Goal: Task Accomplishment & Management: Manage account settings

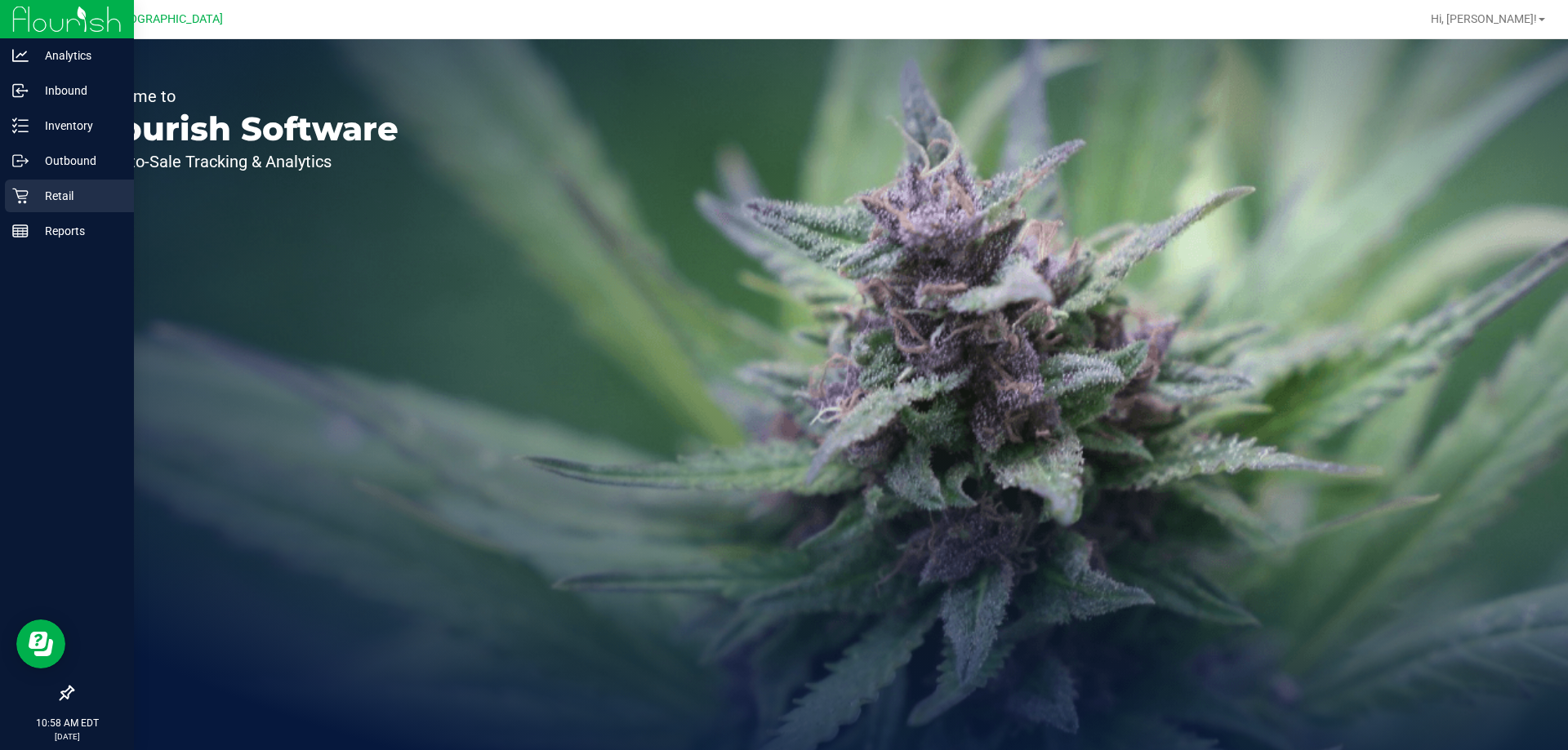
click at [59, 194] on p "Retail" at bounding box center [78, 196] width 98 height 19
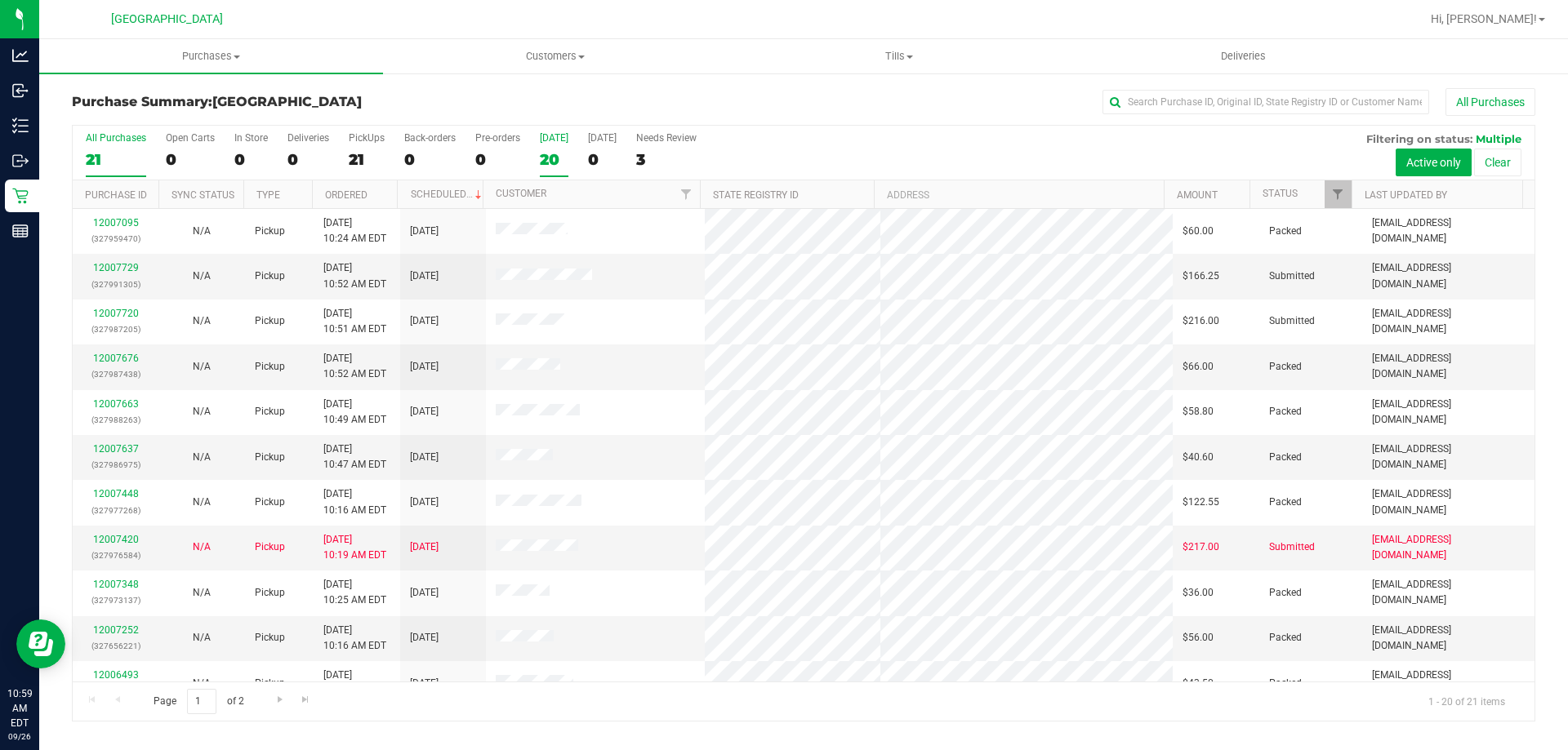
click at [564, 163] on div "20" at bounding box center [554, 159] width 29 height 19
click at [0, 0] on input "[DATE] 20" at bounding box center [0, 0] width 0 height 0
click at [1308, 192] on th "Status" at bounding box center [1300, 194] width 102 height 29
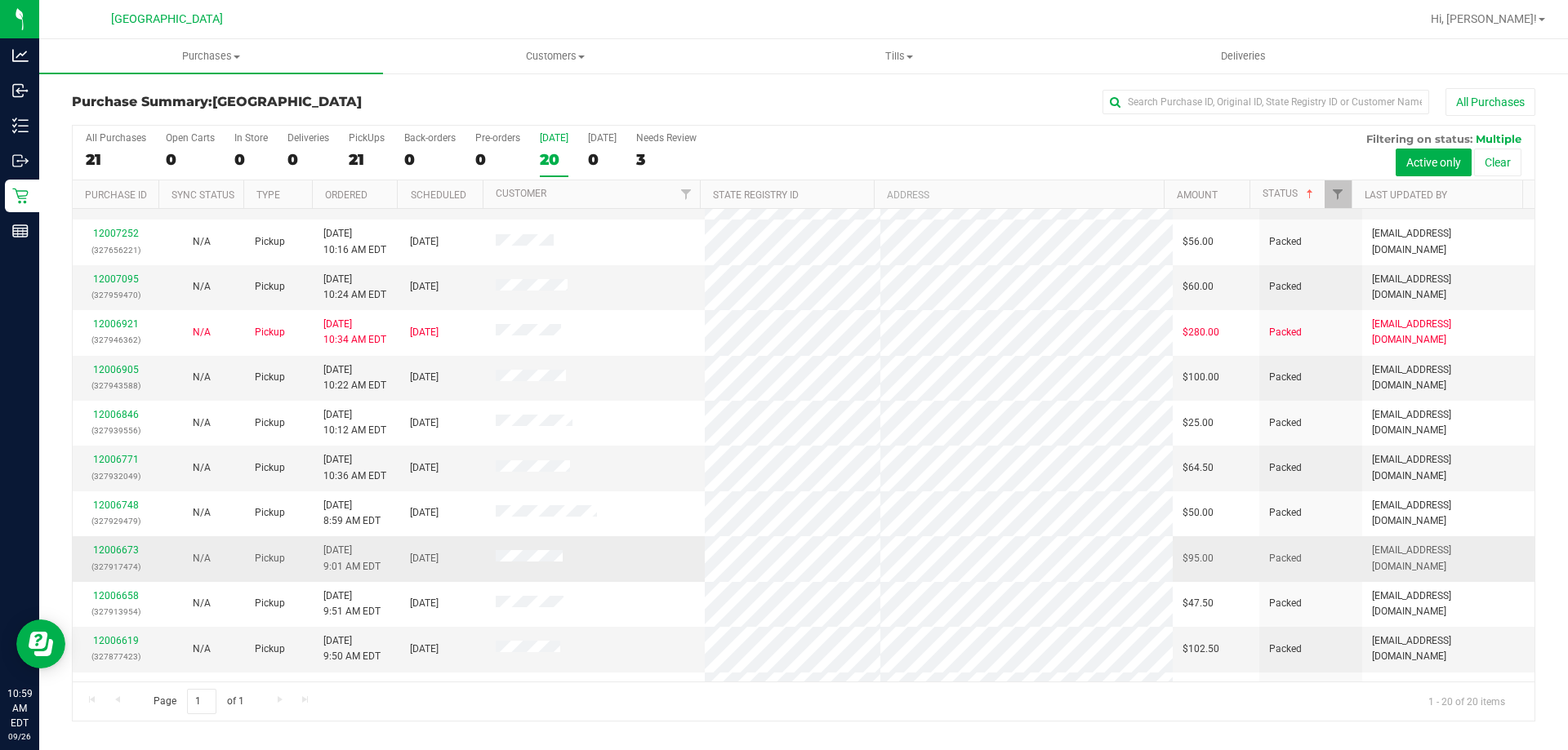
scroll to position [431, 0]
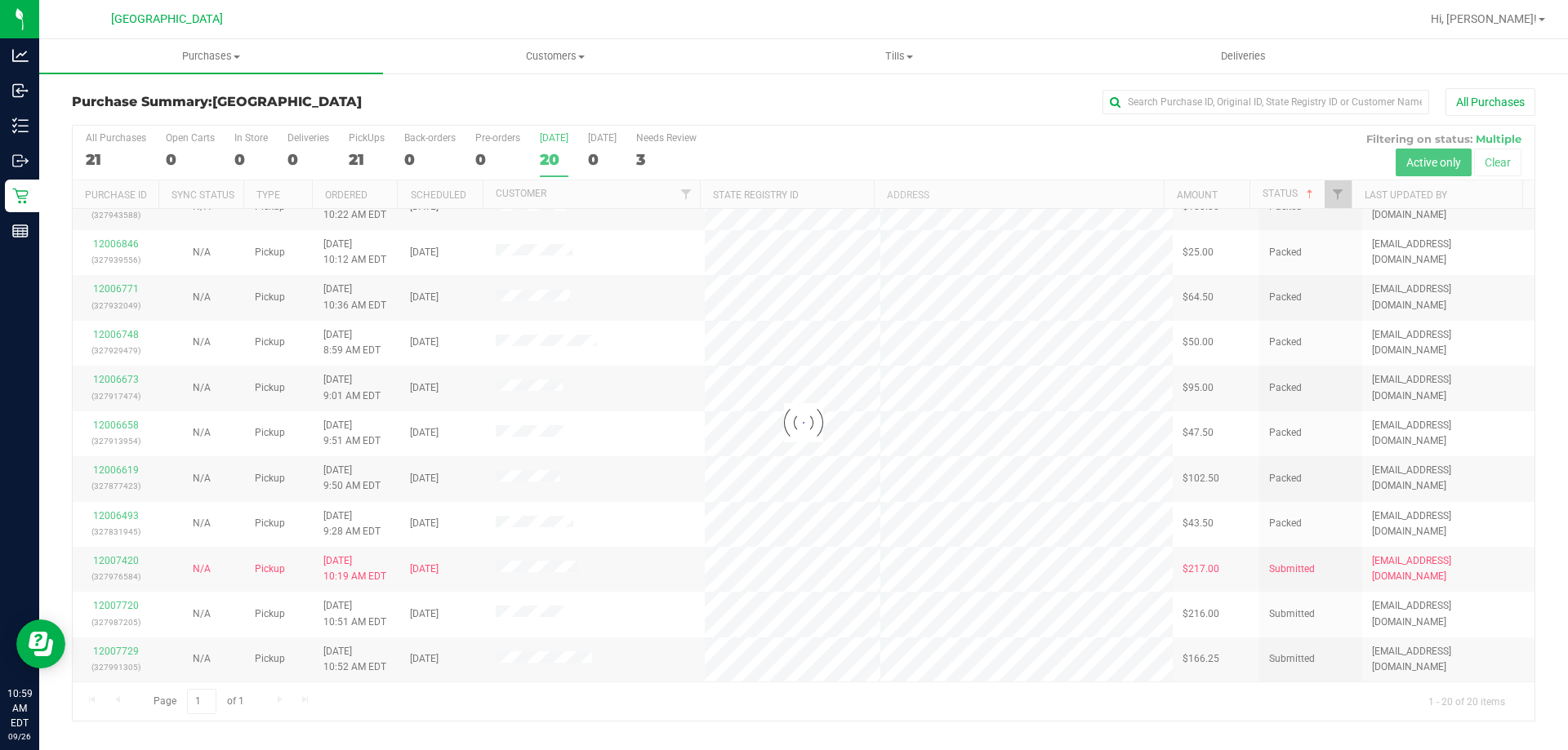
click at [136, 528] on div at bounding box center [803, 422] width 1462 height 595
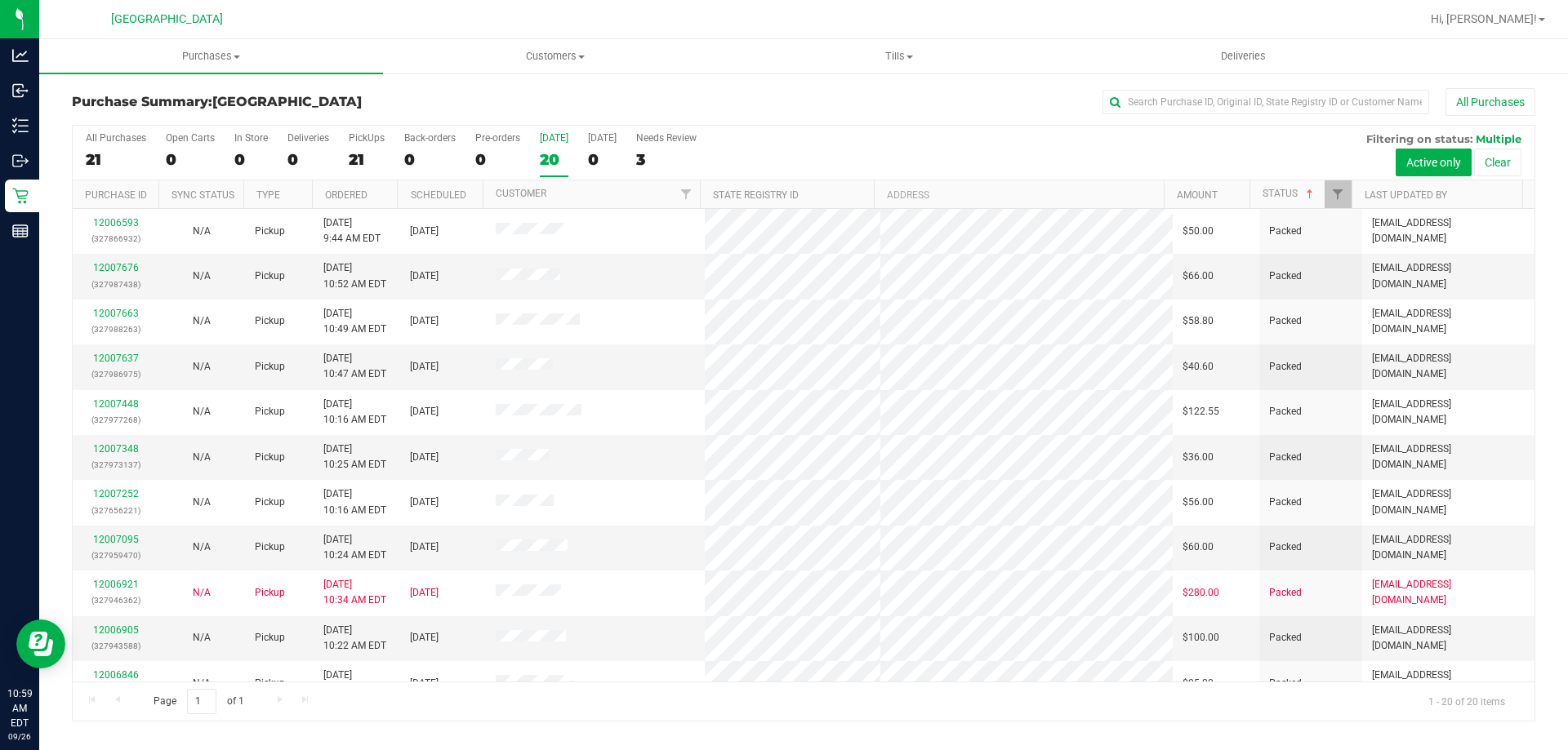
scroll to position [327, 0]
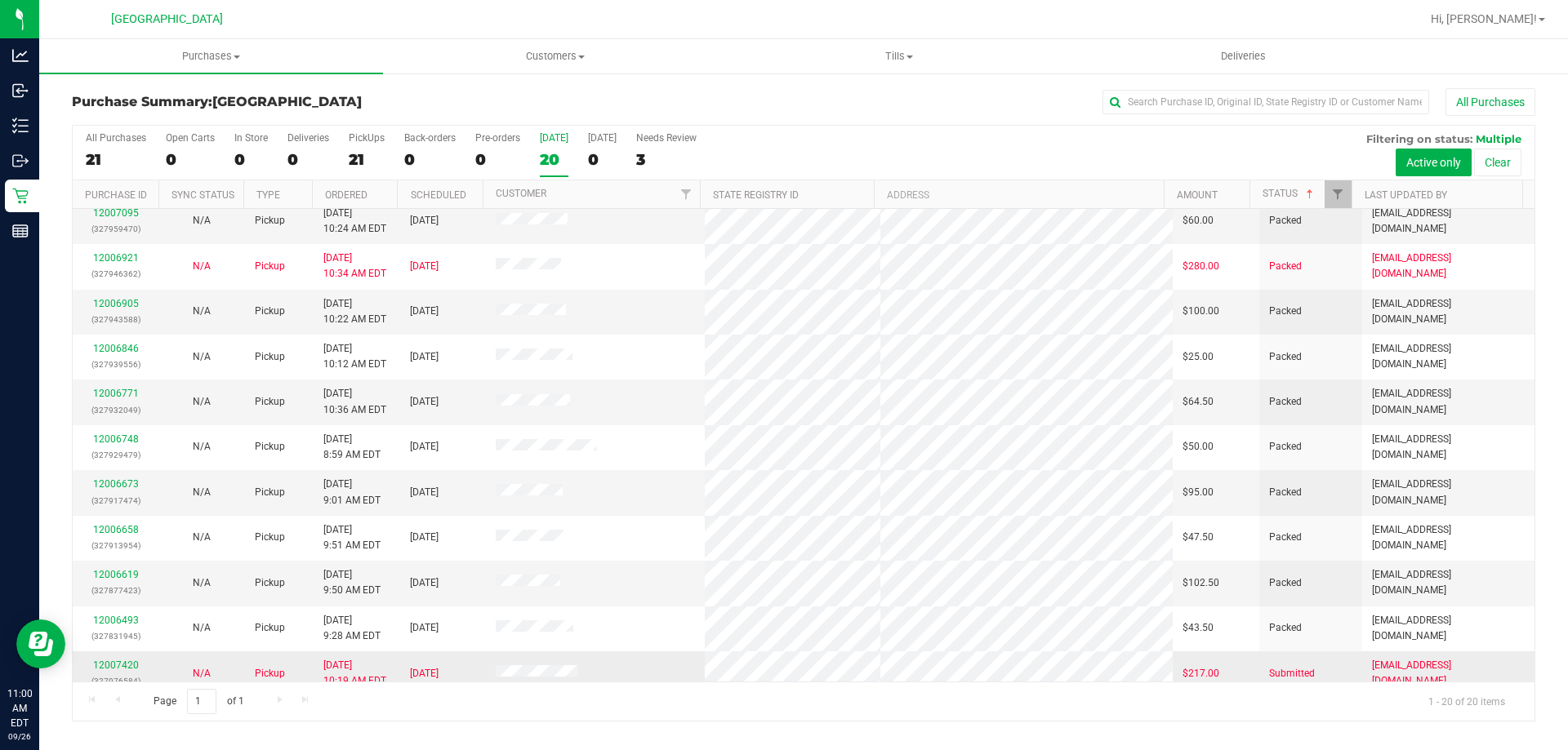
click at [122, 672] on div "12007420 (327976584)" at bounding box center [116, 673] width 66 height 31
click at [121, 662] on link "12007420" at bounding box center [116, 665] width 45 height 11
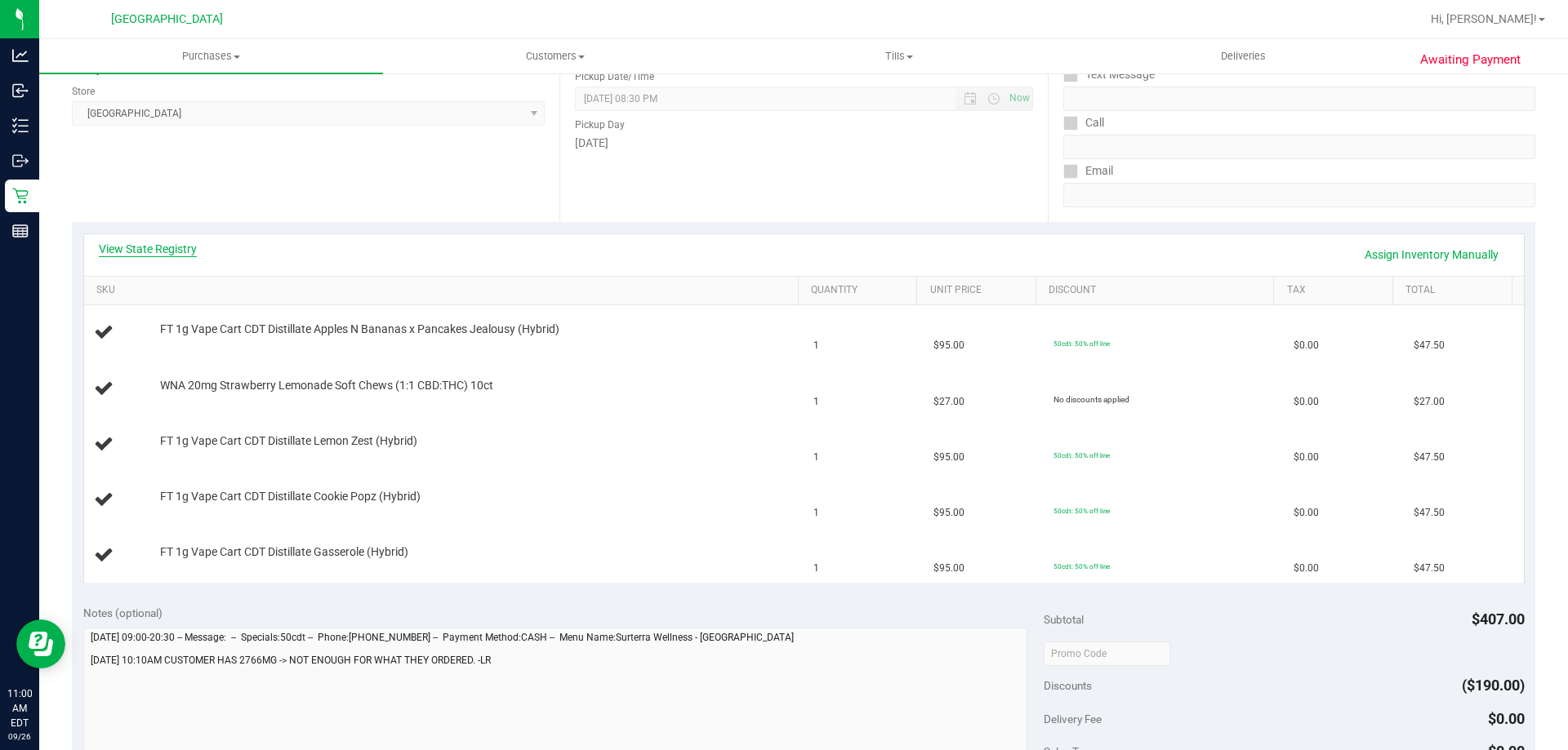
scroll to position [490, 0]
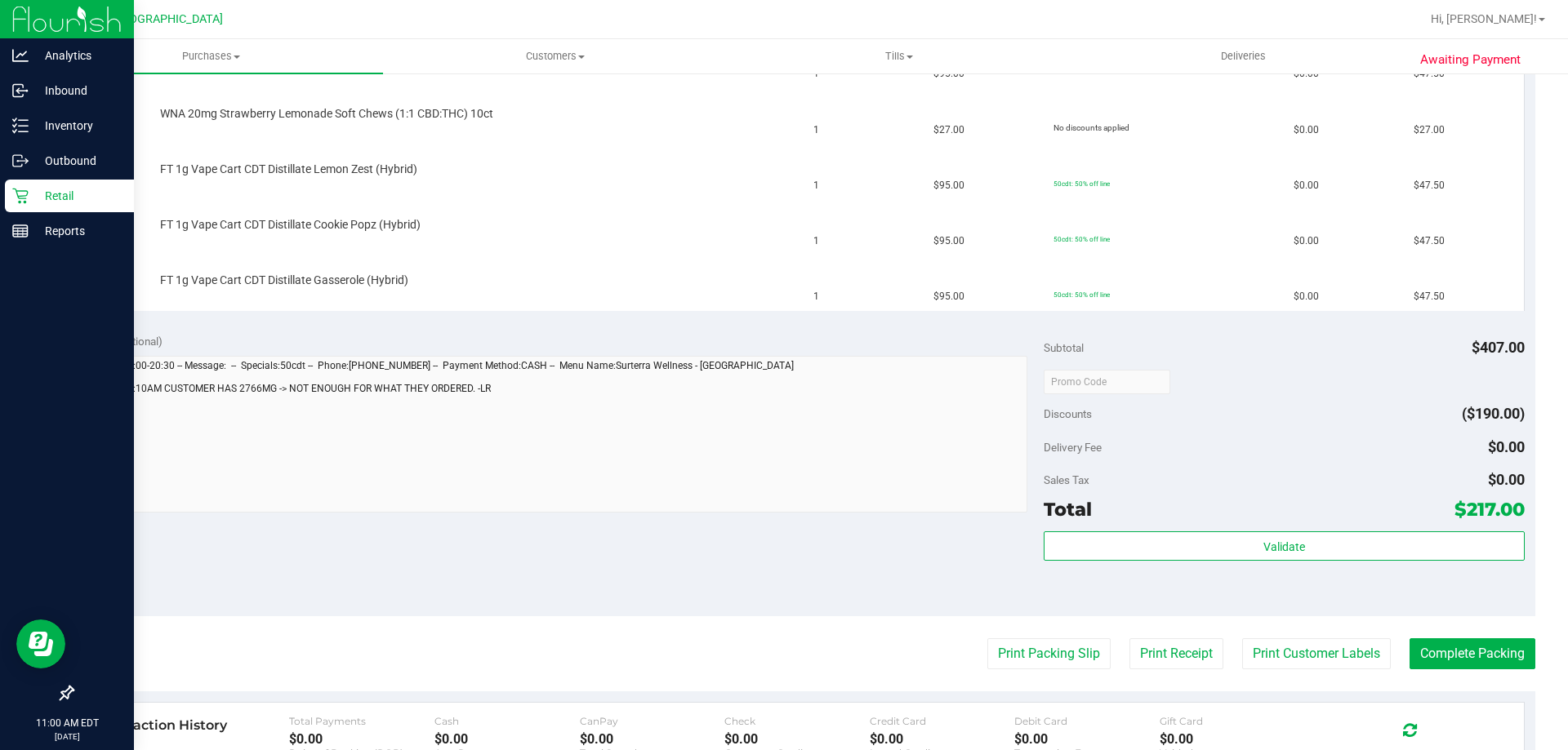
click at [29, 202] on p "Retail" at bounding box center [78, 196] width 98 height 19
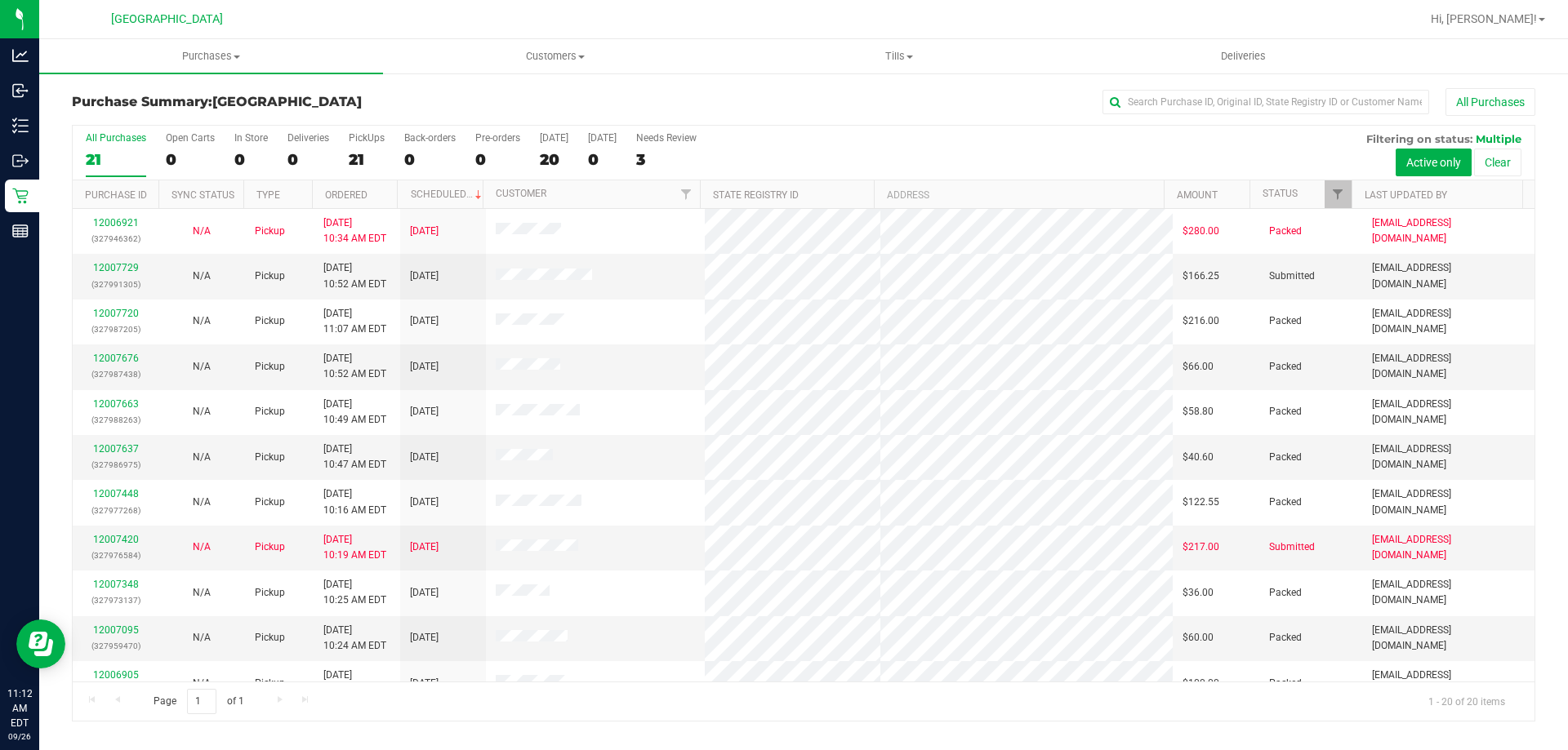
click at [694, 706] on div "Page 1 of 1 1 - 20 of 20 items" at bounding box center [803, 701] width 1462 height 39
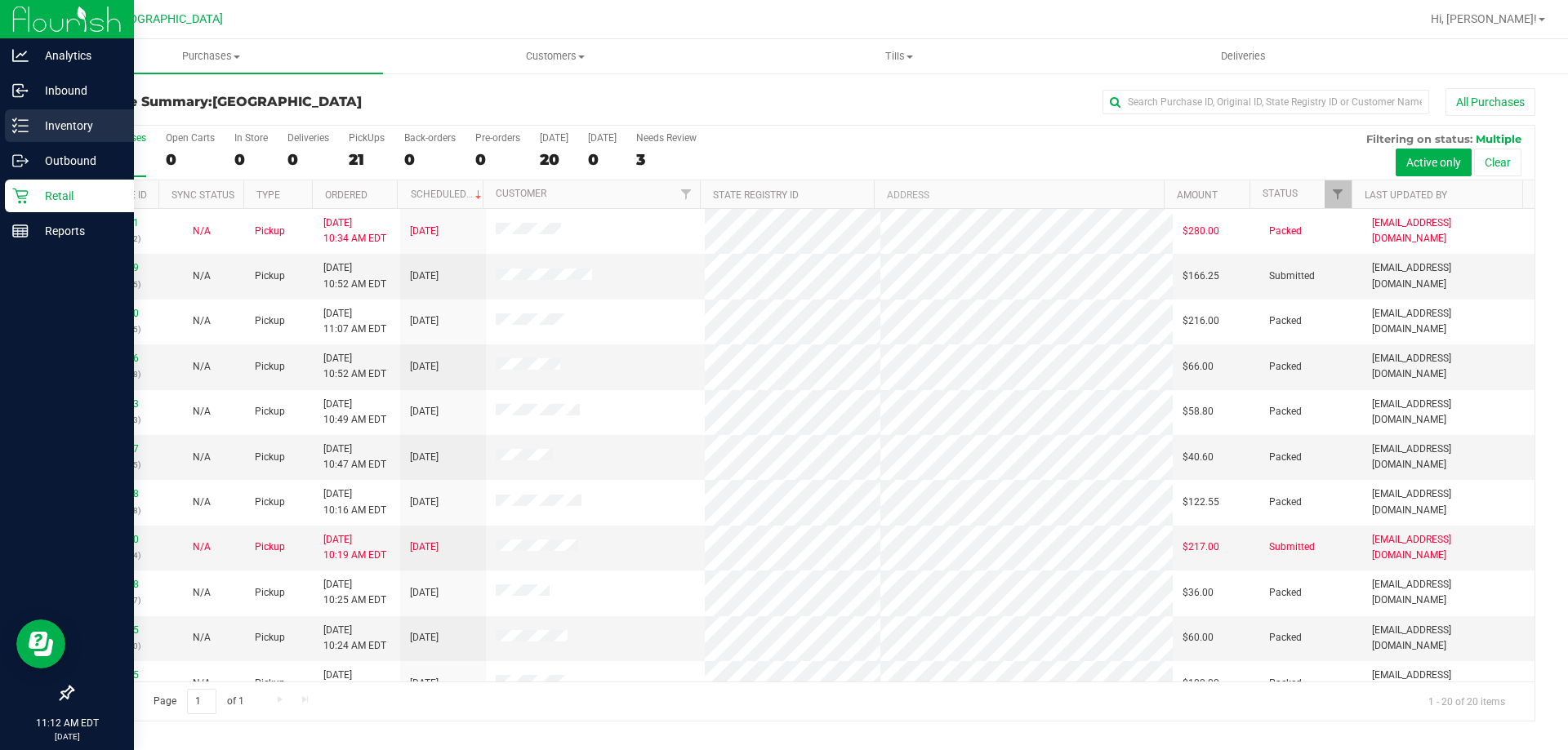
click at [15, 125] on icon at bounding box center [20, 125] width 17 height 17
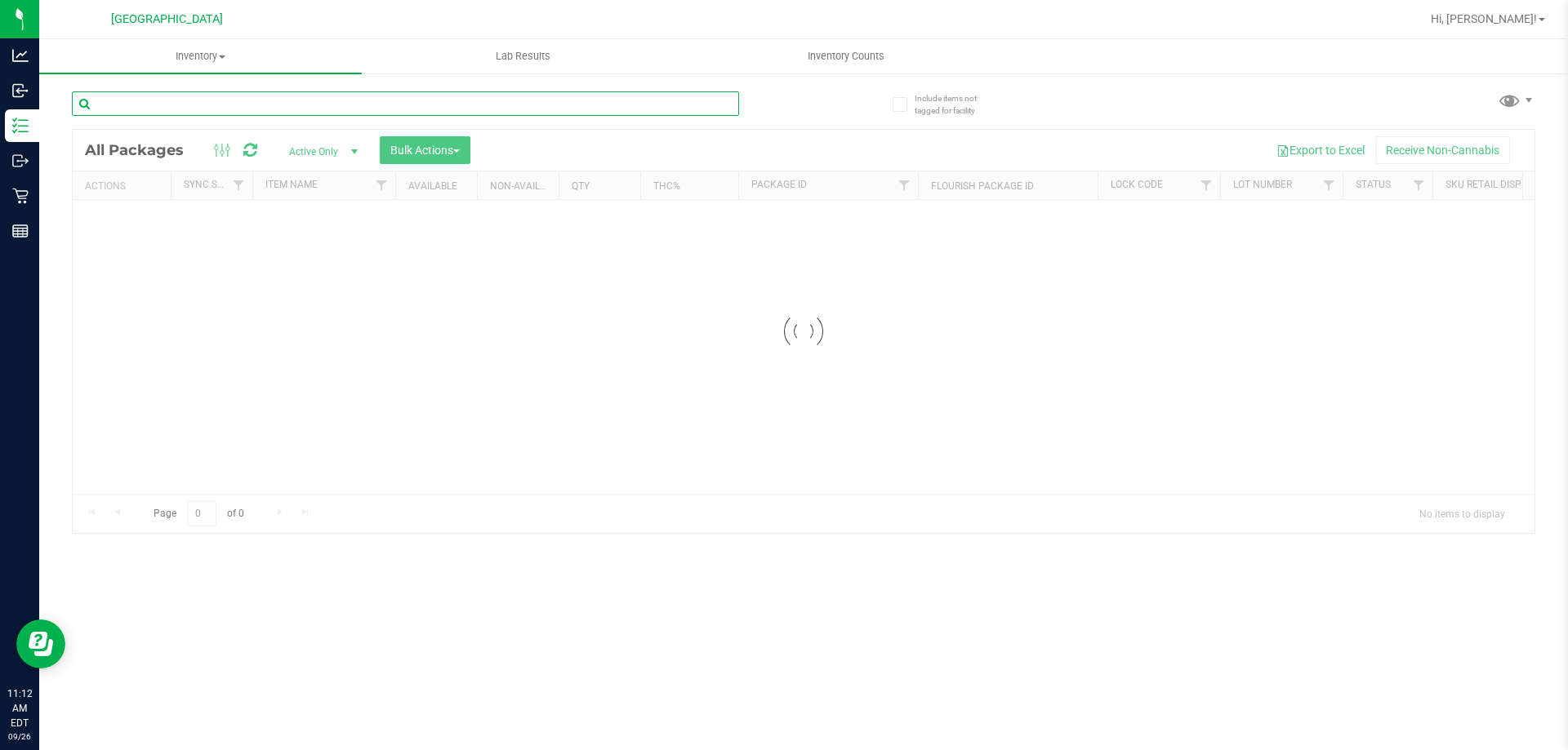
click at [397, 100] on input "text" at bounding box center [405, 104] width 667 height 24
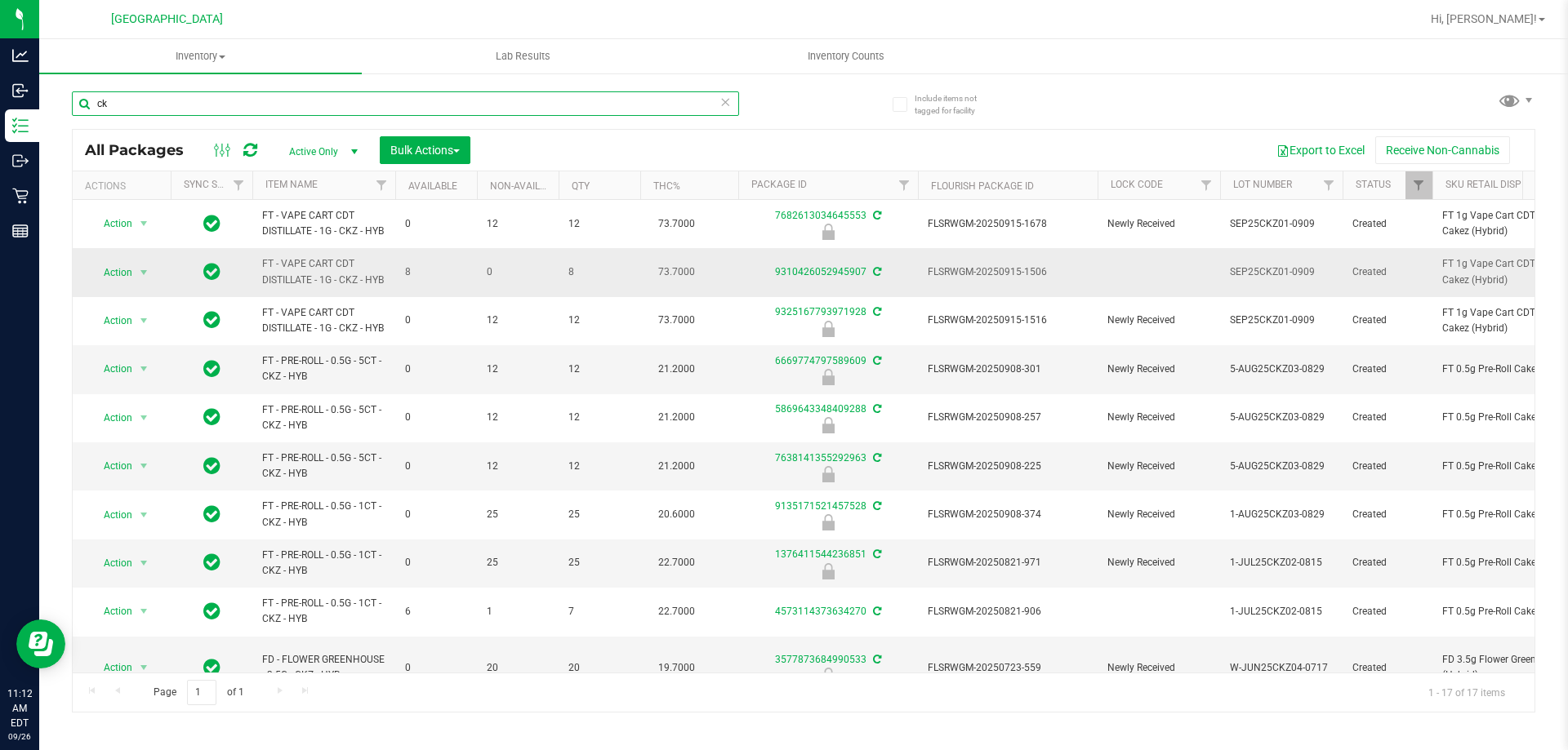
type input "c"
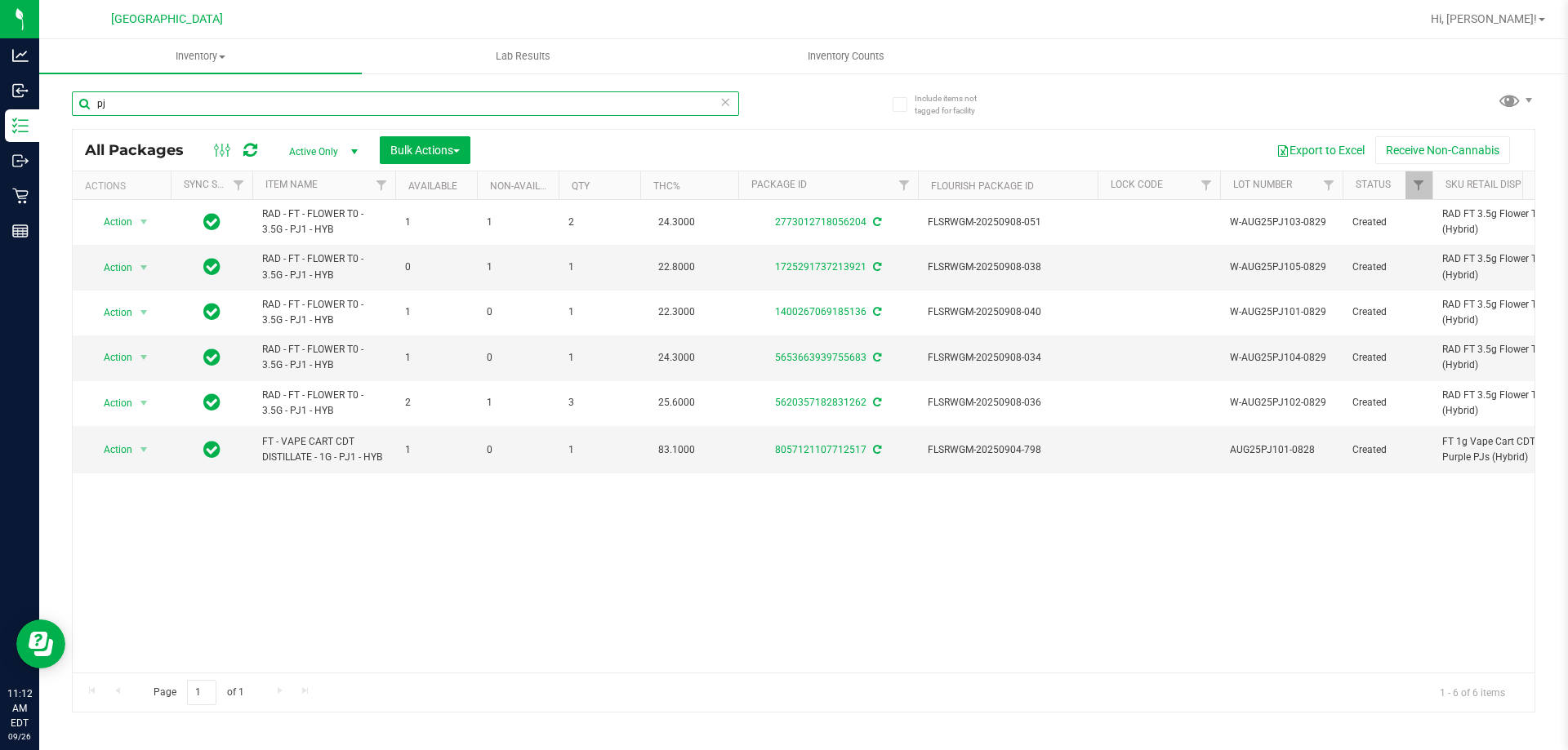
type input "p"
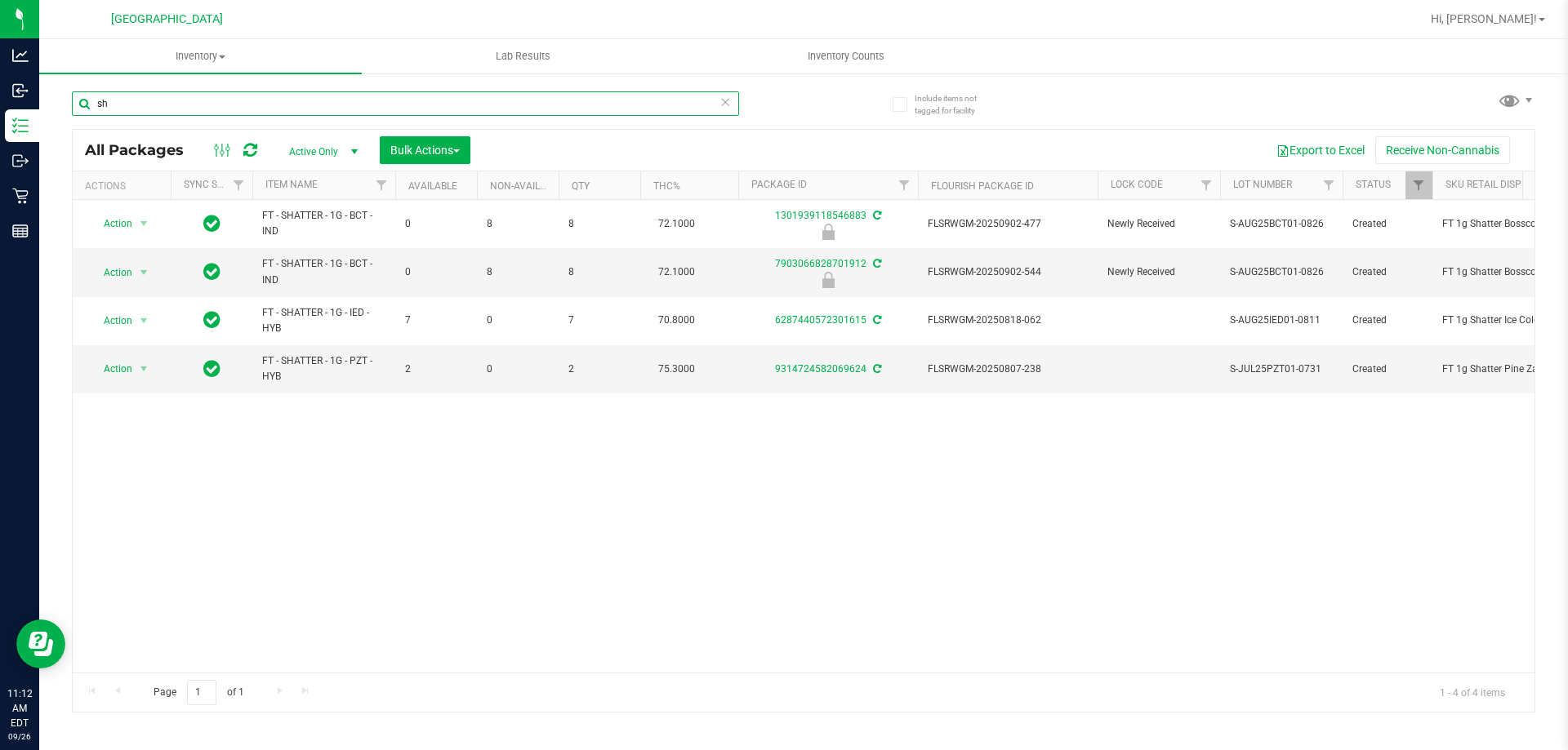
type input "s"
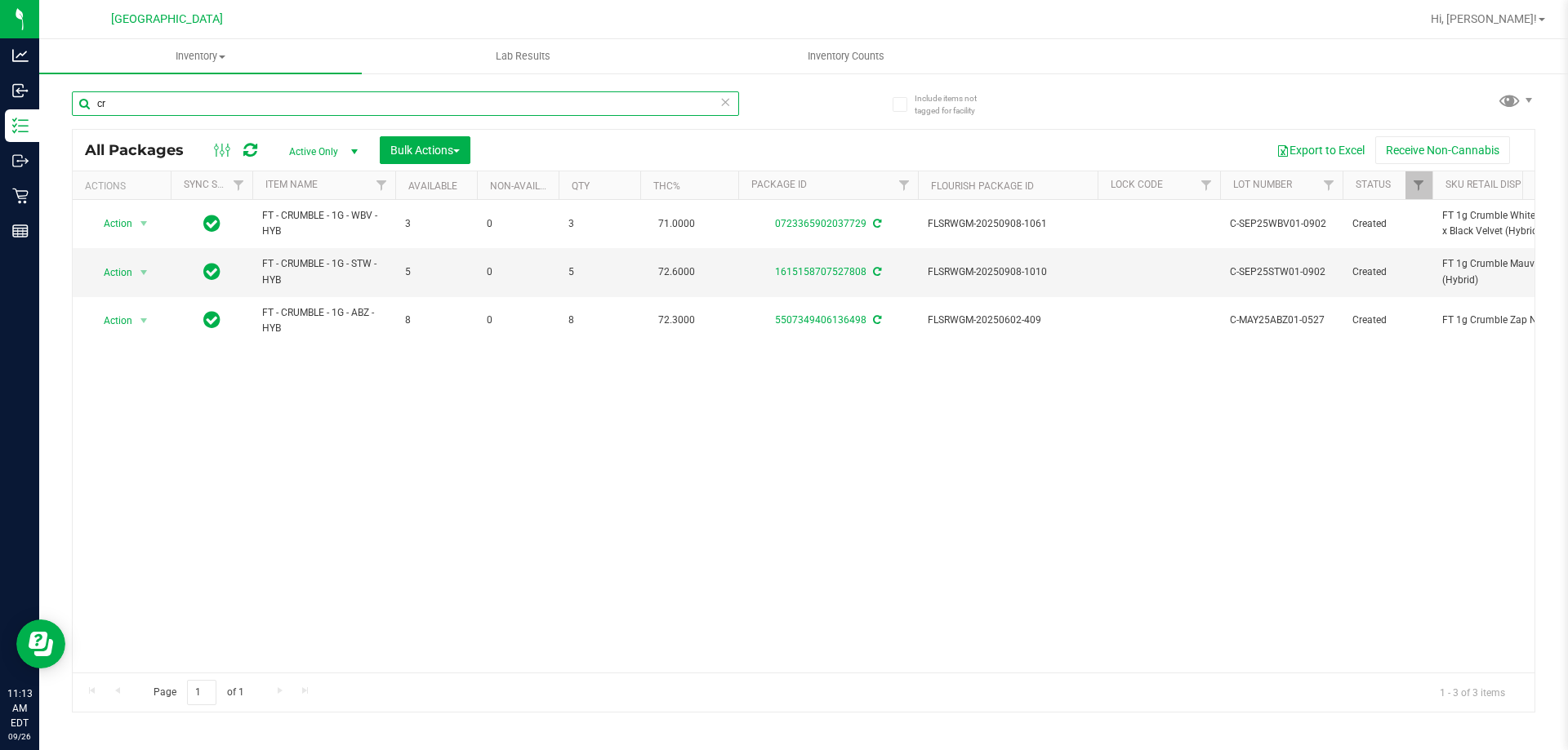
type input "c"
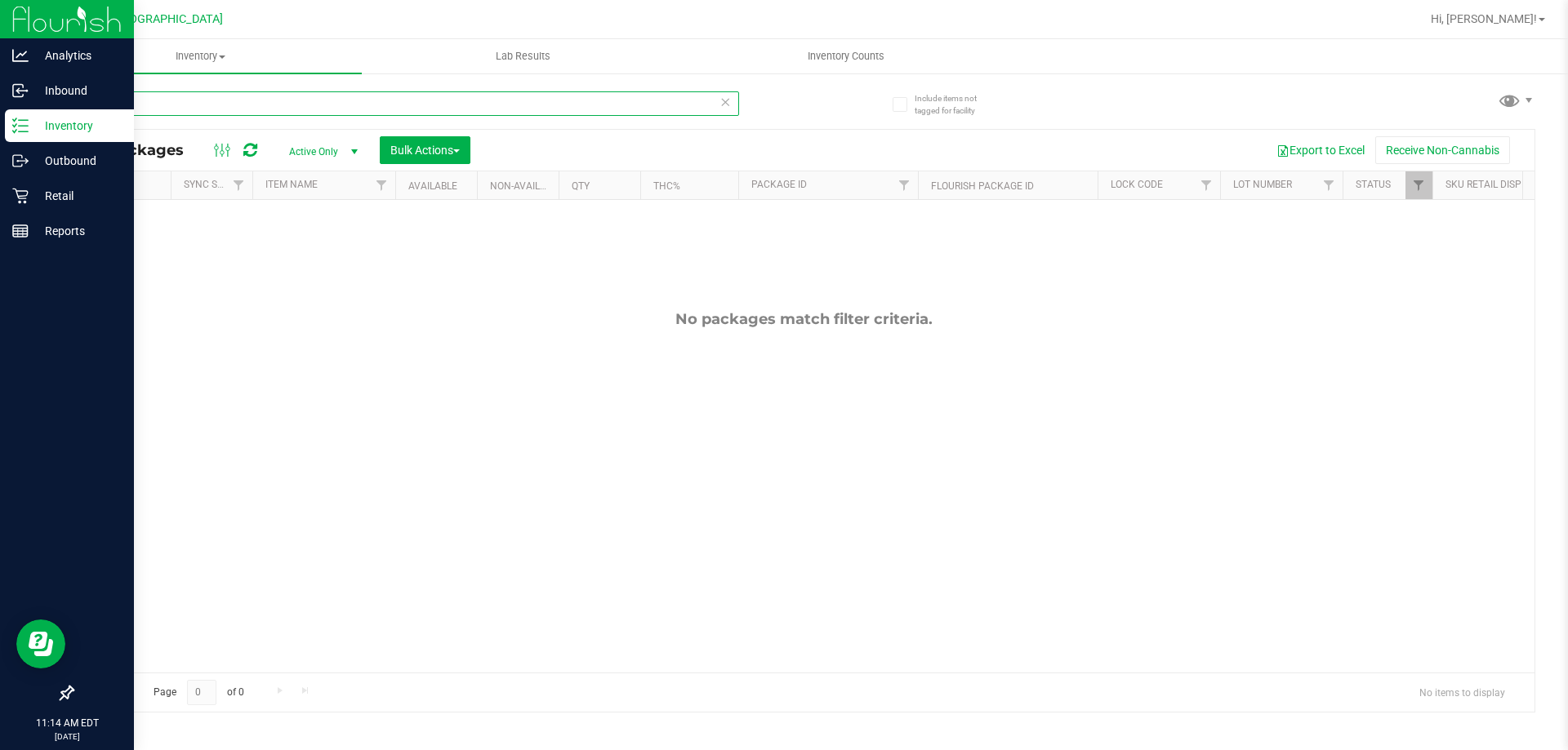
drag, startPoint x: 161, startPoint y: 106, endPoint x: 0, endPoint y: 132, distance: 163.1
click at [0, 132] on div "Analytics Inbound Inventory Outbound Retail Reports 11:14 AM EDT [DATE] 09/26 […" at bounding box center [784, 375] width 1568 height 750
type input "1301939118546883"
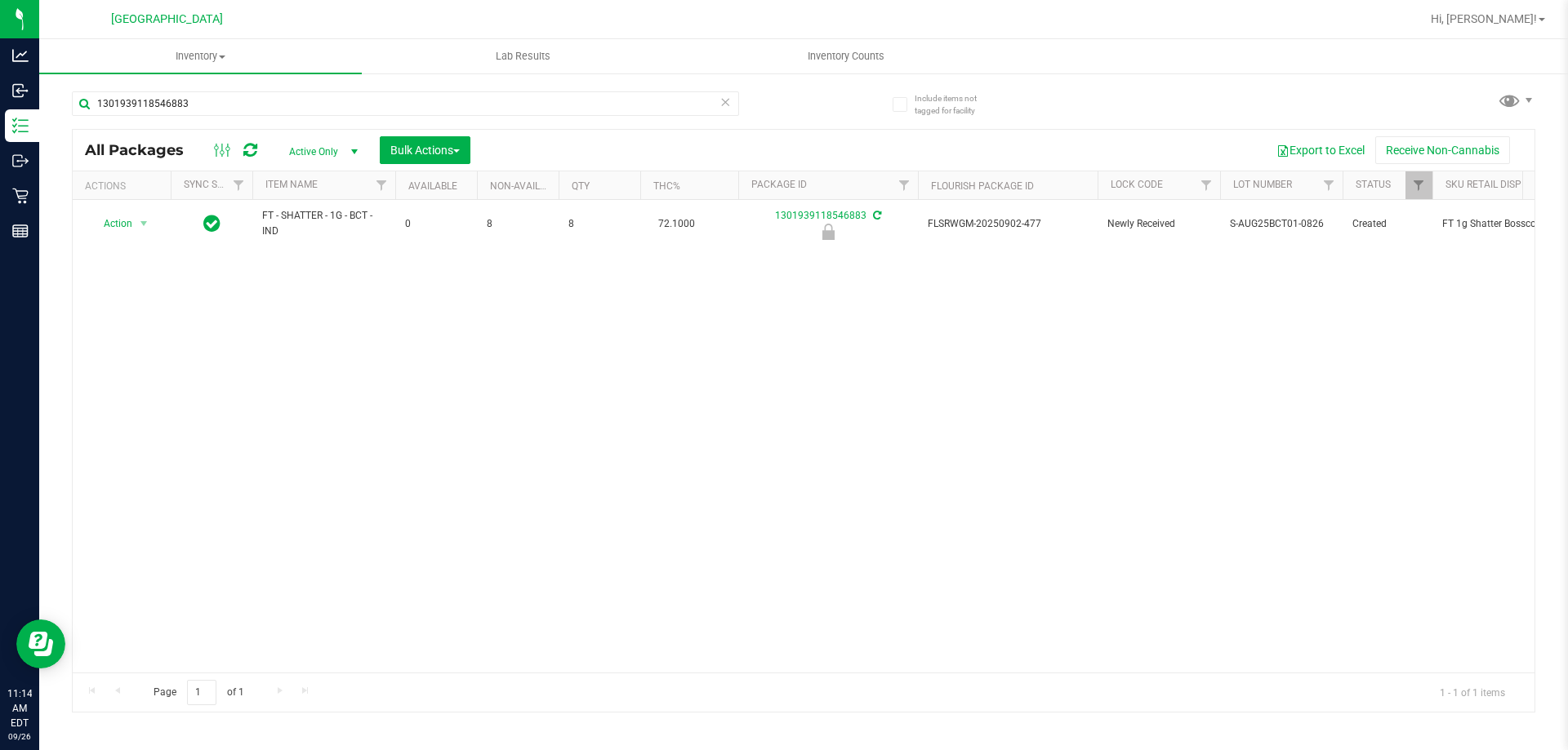
click at [246, 323] on div "Action Action Edit attributes Global inventory Locate package Package audit log…" at bounding box center [803, 436] width 1462 height 473
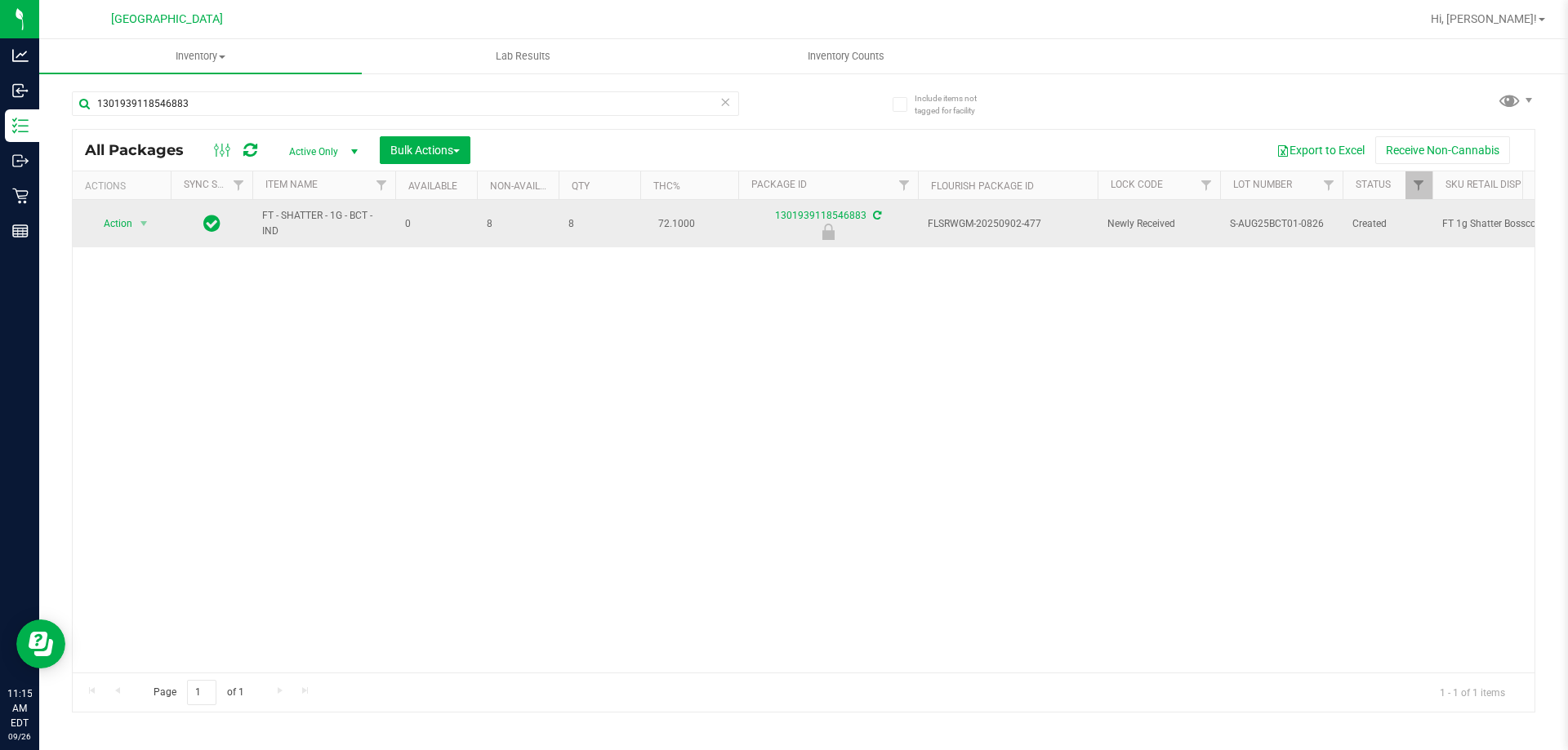
click at [119, 225] on span "Action" at bounding box center [111, 224] width 44 height 23
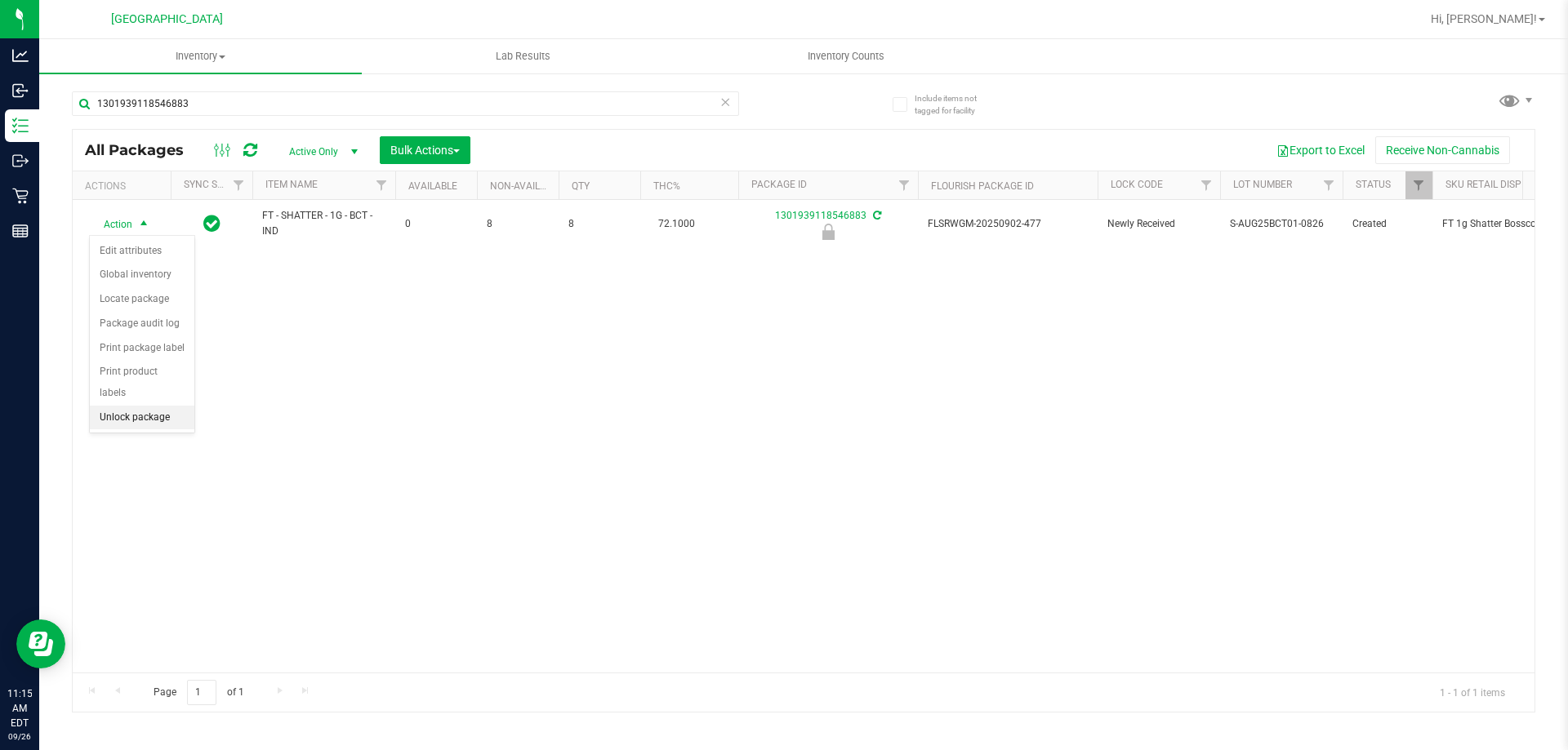
click at [137, 406] on li "Unlock package" at bounding box center [142, 418] width 105 height 24
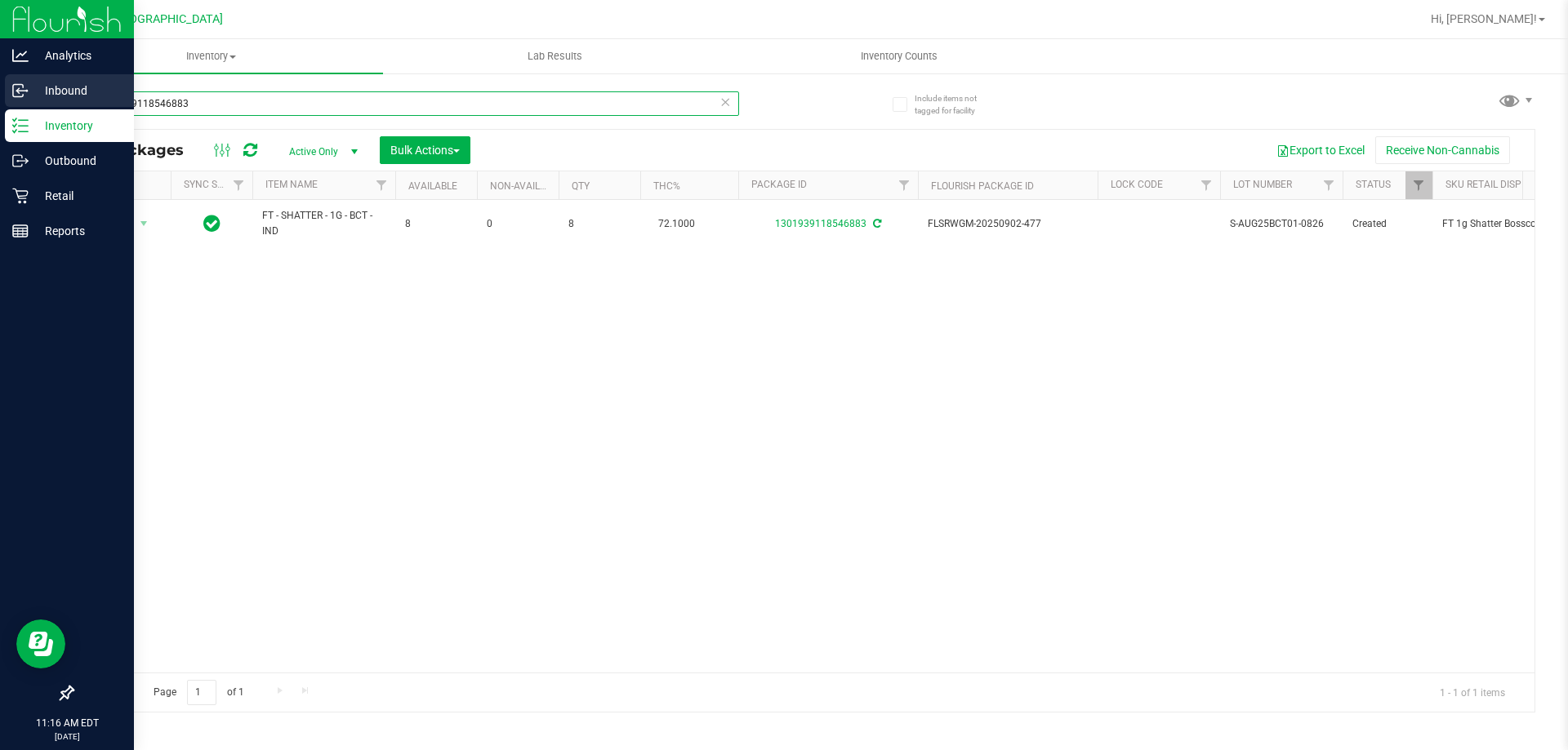
drag, startPoint x: 220, startPoint y: 103, endPoint x: 0, endPoint y: 90, distance: 220.4
click at [0, 102] on div "Analytics Inbound Inventory Outbound Retail Reports 11:16 AM EDT [DATE] 09/26 […" at bounding box center [784, 375] width 1568 height 750
type input "6669774797589609"
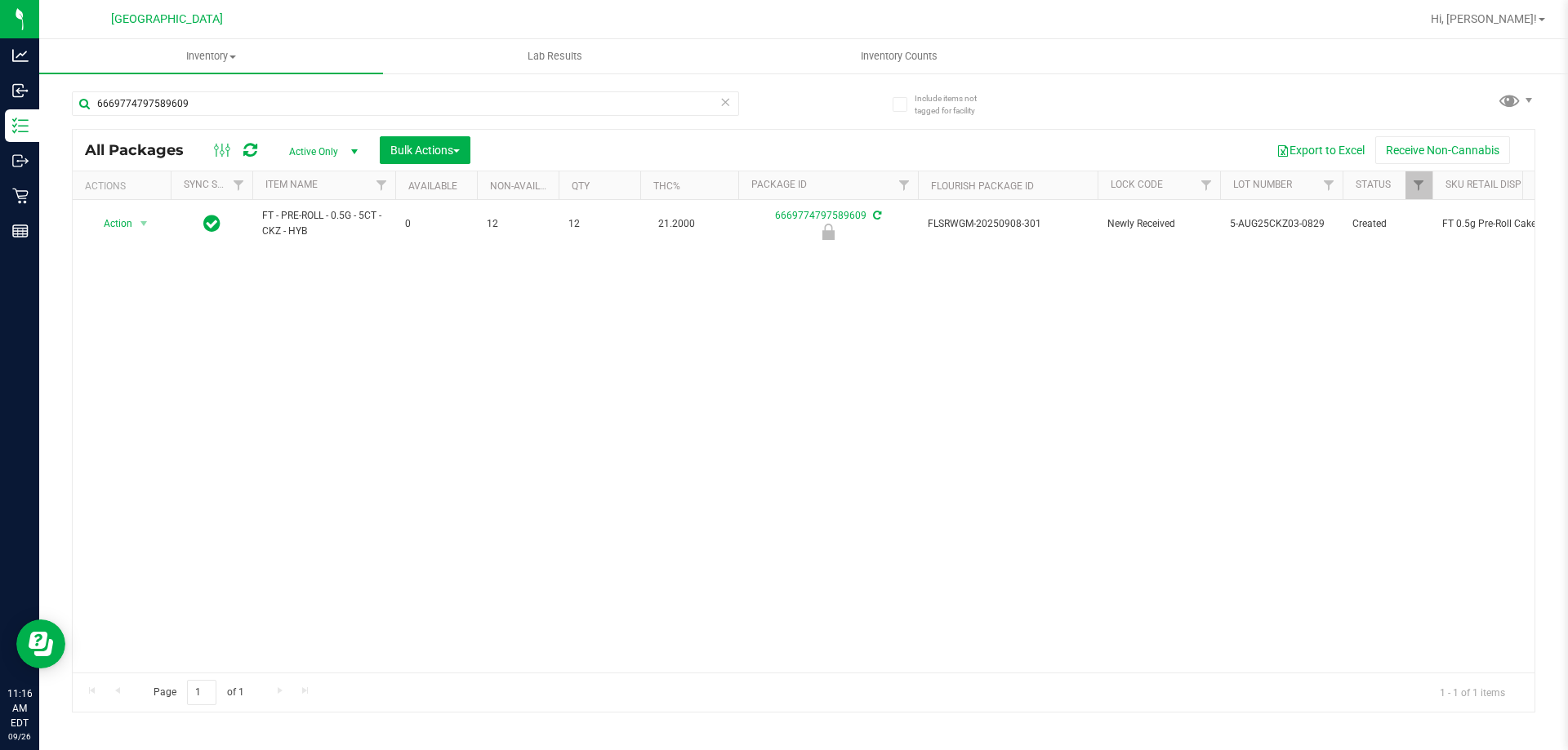
click at [372, 381] on div "Action Action Edit attributes Global inventory Locate package Package audit log…" at bounding box center [803, 436] width 1462 height 473
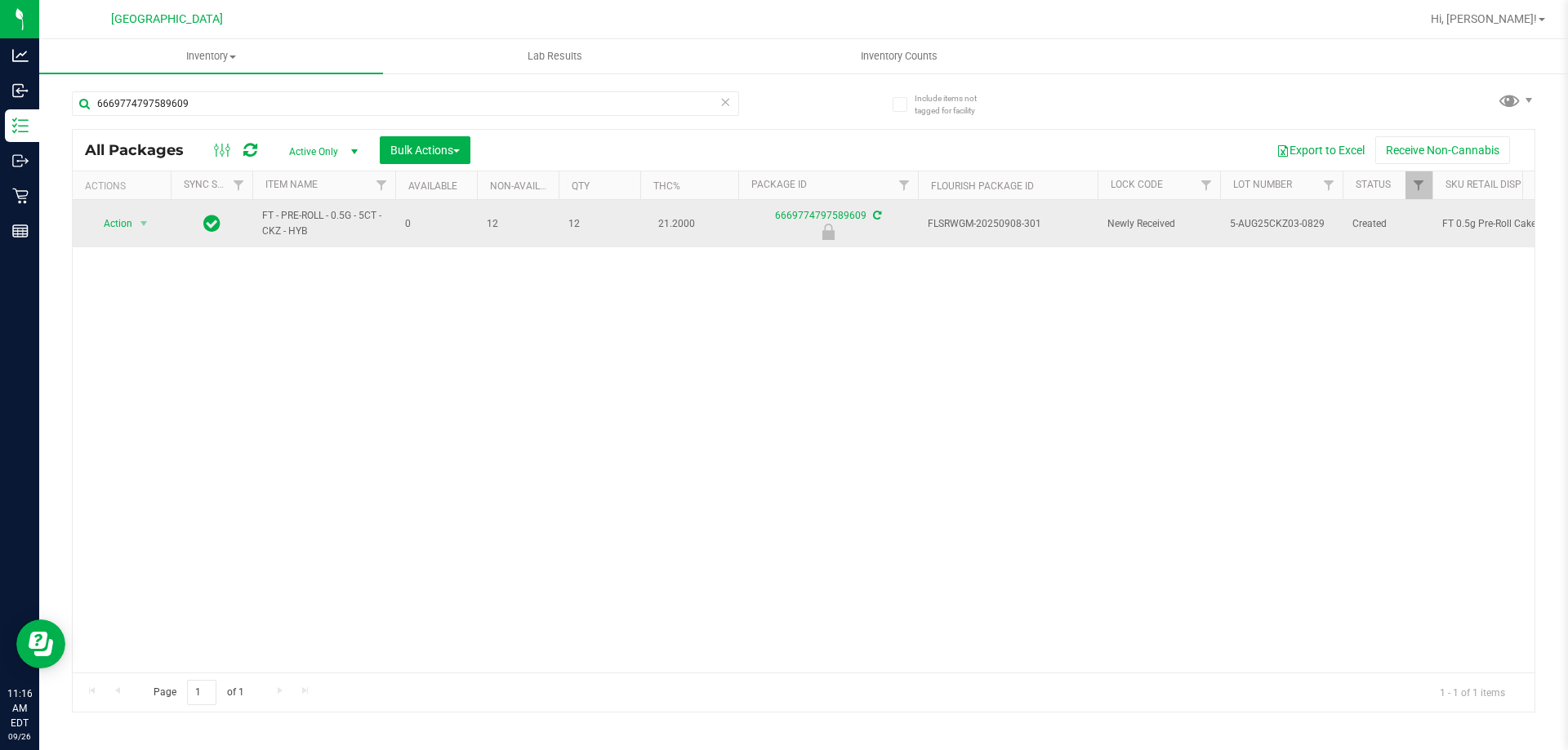
click at [121, 224] on span "Action" at bounding box center [111, 224] width 44 height 23
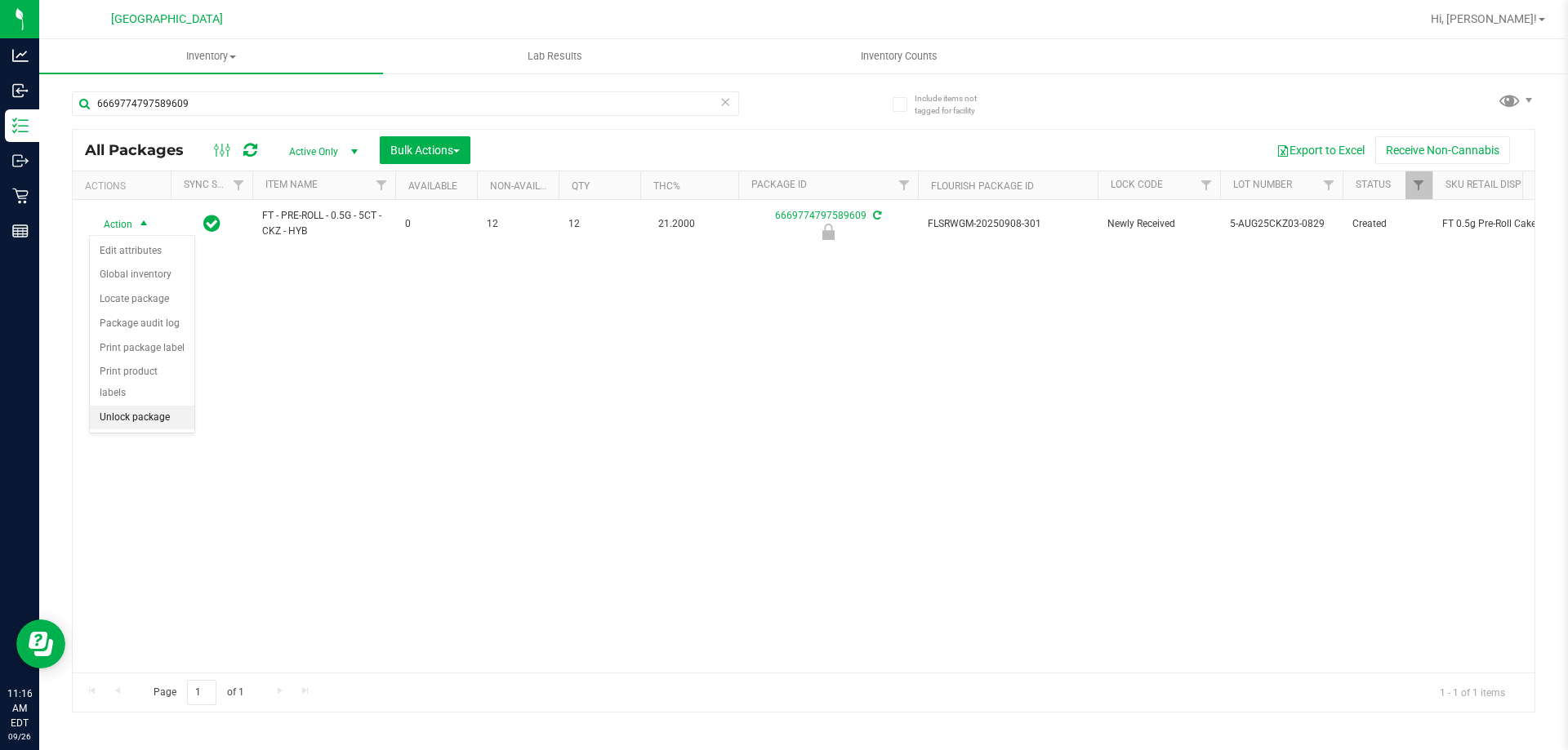
click at [137, 406] on li "Unlock package" at bounding box center [142, 418] width 105 height 24
click at [622, 537] on div "Action Action Adjust qty Create package Edit attributes Global inventory Locate…" at bounding box center [803, 436] width 1462 height 473
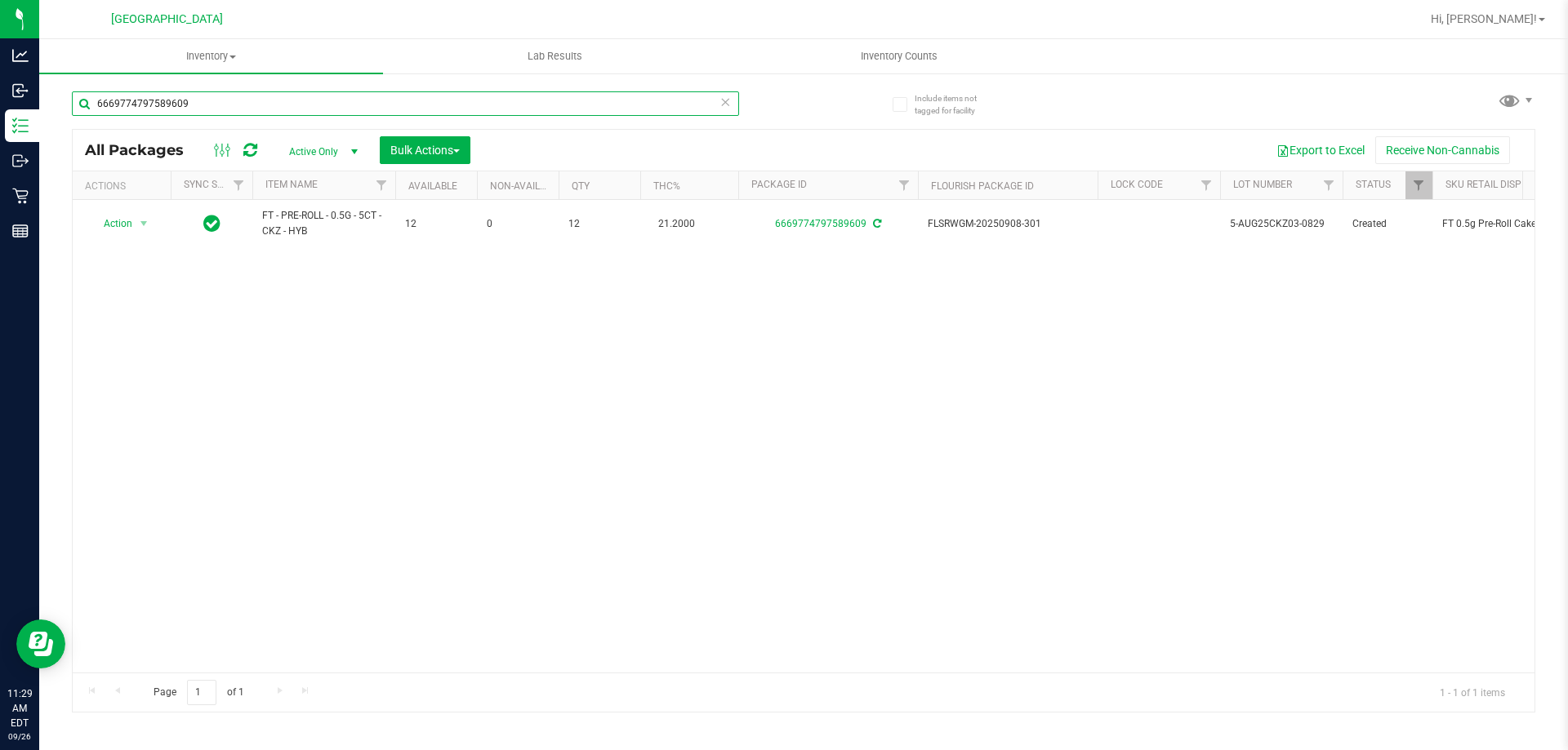
click at [223, 106] on input "6669774797589609" at bounding box center [405, 104] width 667 height 24
type input "6"
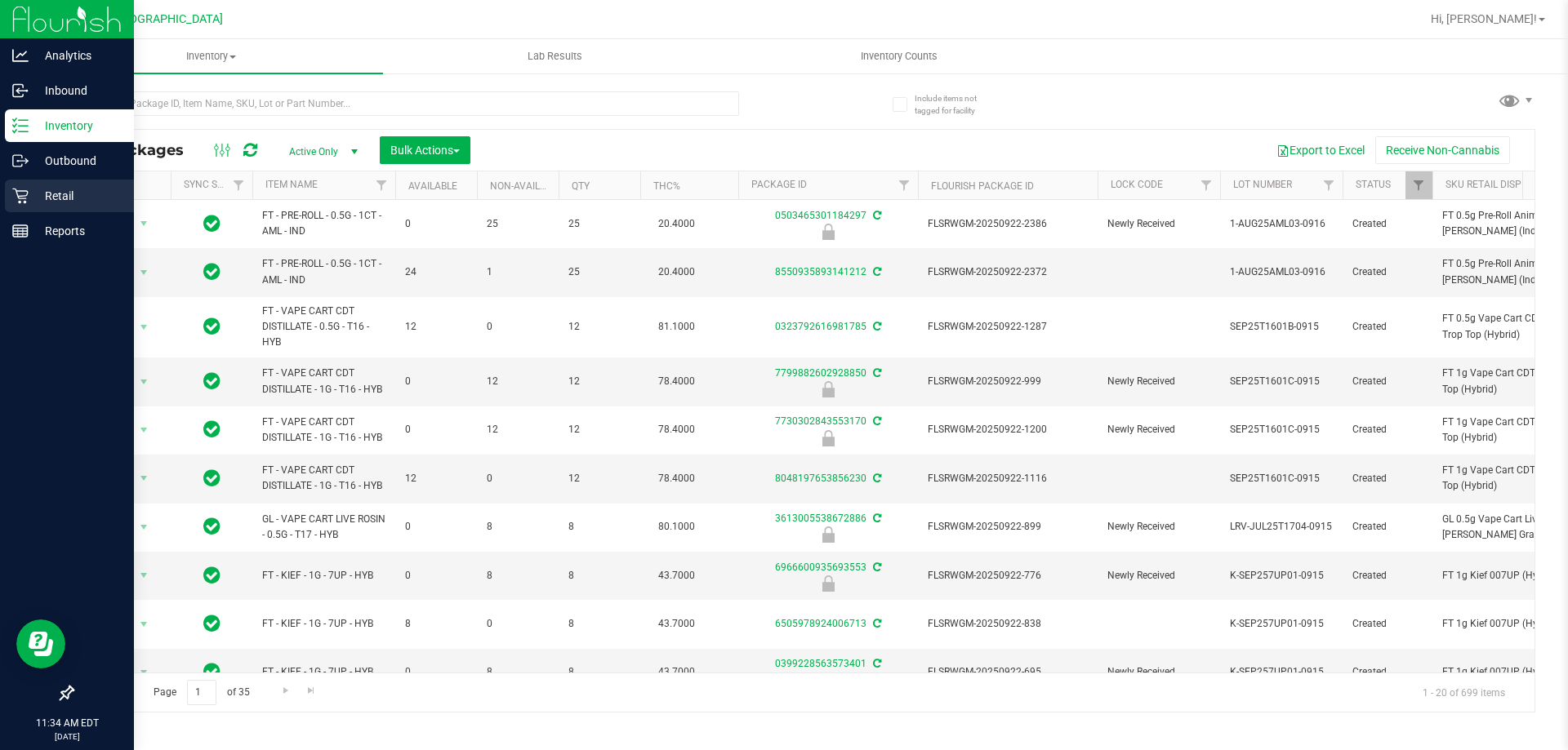
click at [16, 210] on div "Retail" at bounding box center [70, 195] width 129 height 32
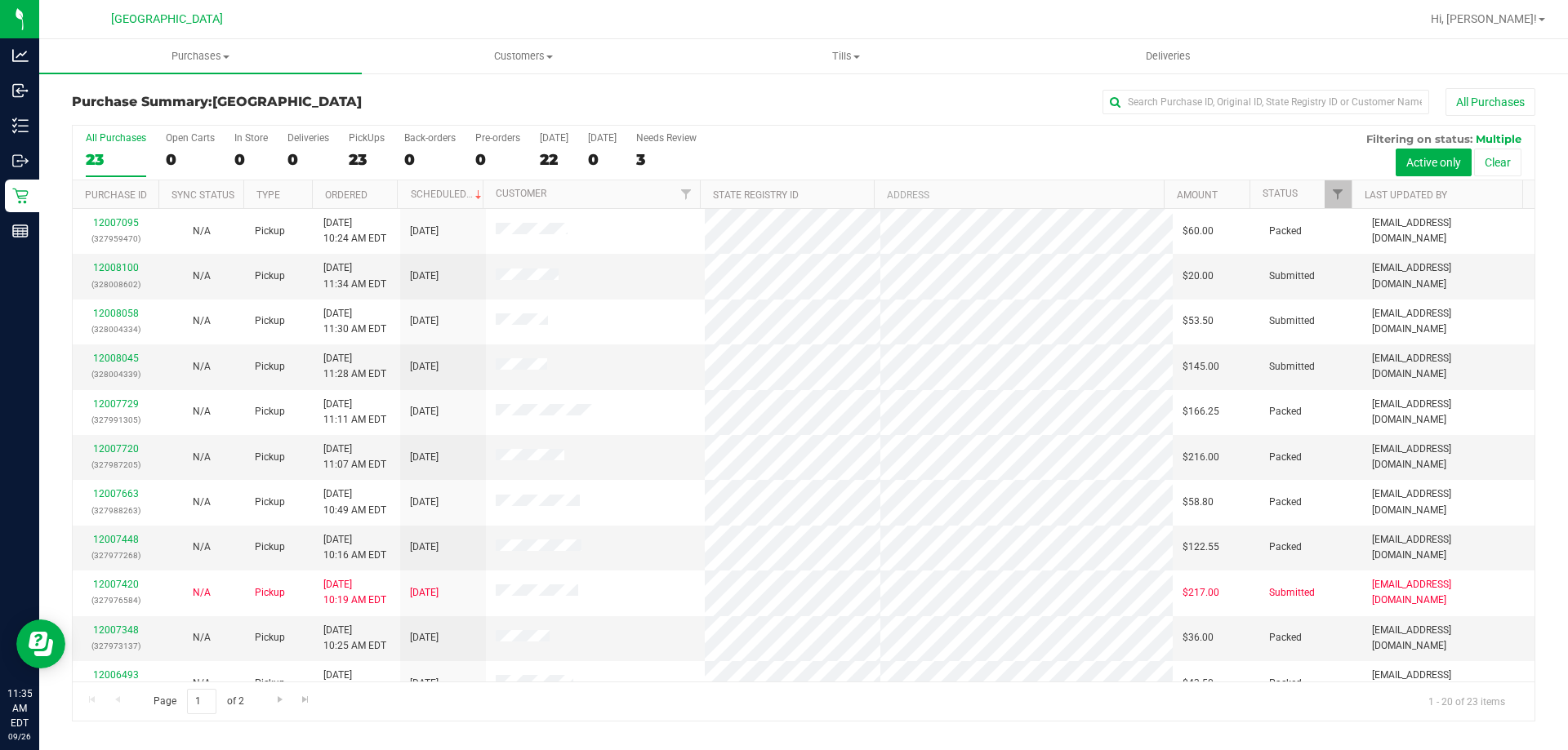
click at [854, 143] on div "All Purchases 23 Open Carts 0 In Store 0 Deliveries 0 PickUps 23 Back-orders 0 …" at bounding box center [803, 152] width 1462 height 55
click at [117, 271] on link "12008100" at bounding box center [116, 267] width 45 height 11
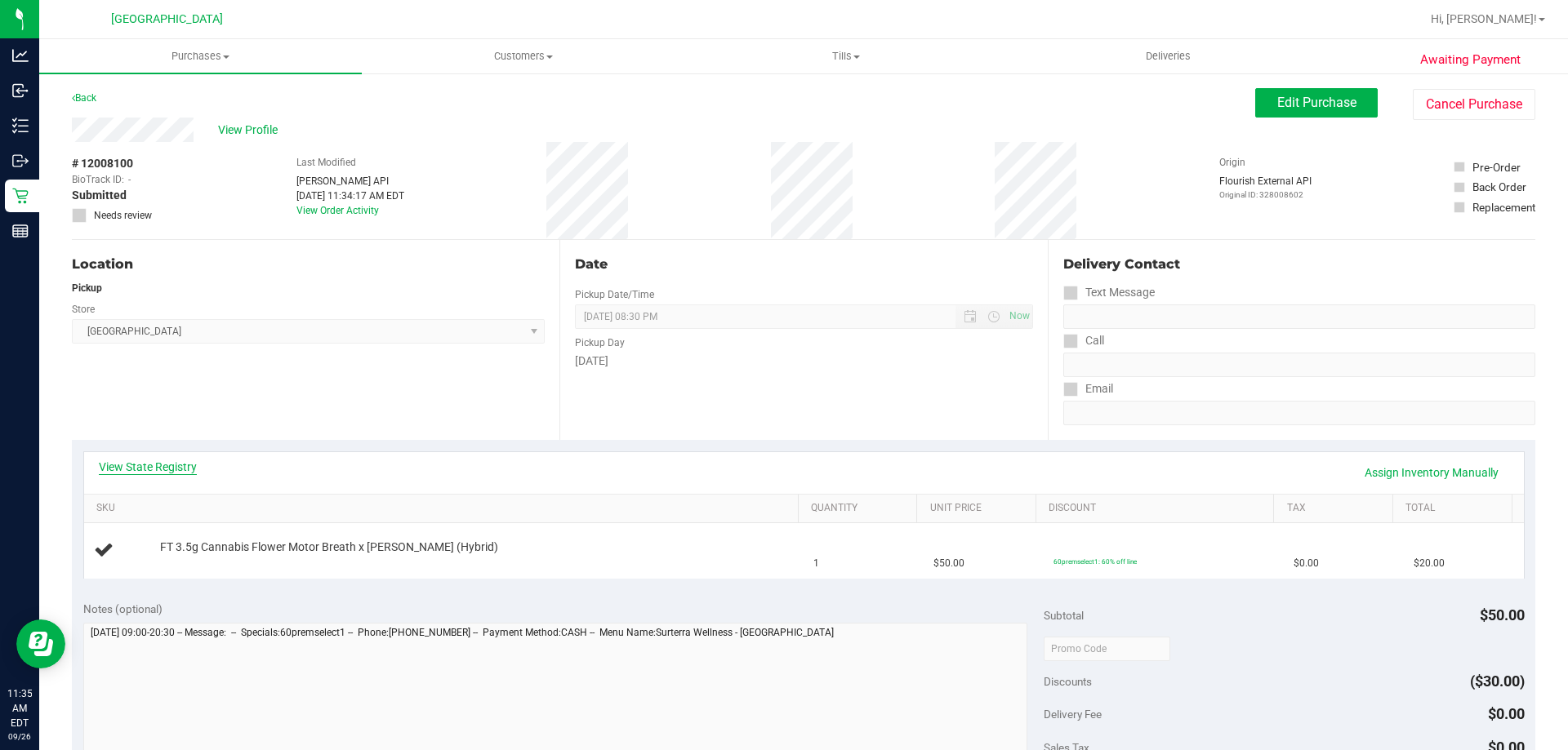
click at [166, 468] on link "View State Registry" at bounding box center [147, 467] width 98 height 17
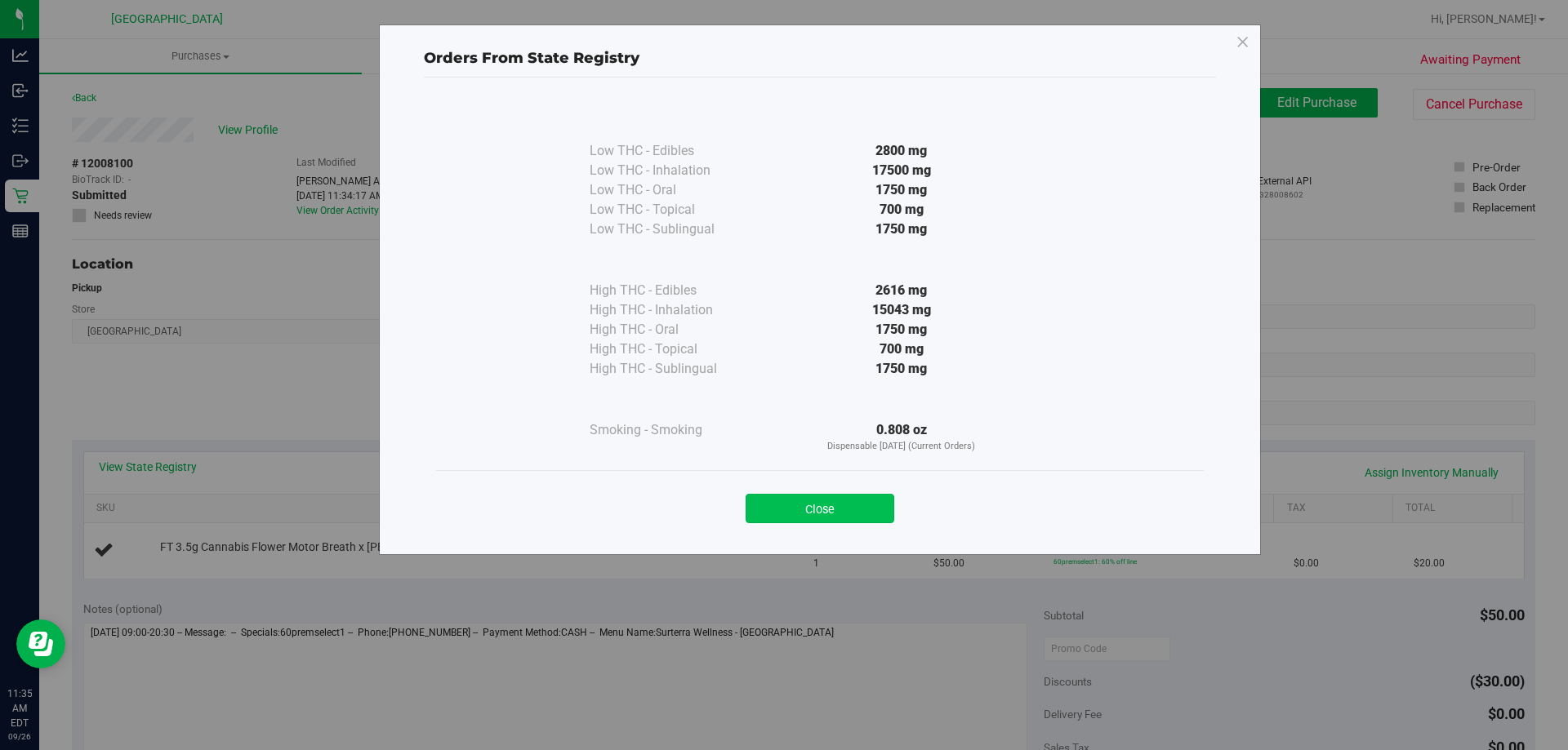
click at [824, 499] on button "Close" at bounding box center [820, 509] width 149 height 30
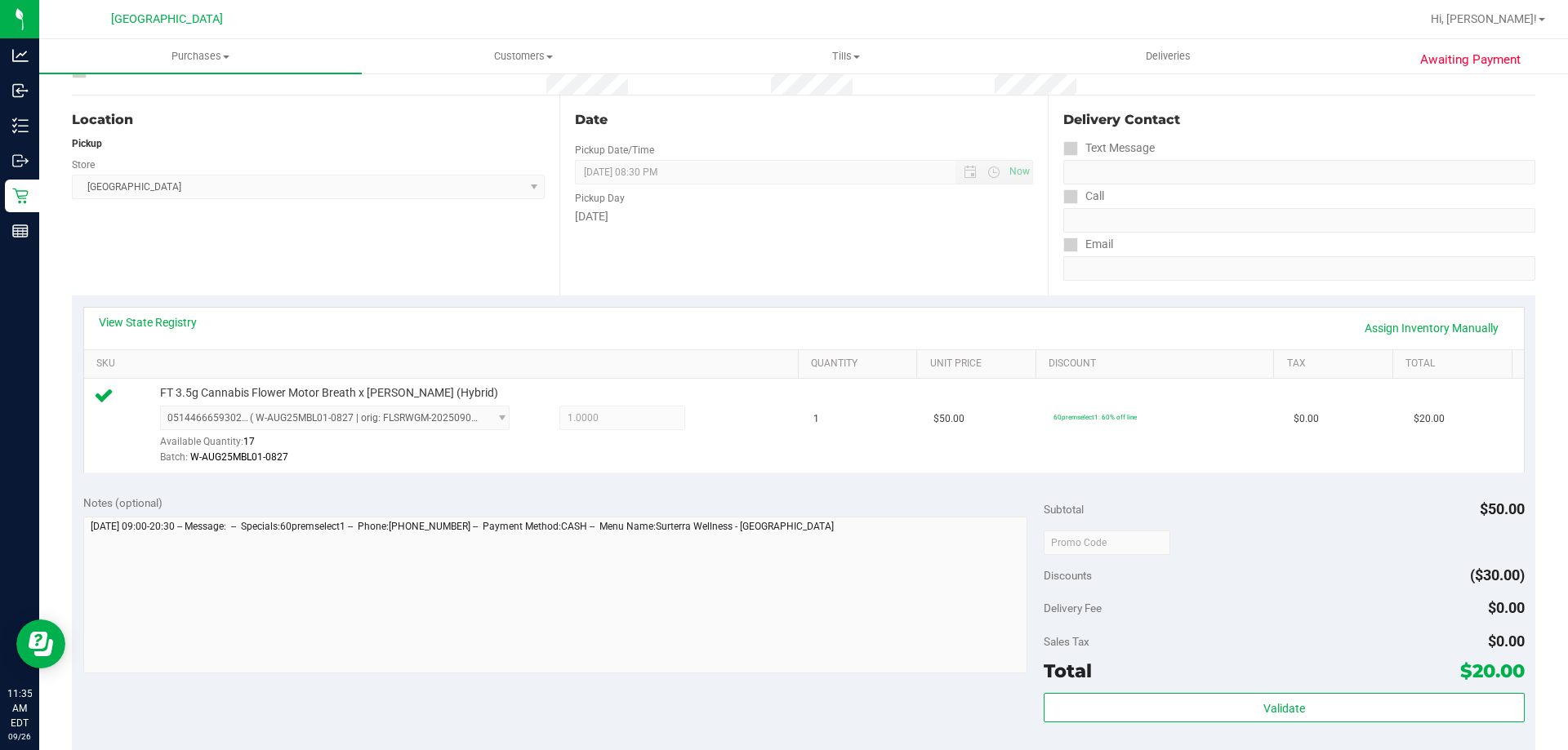
scroll to position [195, 0]
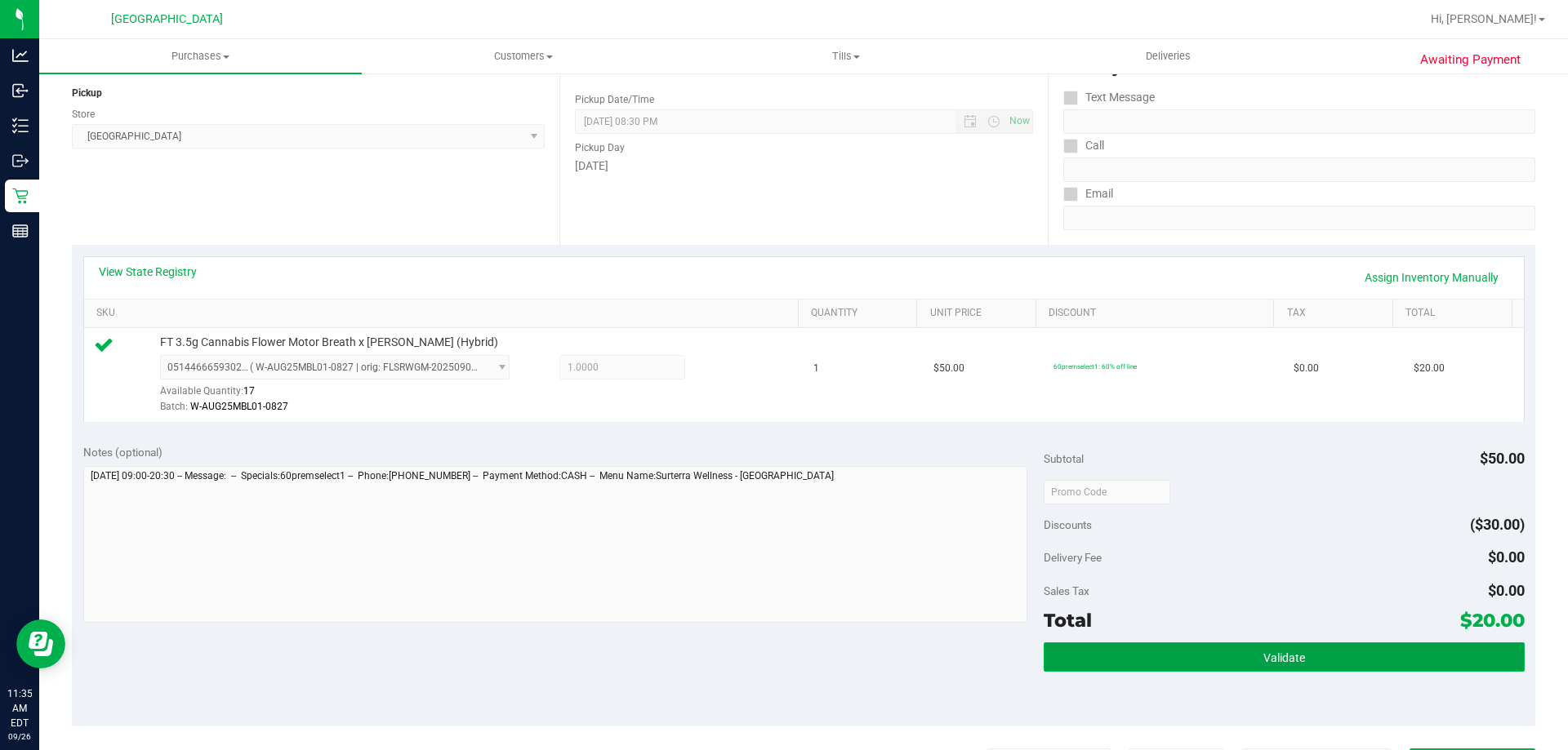
click at [1355, 666] on button "Validate" at bounding box center [1283, 658] width 480 height 30
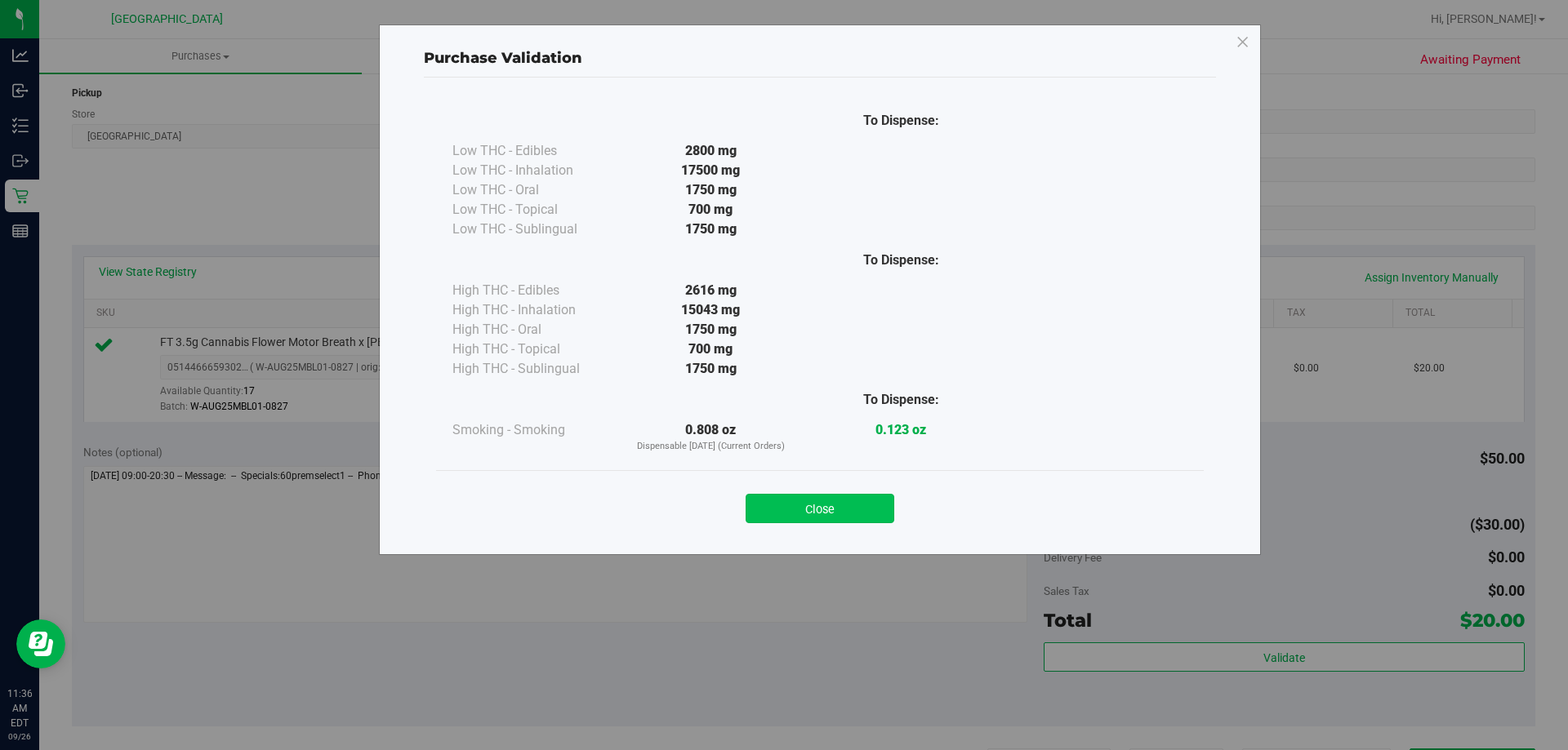
click at [825, 504] on button "Close" at bounding box center [820, 509] width 149 height 30
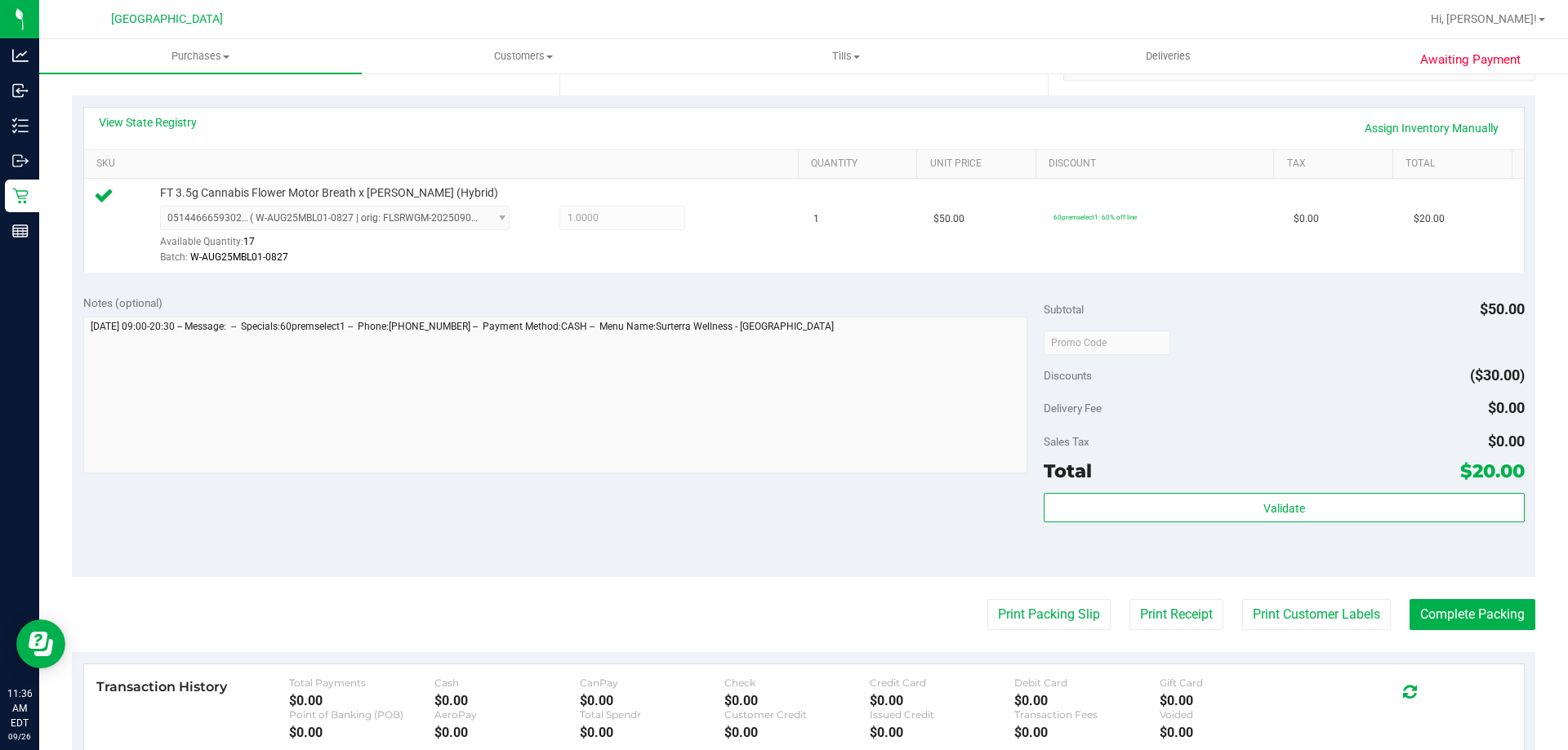
scroll to position [409, 0]
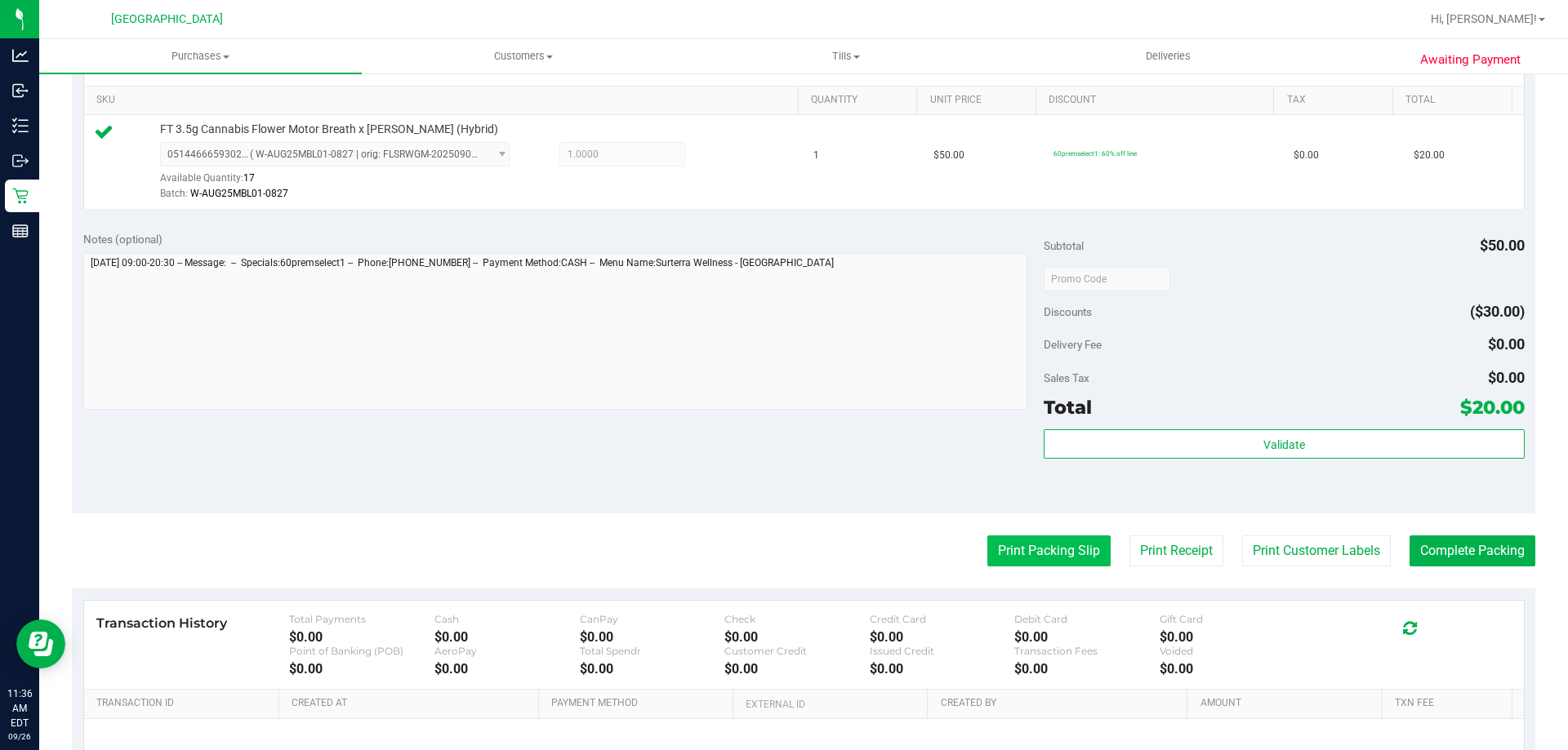
click at [1040, 552] on button "Print Packing Slip" at bounding box center [1049, 551] width 124 height 31
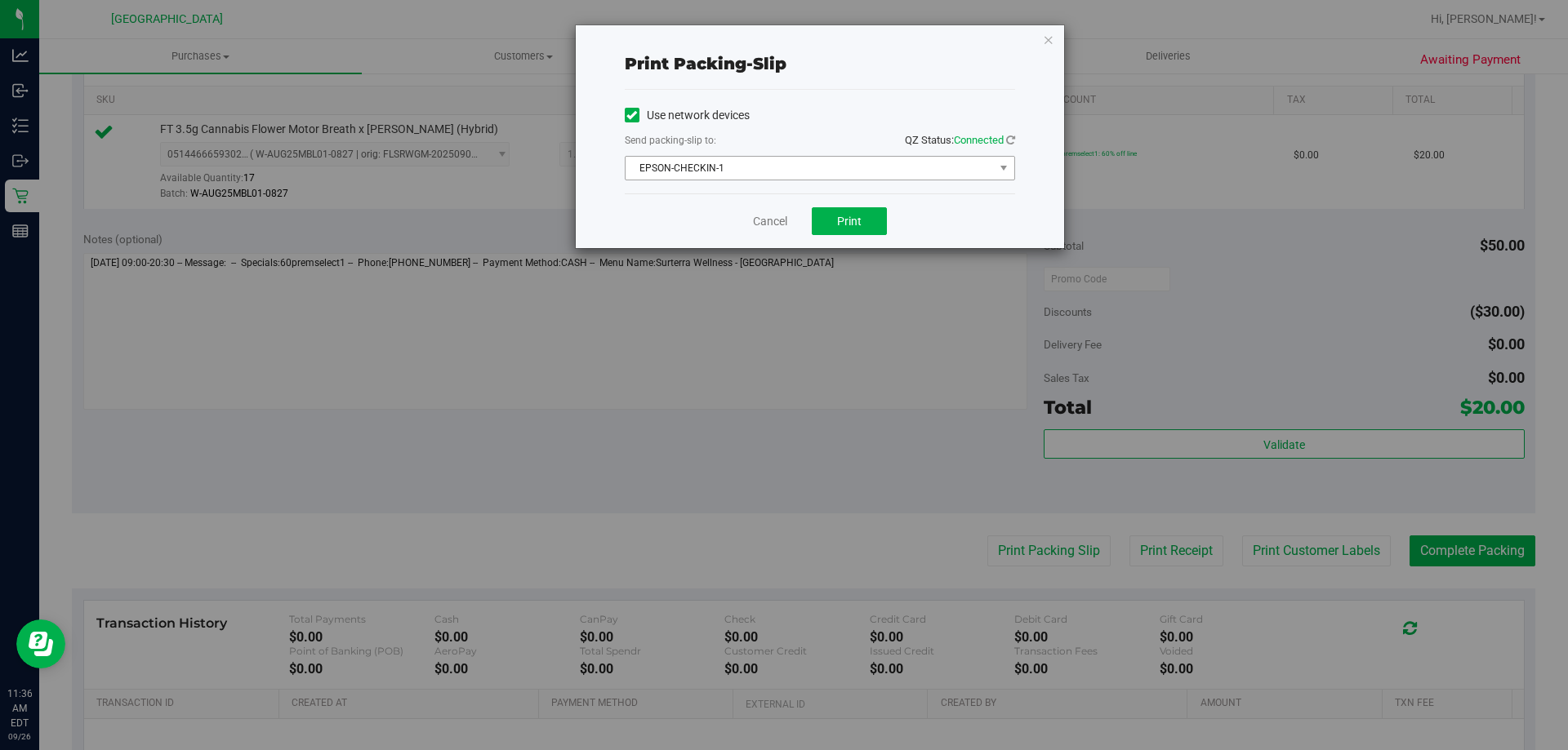
click at [783, 168] on span "EPSON-CHECKIN-1" at bounding box center [809, 168] width 368 height 23
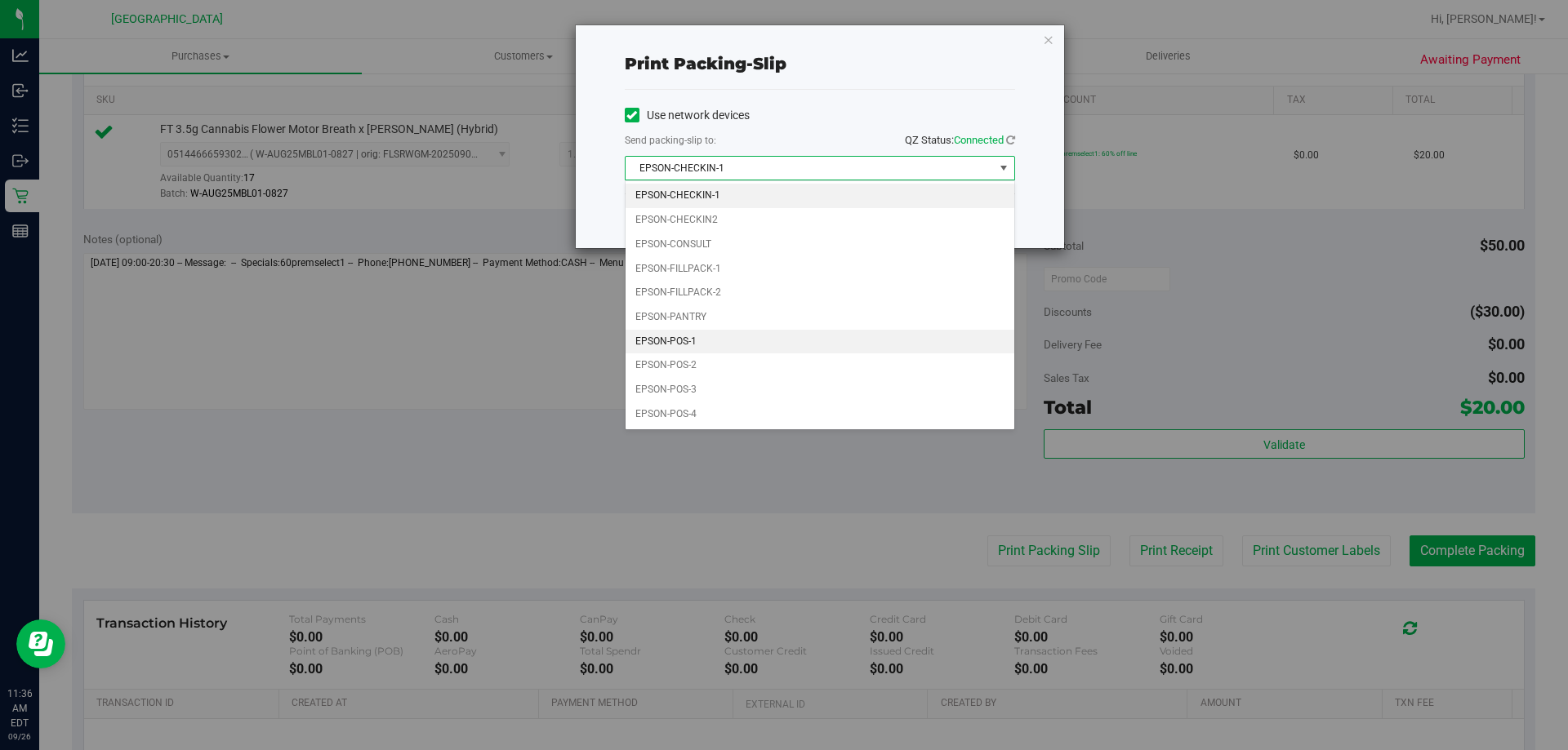
click at [697, 344] on li "EPSON-POS-1" at bounding box center [820, 342] width 389 height 24
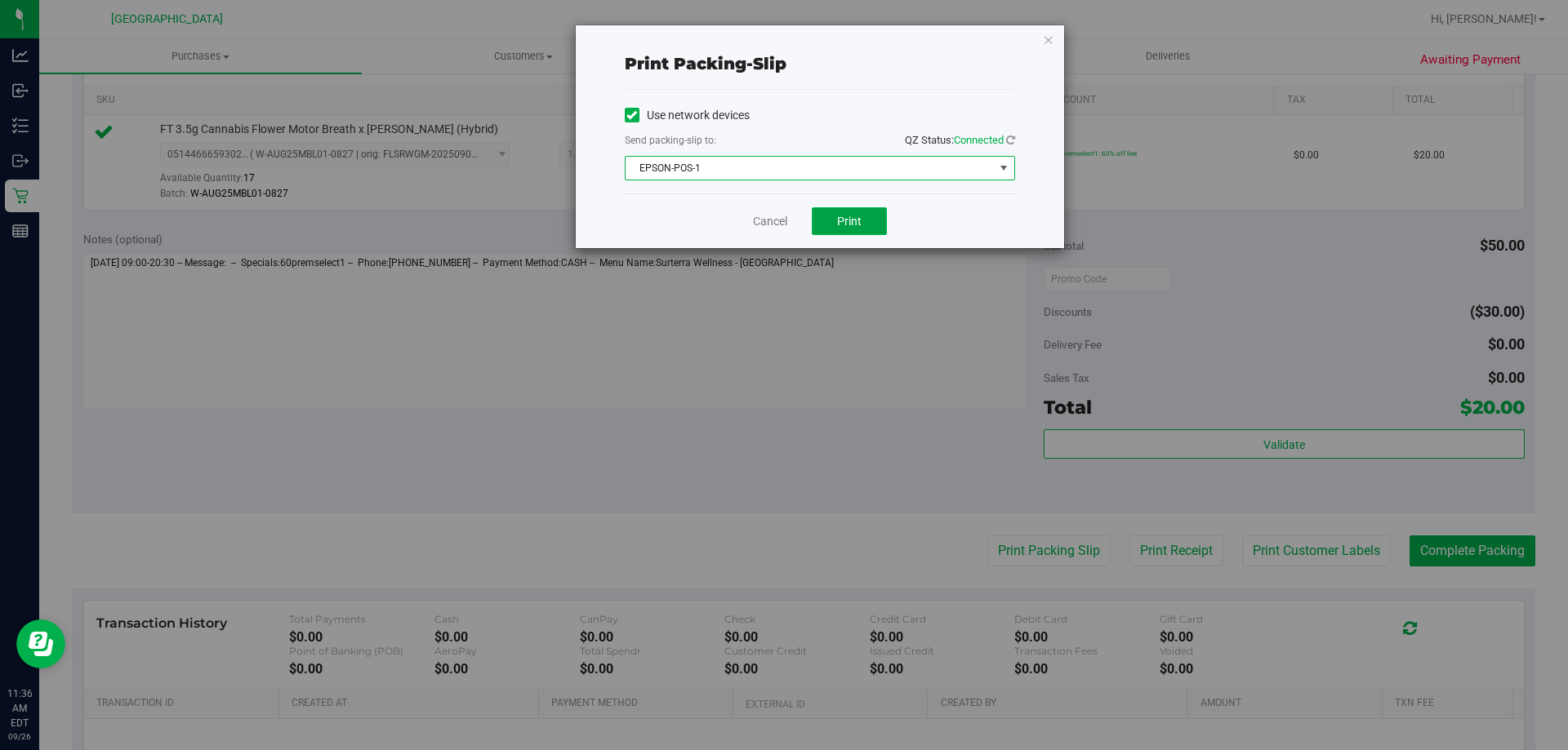
click at [828, 234] on button "Print" at bounding box center [849, 221] width 75 height 28
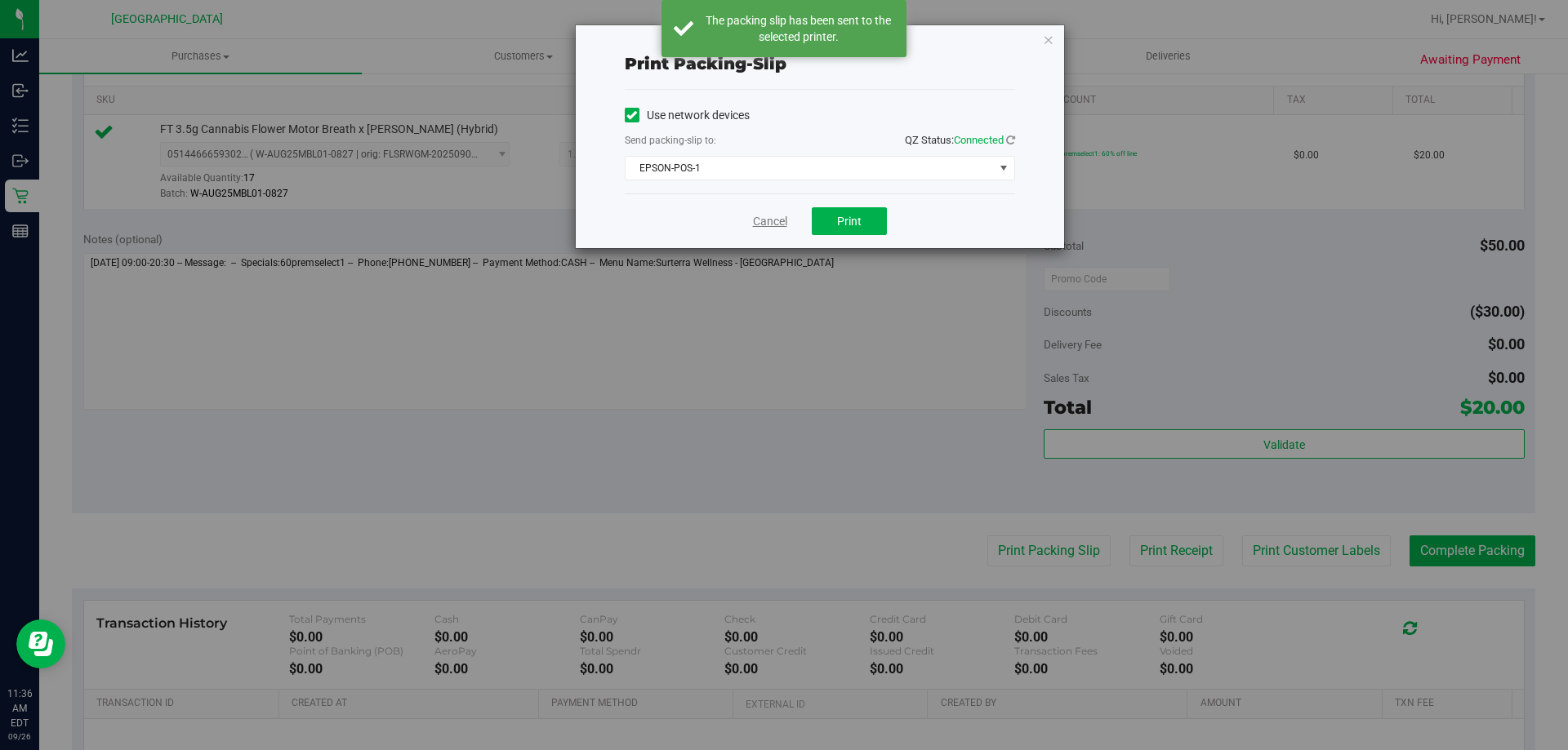
click at [763, 226] on link "Cancel" at bounding box center [769, 222] width 34 height 17
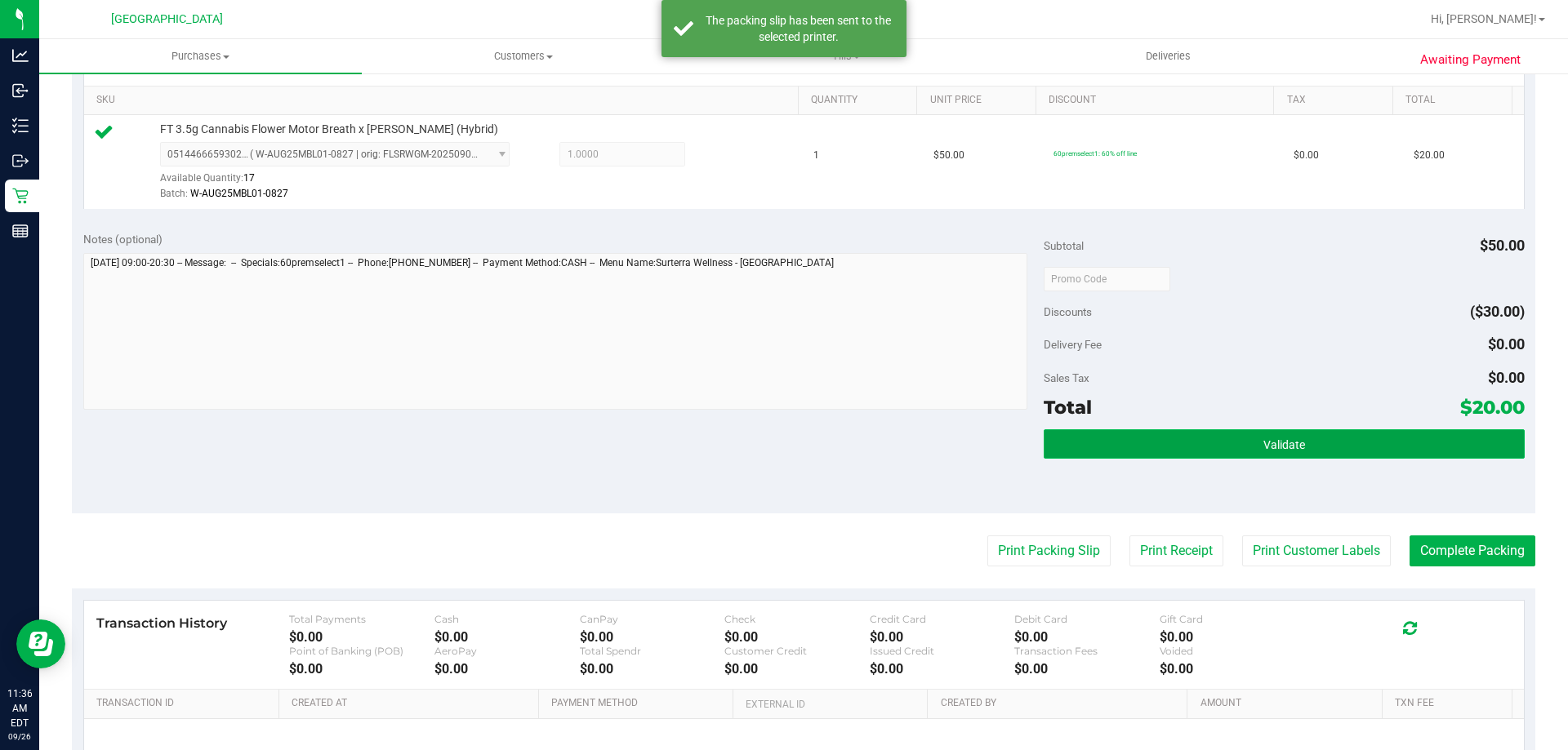
click at [1409, 434] on button "Validate" at bounding box center [1283, 444] width 480 height 30
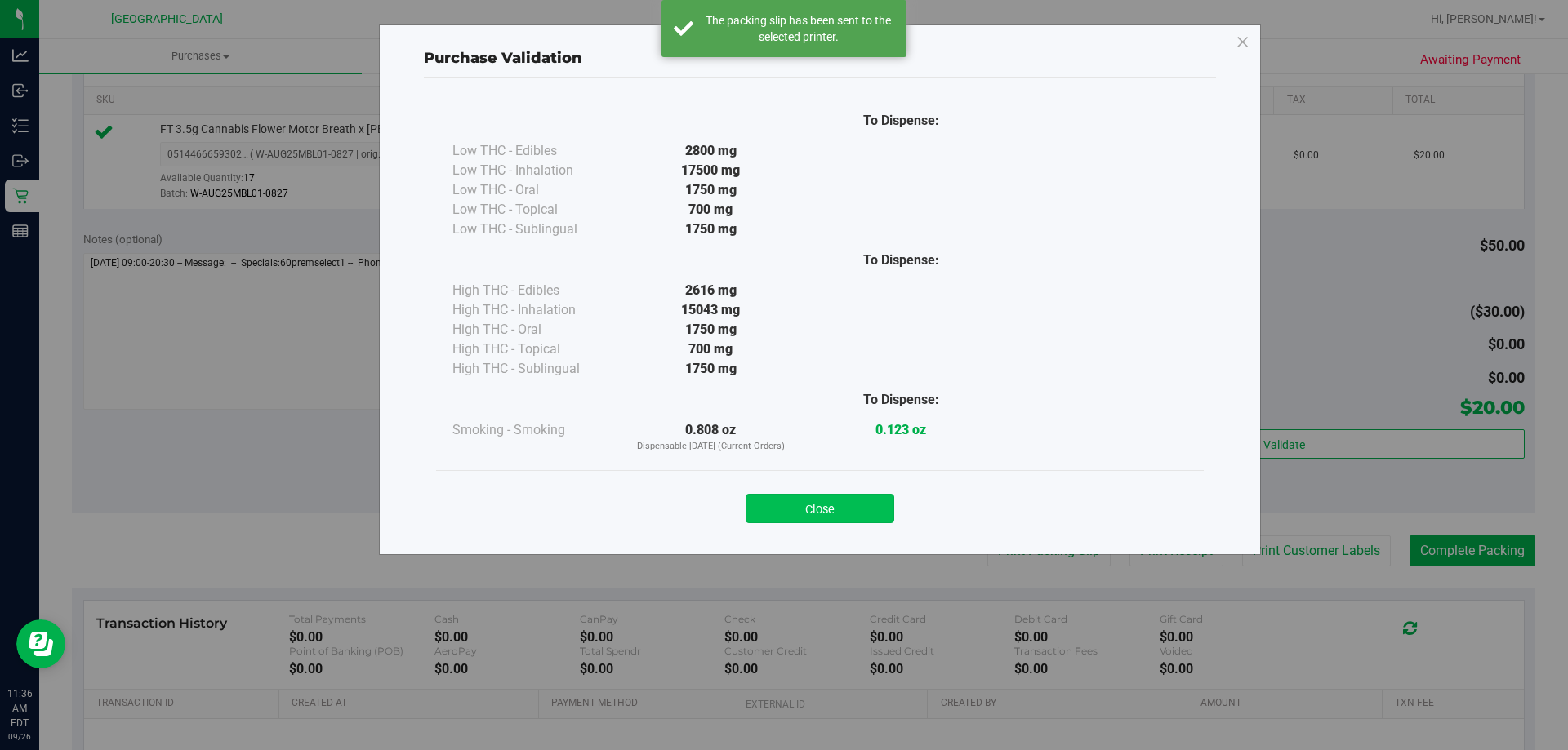
click at [875, 497] on button "Close" at bounding box center [820, 509] width 149 height 30
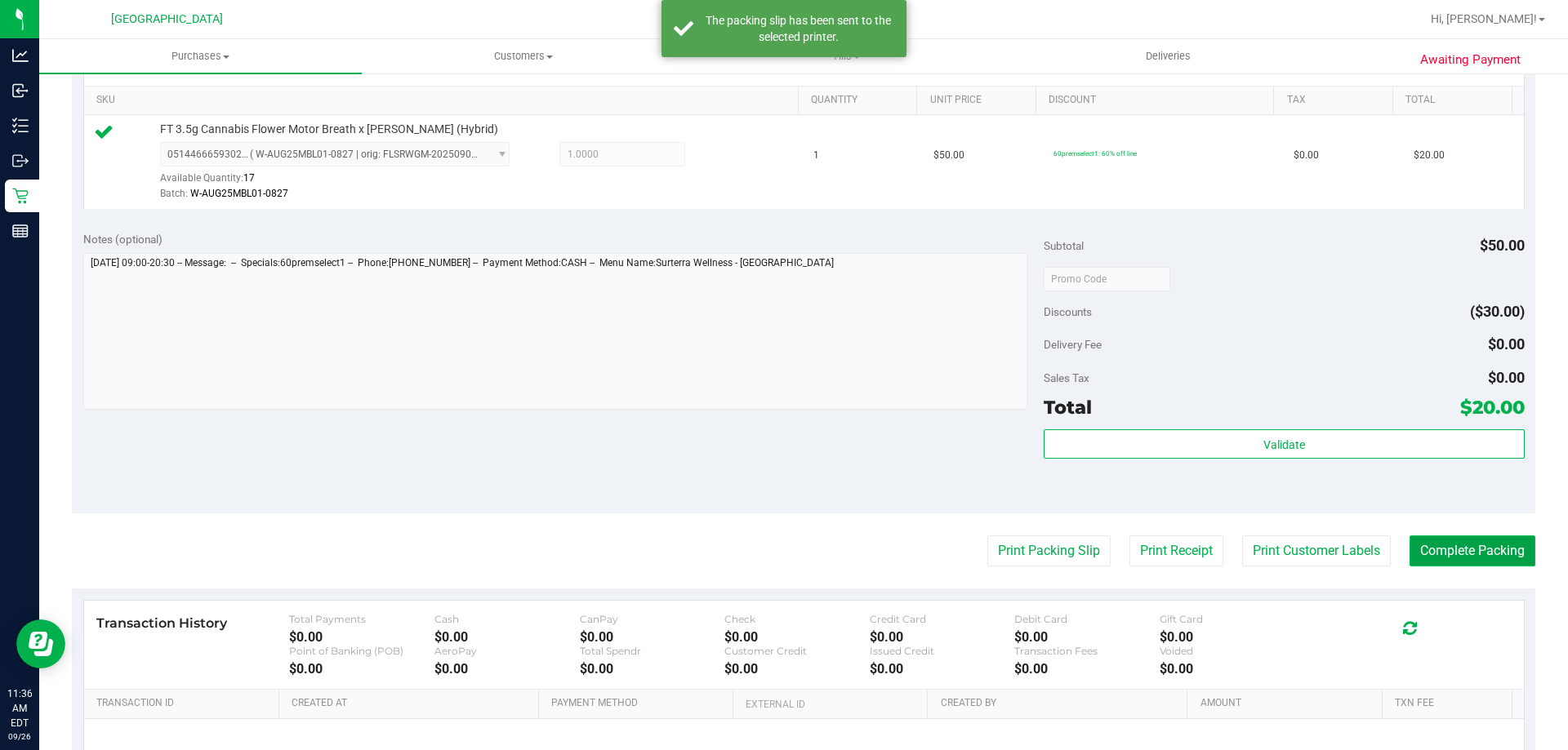
click at [1492, 541] on button "Complete Packing" at bounding box center [1472, 551] width 125 height 31
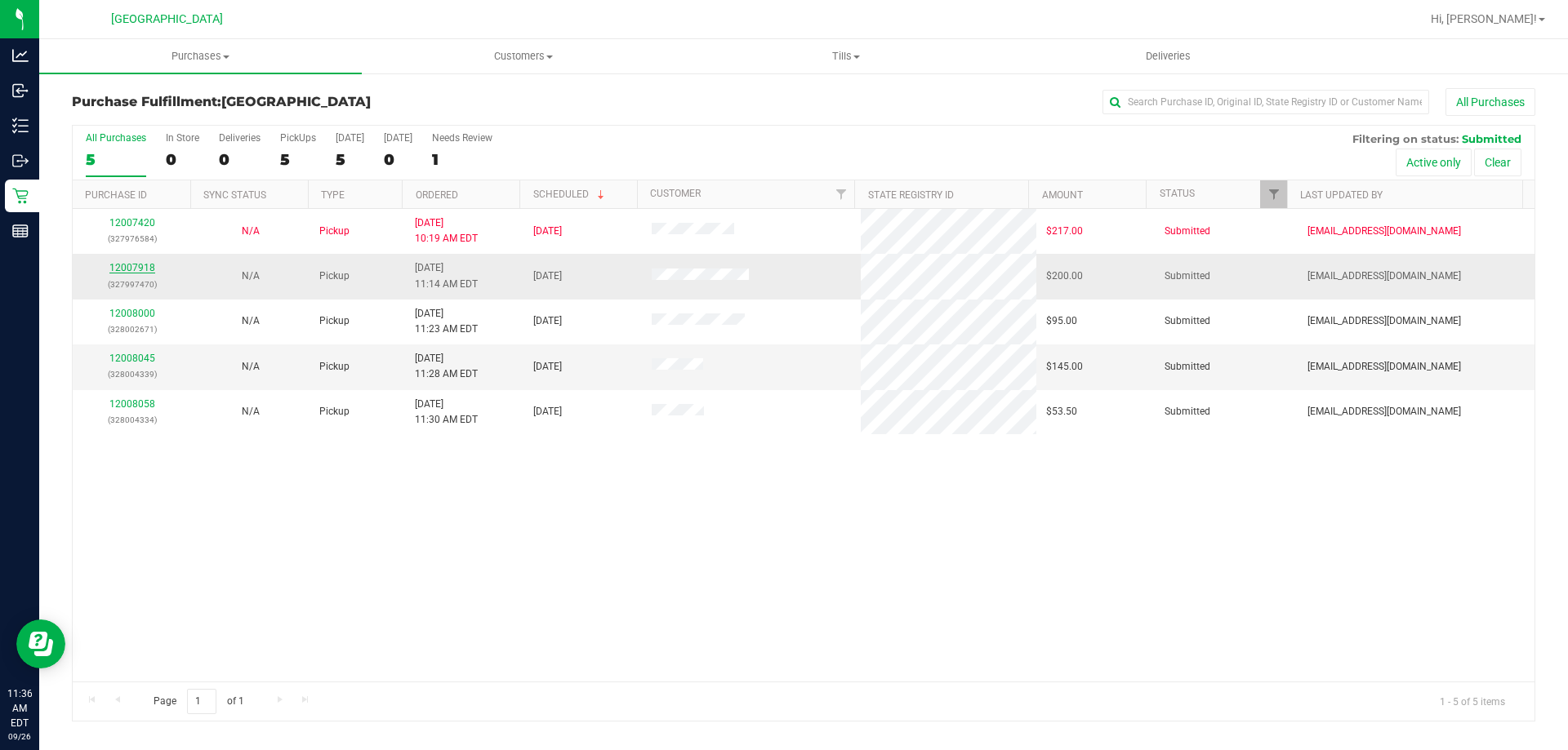
click at [142, 267] on link "12007918" at bounding box center [132, 267] width 45 height 11
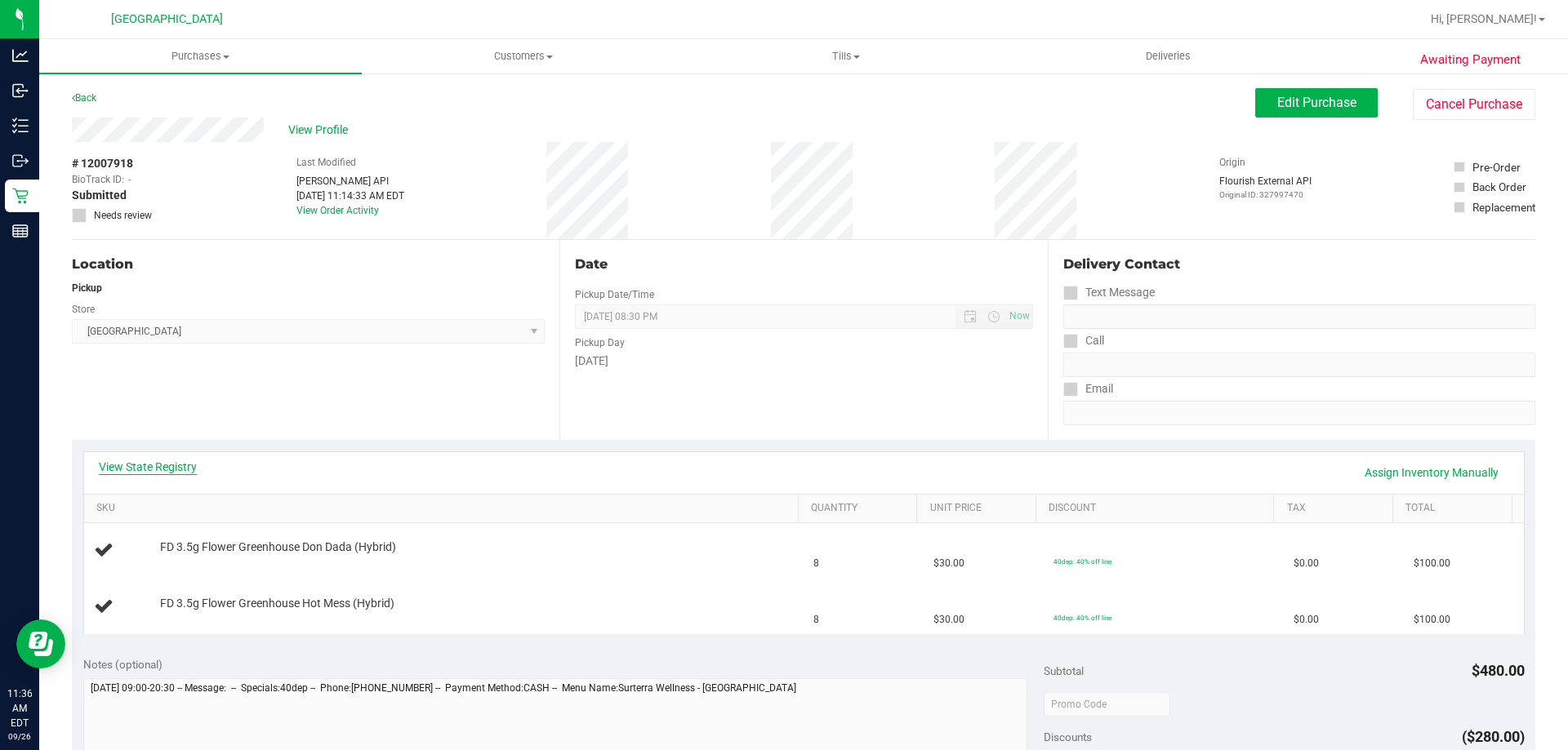
click at [161, 465] on link "View State Registry" at bounding box center [147, 467] width 98 height 17
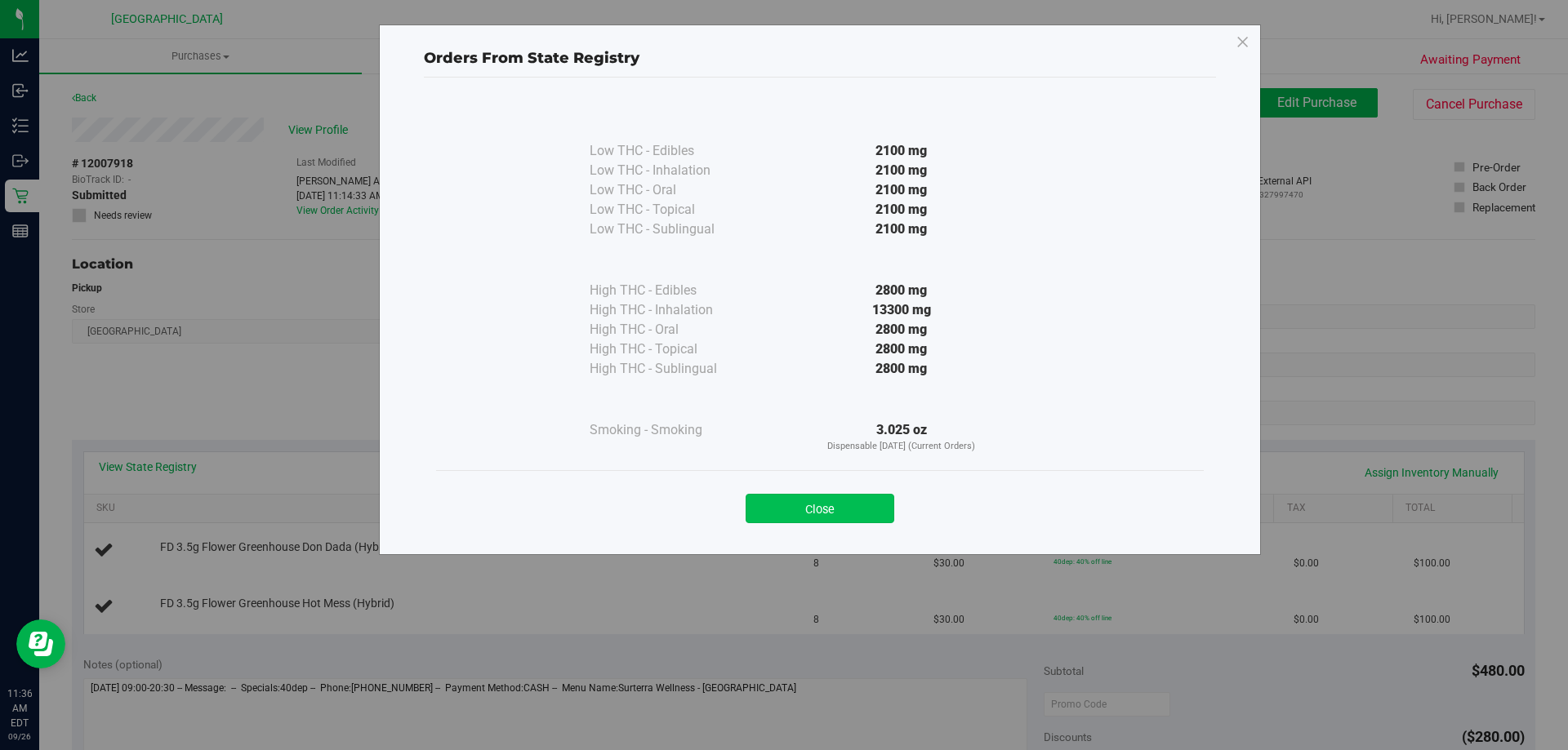
click at [843, 523] on button "Close" at bounding box center [820, 509] width 149 height 30
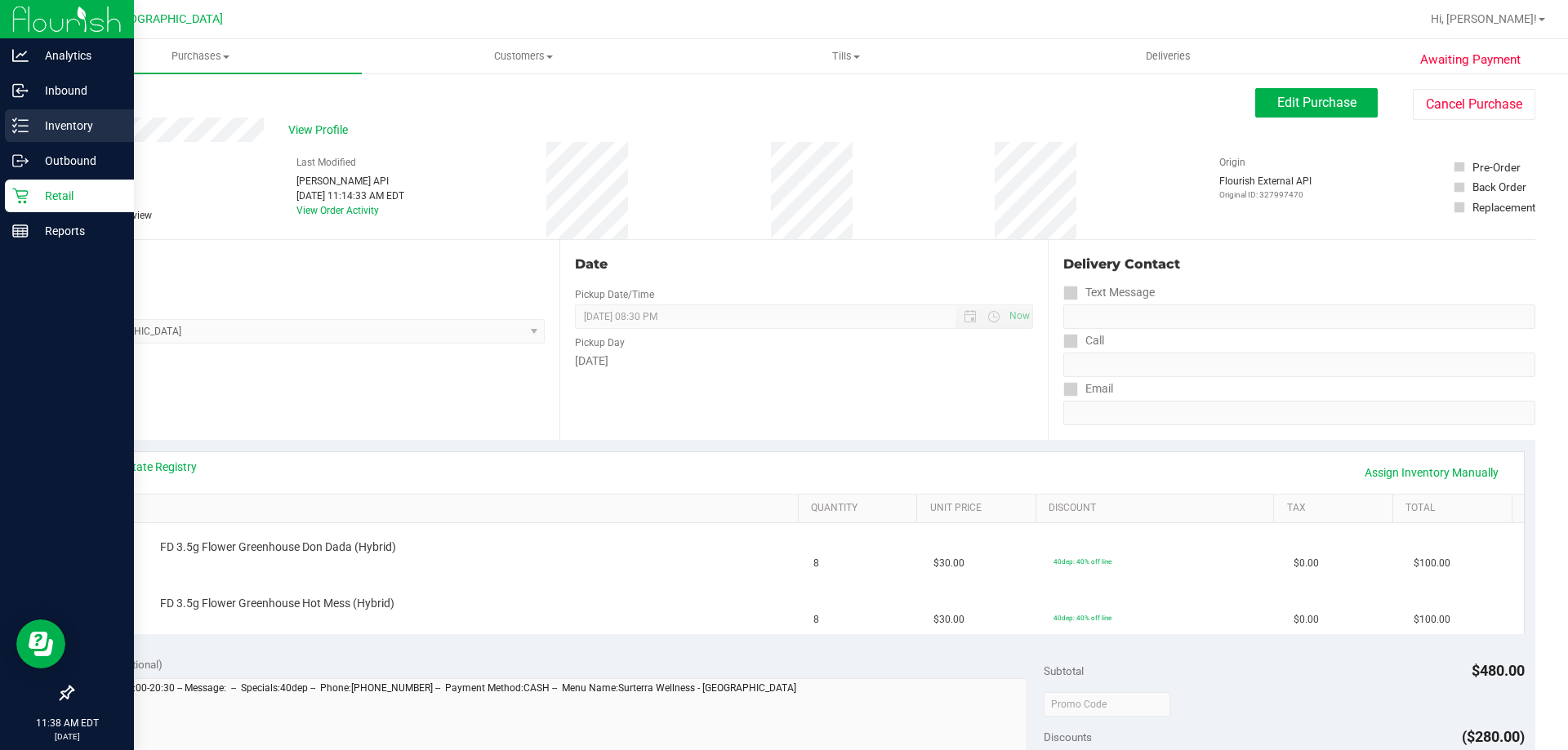
click at [15, 131] on icon at bounding box center [20, 125] width 17 height 17
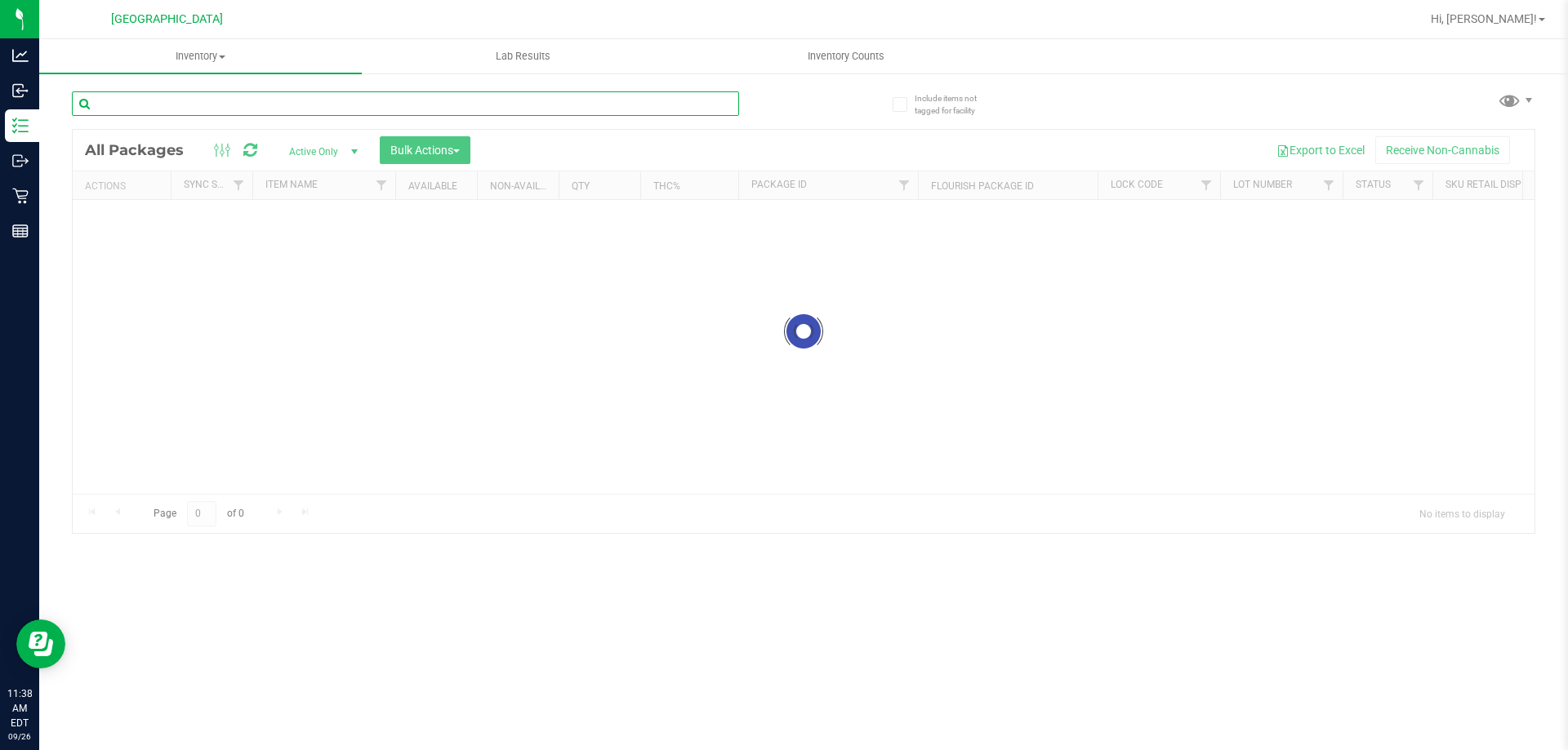
click at [206, 104] on input "text" at bounding box center [405, 104] width 667 height 24
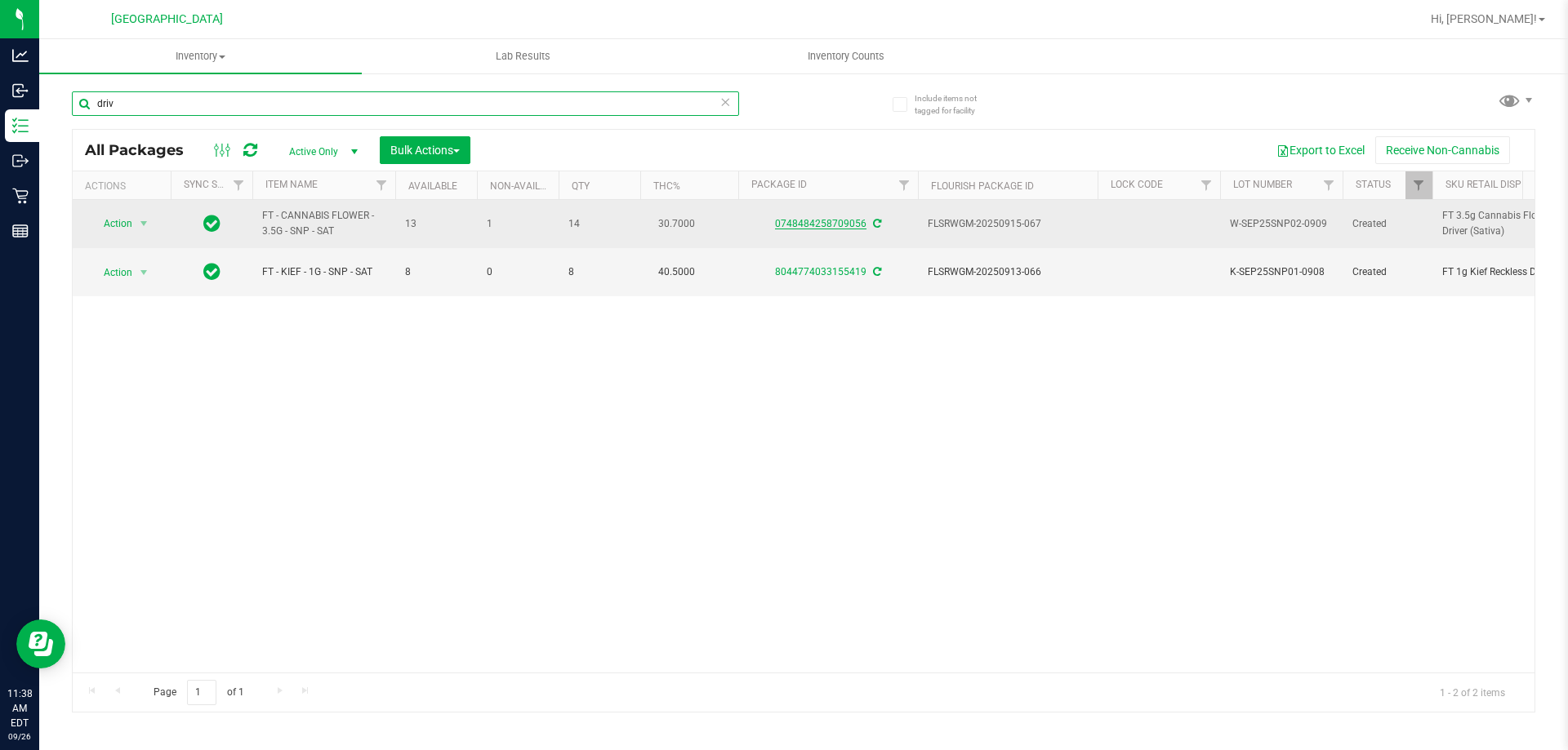
type input "driv"
click at [837, 220] on link "0748484258709056" at bounding box center [821, 223] width 91 height 11
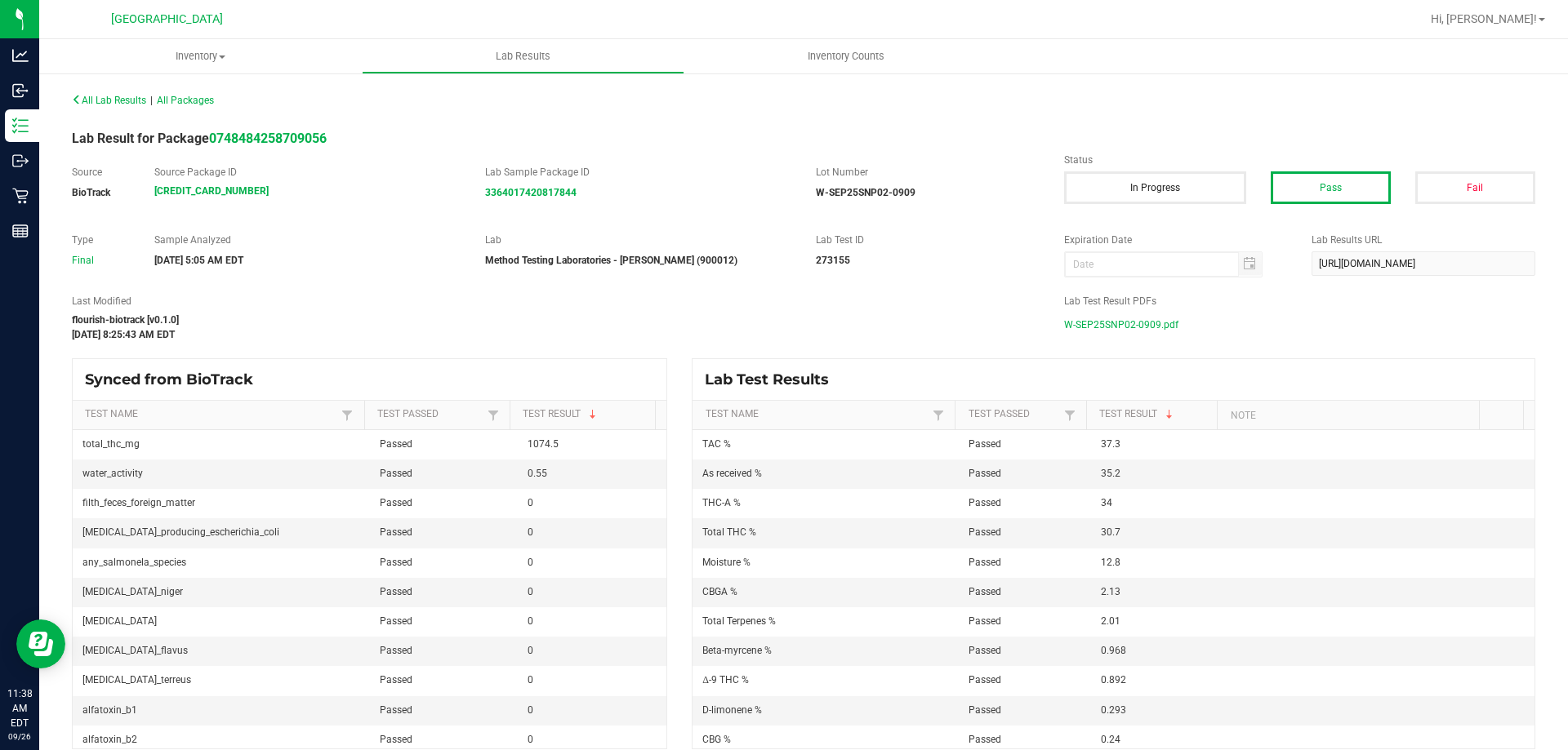
click at [1082, 310] on div "Lab Test Result PDFs W-SEP25SNP02-0909.pdf" at bounding box center [1299, 315] width 496 height 44
click at [1084, 328] on span "W-SEP25SNP02-0909.pdf" at bounding box center [1120, 325] width 114 height 24
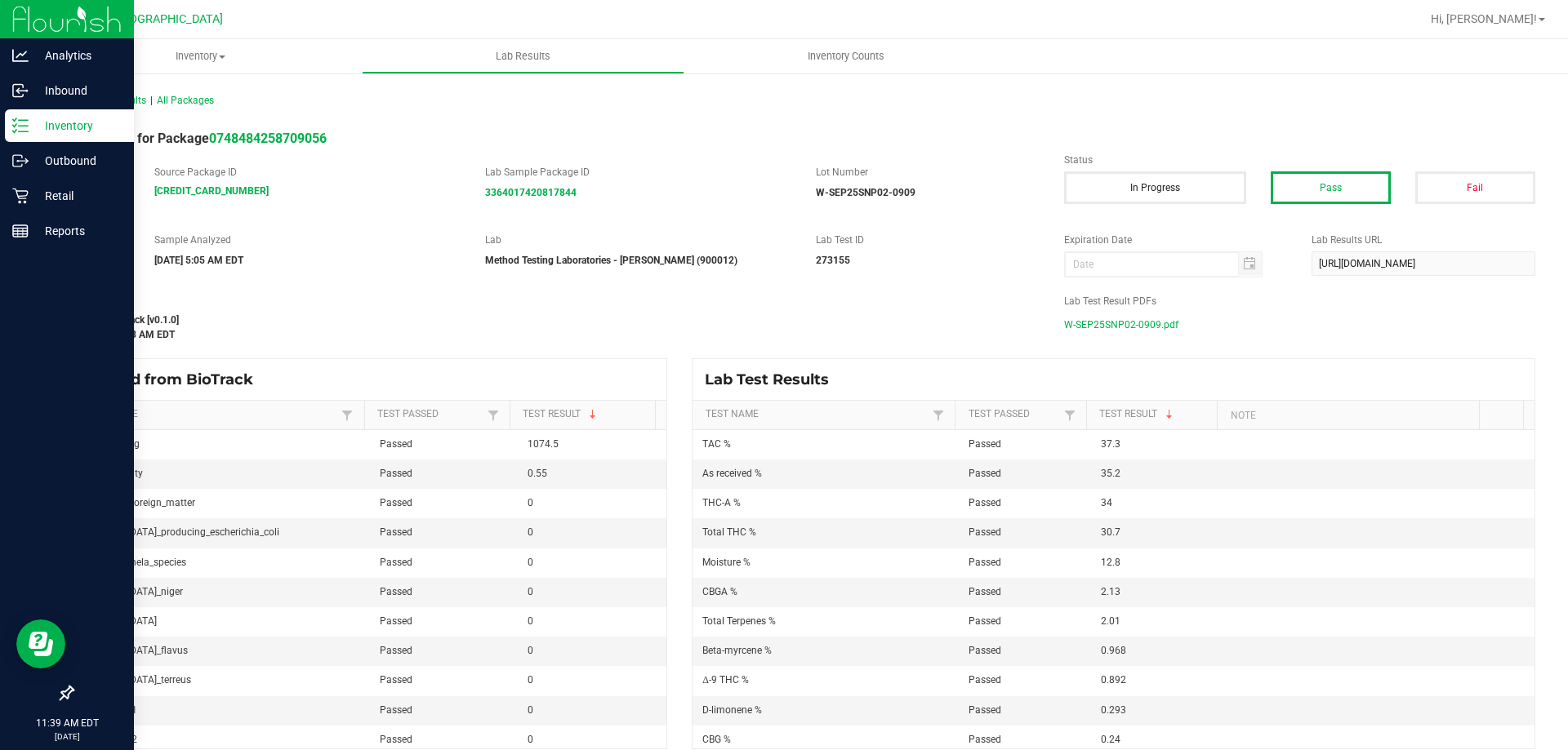
click at [19, 119] on icon at bounding box center [20, 125] width 17 height 17
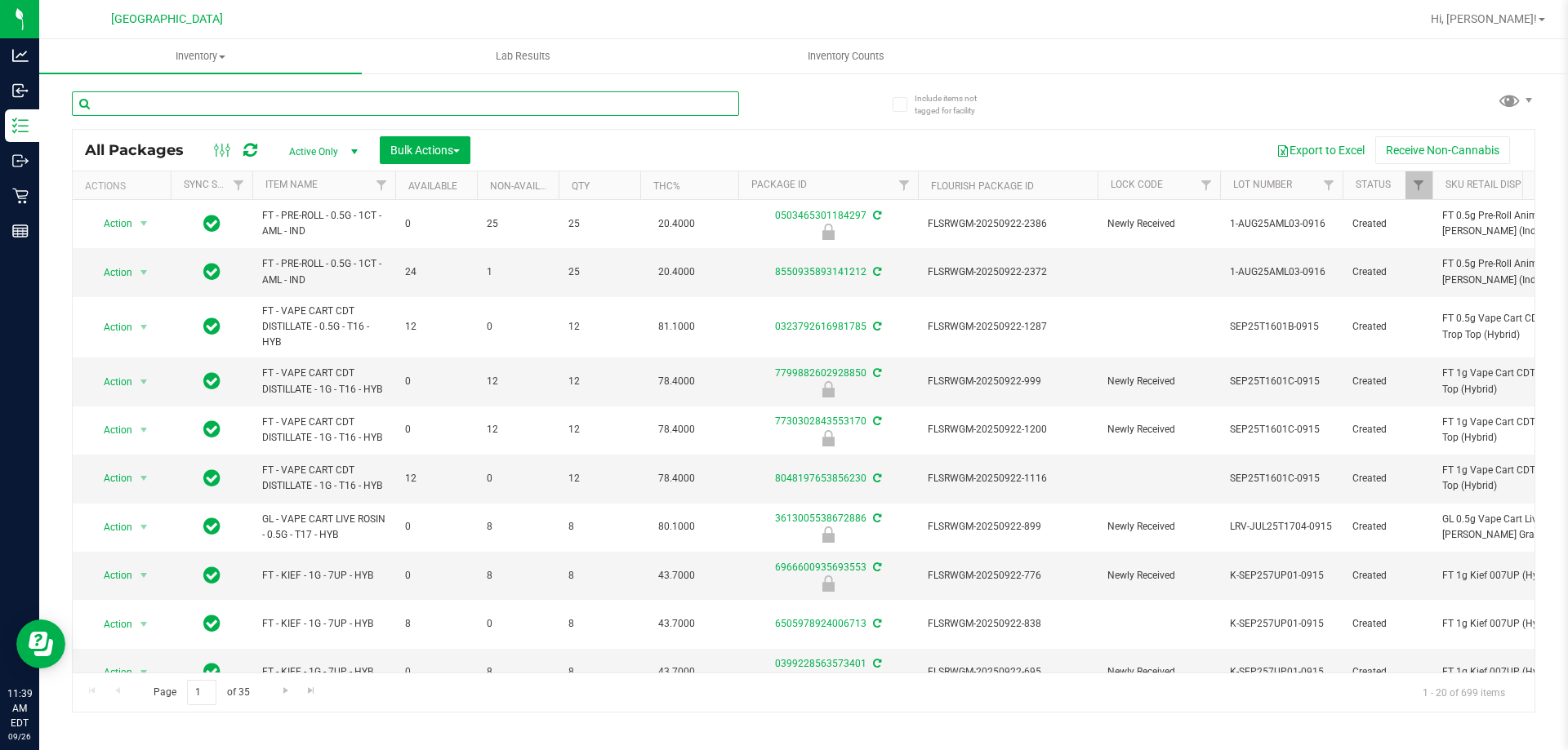
click at [355, 105] on input "text" at bounding box center [405, 104] width 667 height 24
click at [515, 108] on input "text" at bounding box center [405, 104] width 667 height 24
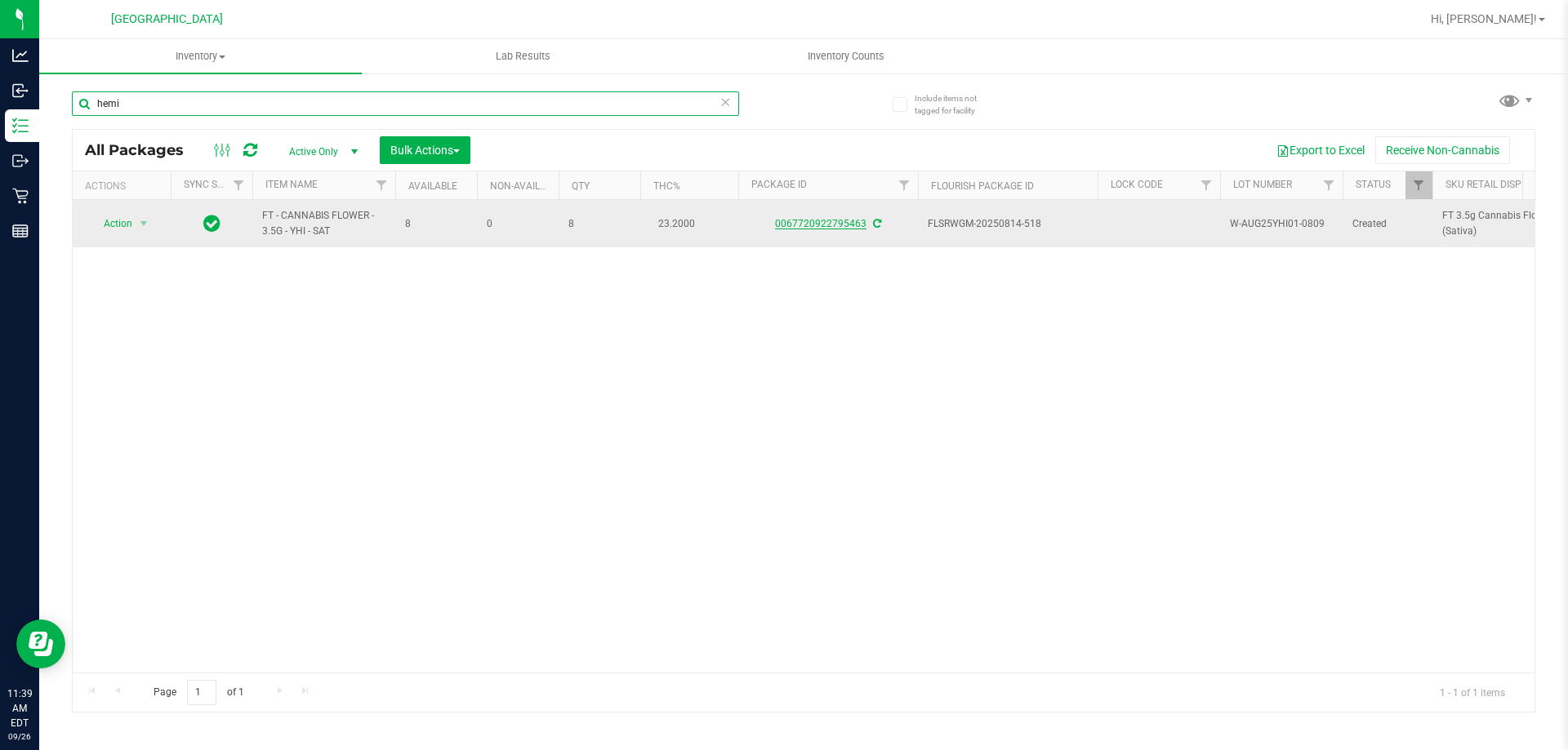
type input "hemi"
click at [847, 226] on link "0067720922795463" at bounding box center [821, 223] width 91 height 11
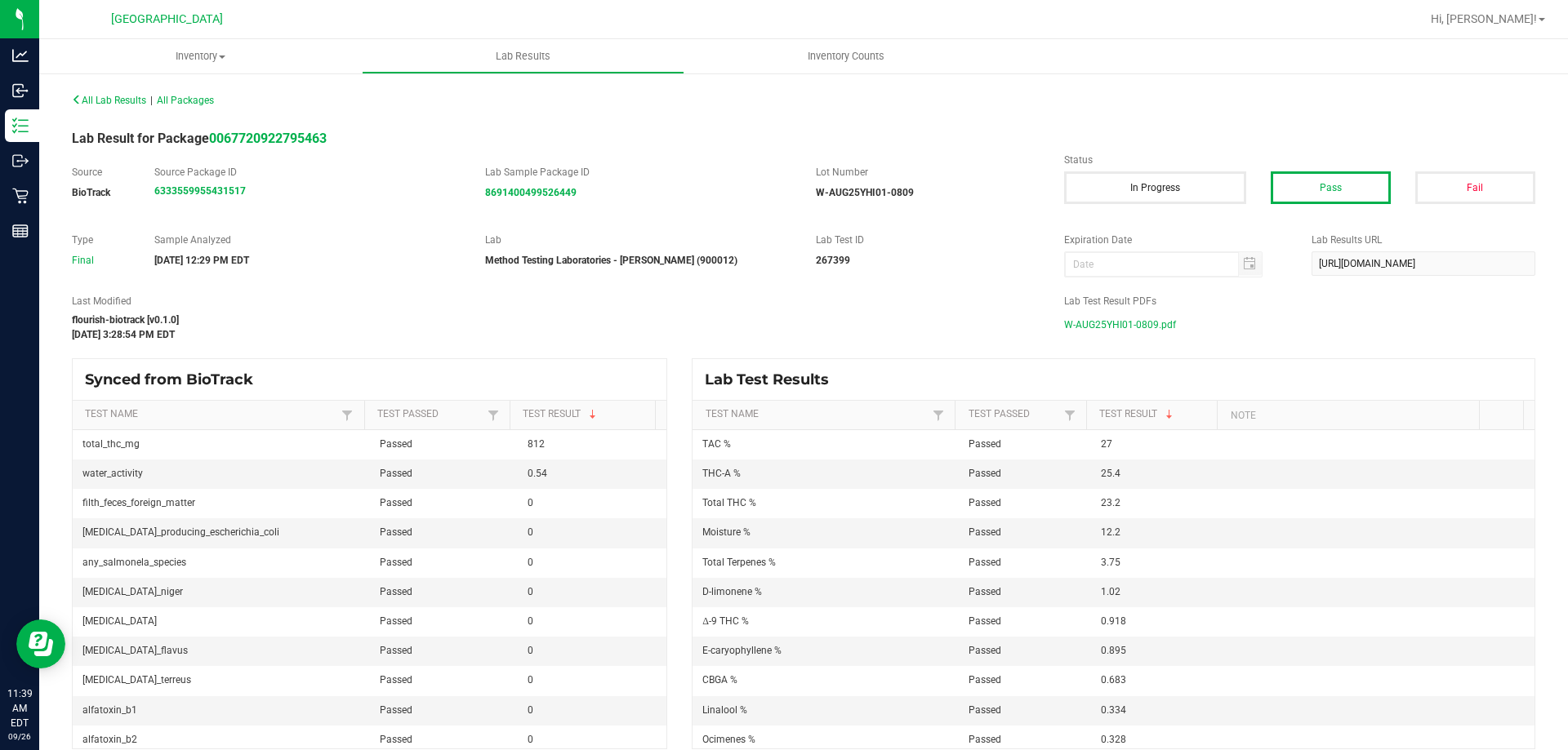
click at [1098, 324] on span "W-AUG25YHI01-0809.pdf" at bounding box center [1119, 325] width 112 height 24
click at [19, 196] on icon at bounding box center [20, 197] width 16 height 16
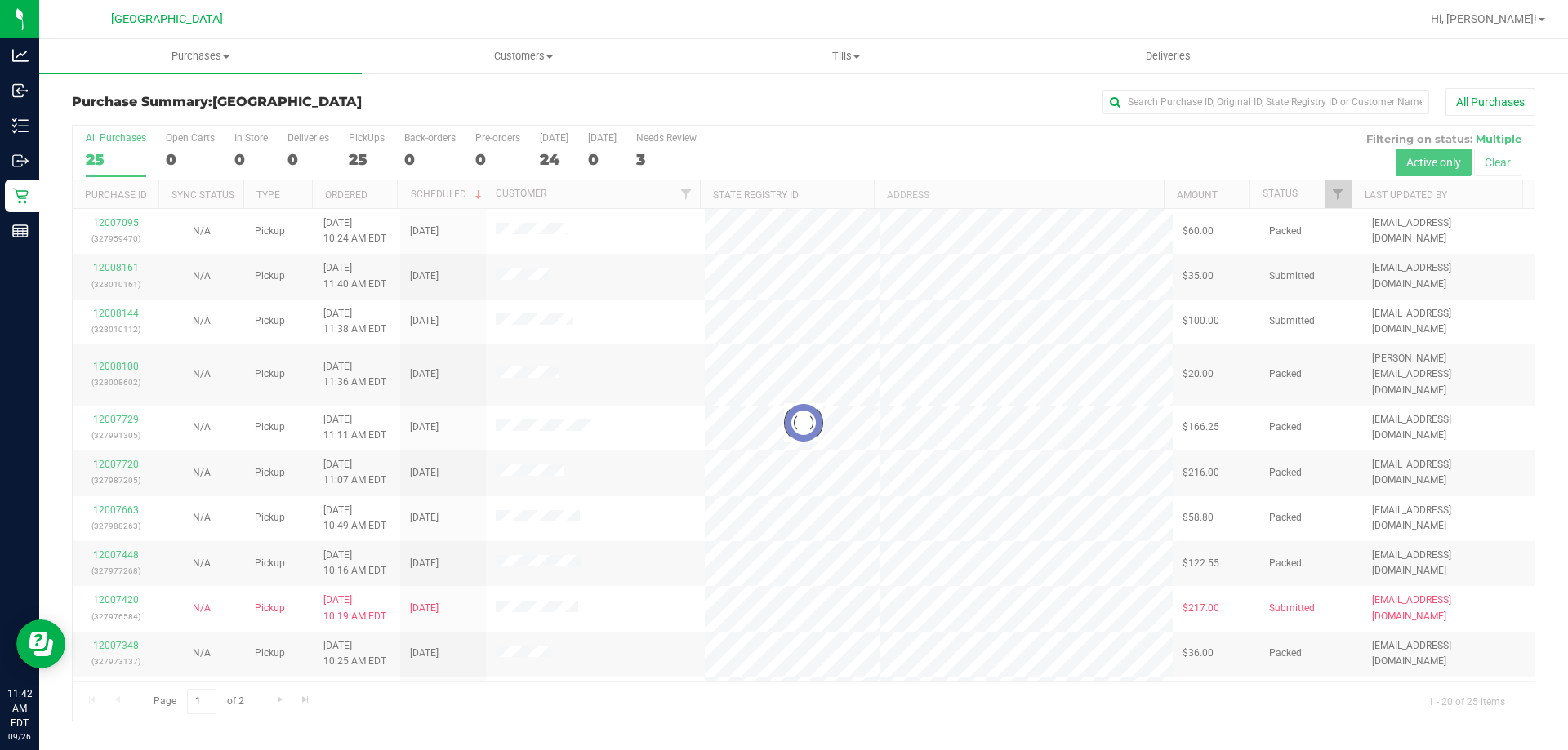
click at [1185, 127] on div at bounding box center [803, 422] width 1462 height 595
click at [1191, 97] on input "text" at bounding box center [1265, 102] width 327 height 24
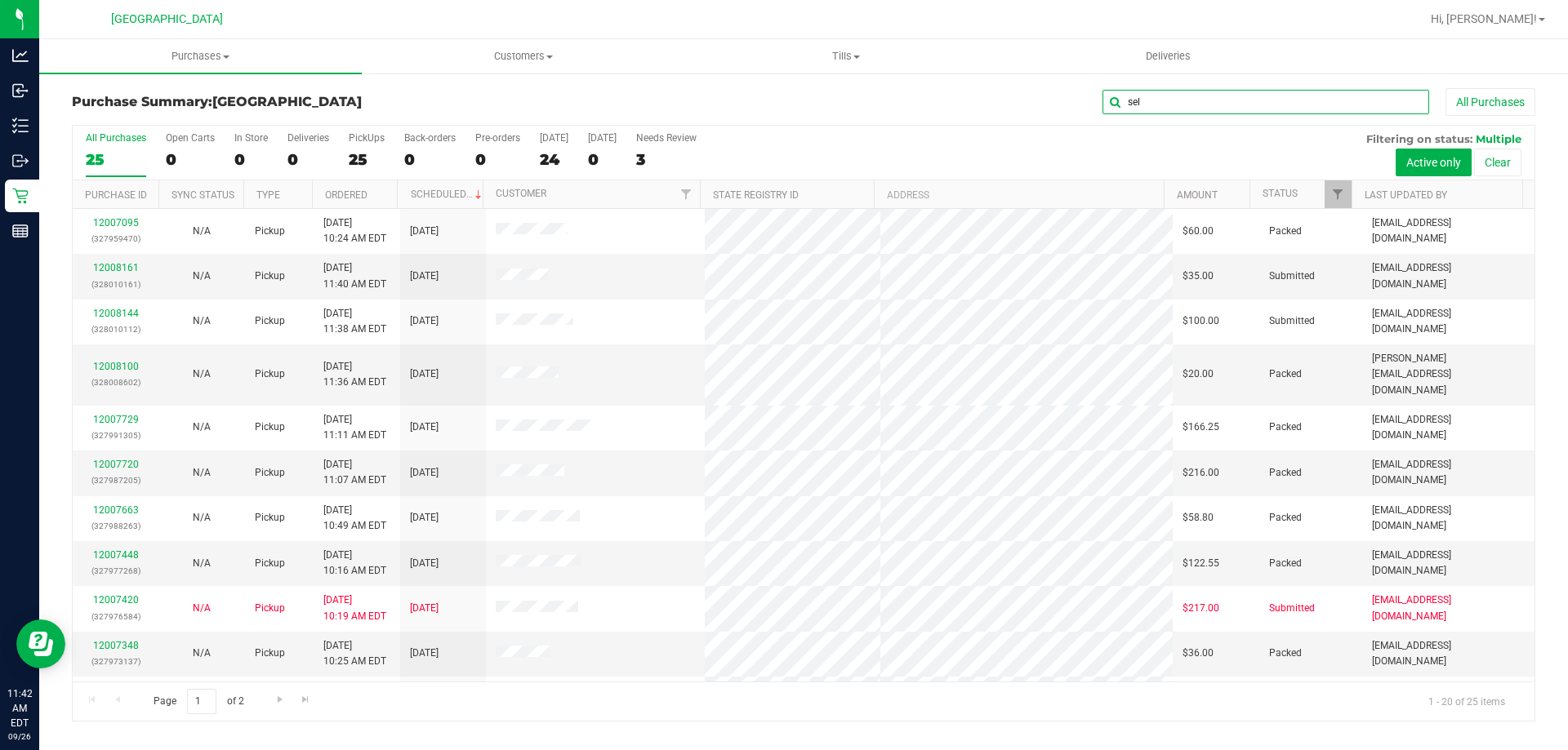
type input "sel"
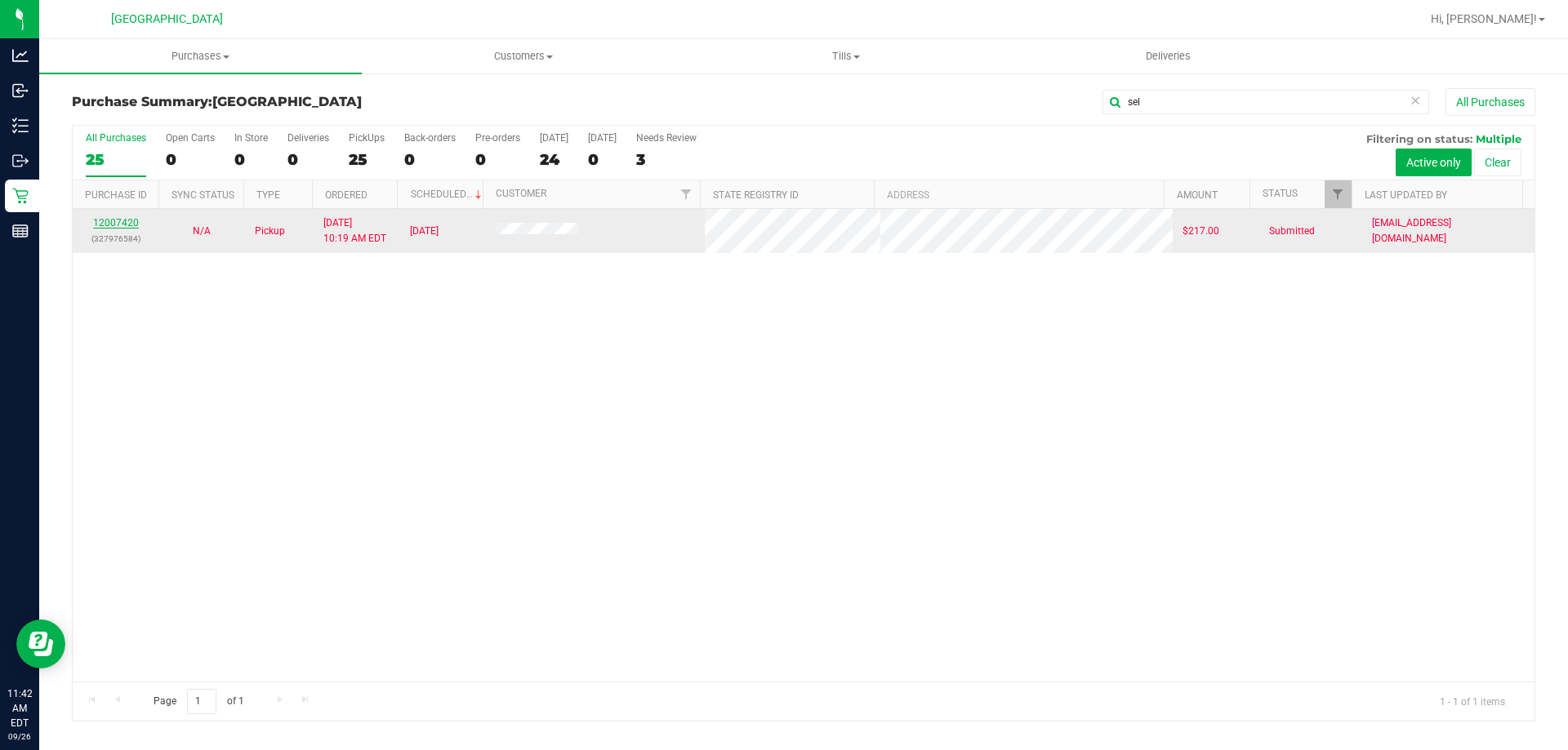
click at [132, 226] on link "12007420" at bounding box center [116, 222] width 45 height 11
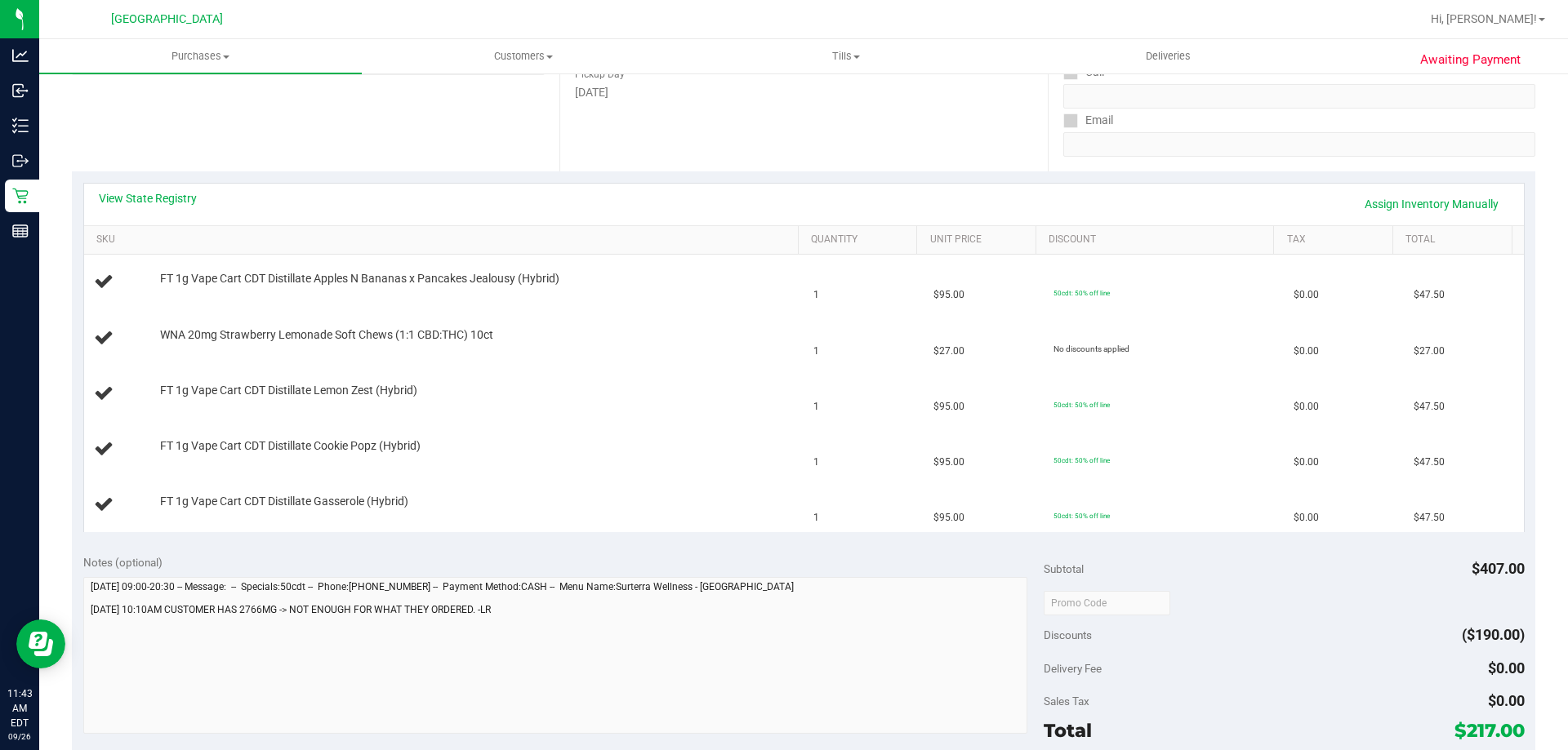
scroll to position [258, 0]
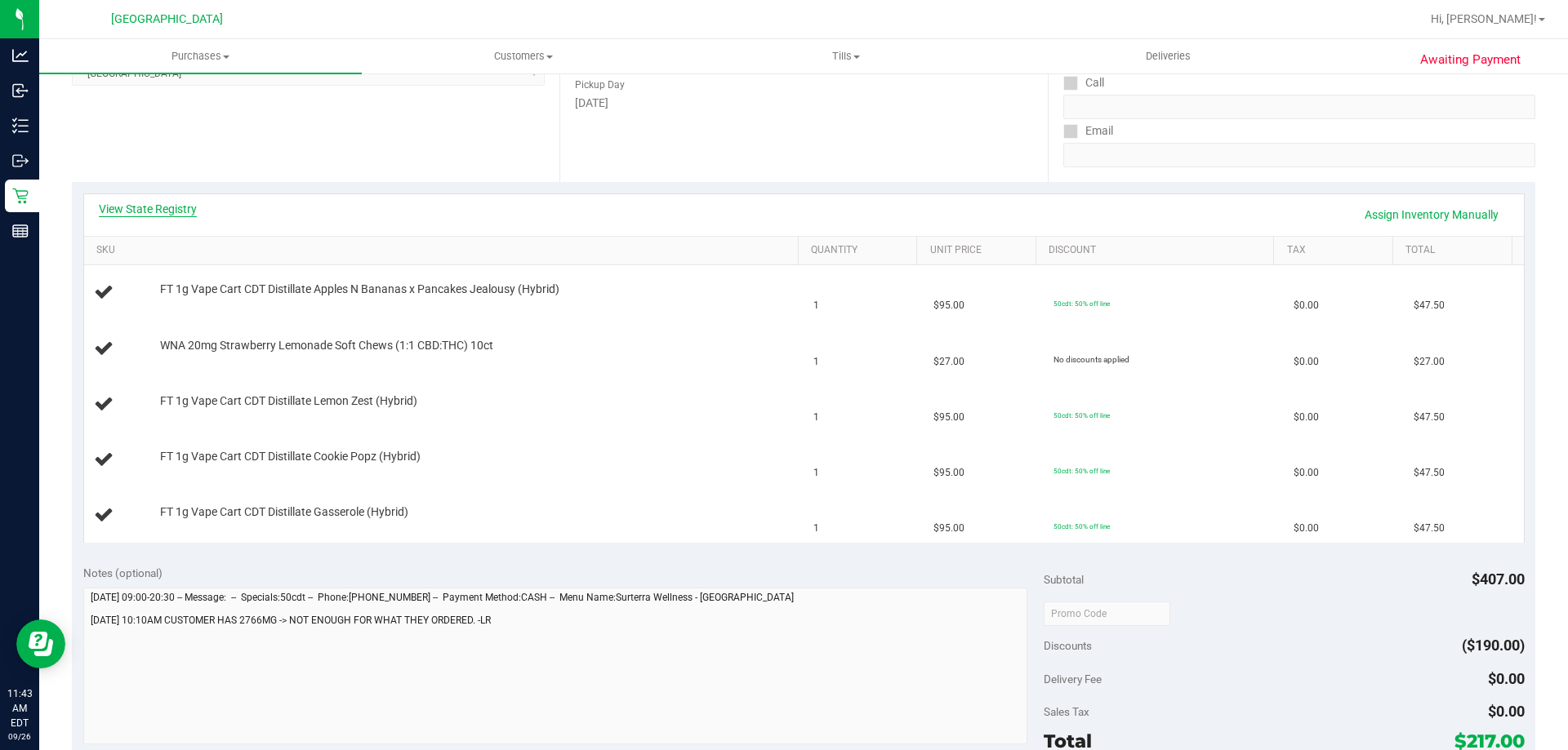
click at [159, 212] on link "View State Registry" at bounding box center [147, 209] width 98 height 17
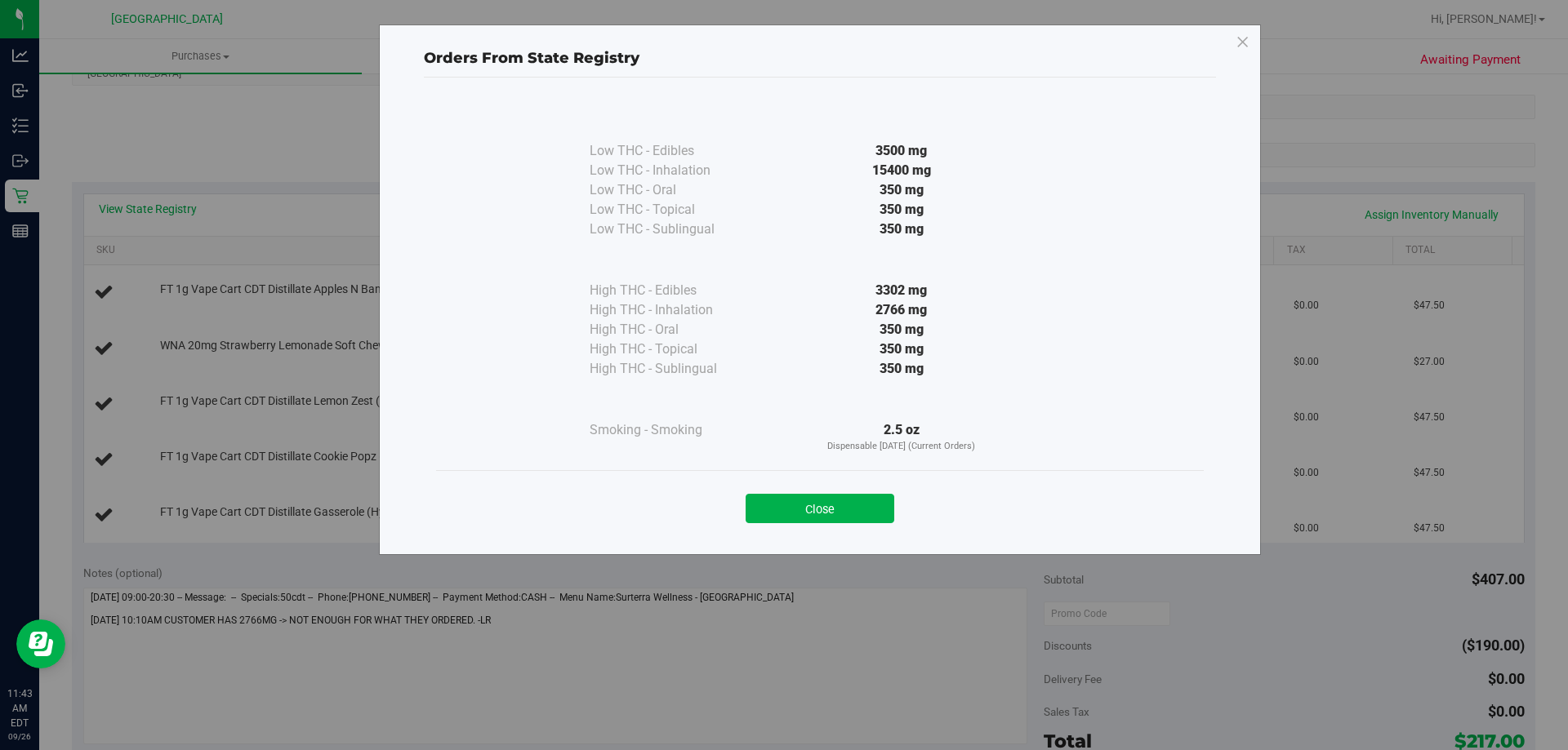
click at [814, 539] on div "Low THC - Edibles 3500 mg Low THC - Inhalation" at bounding box center [819, 308] width 792 height 463
click at [808, 517] on button "Close" at bounding box center [820, 509] width 149 height 30
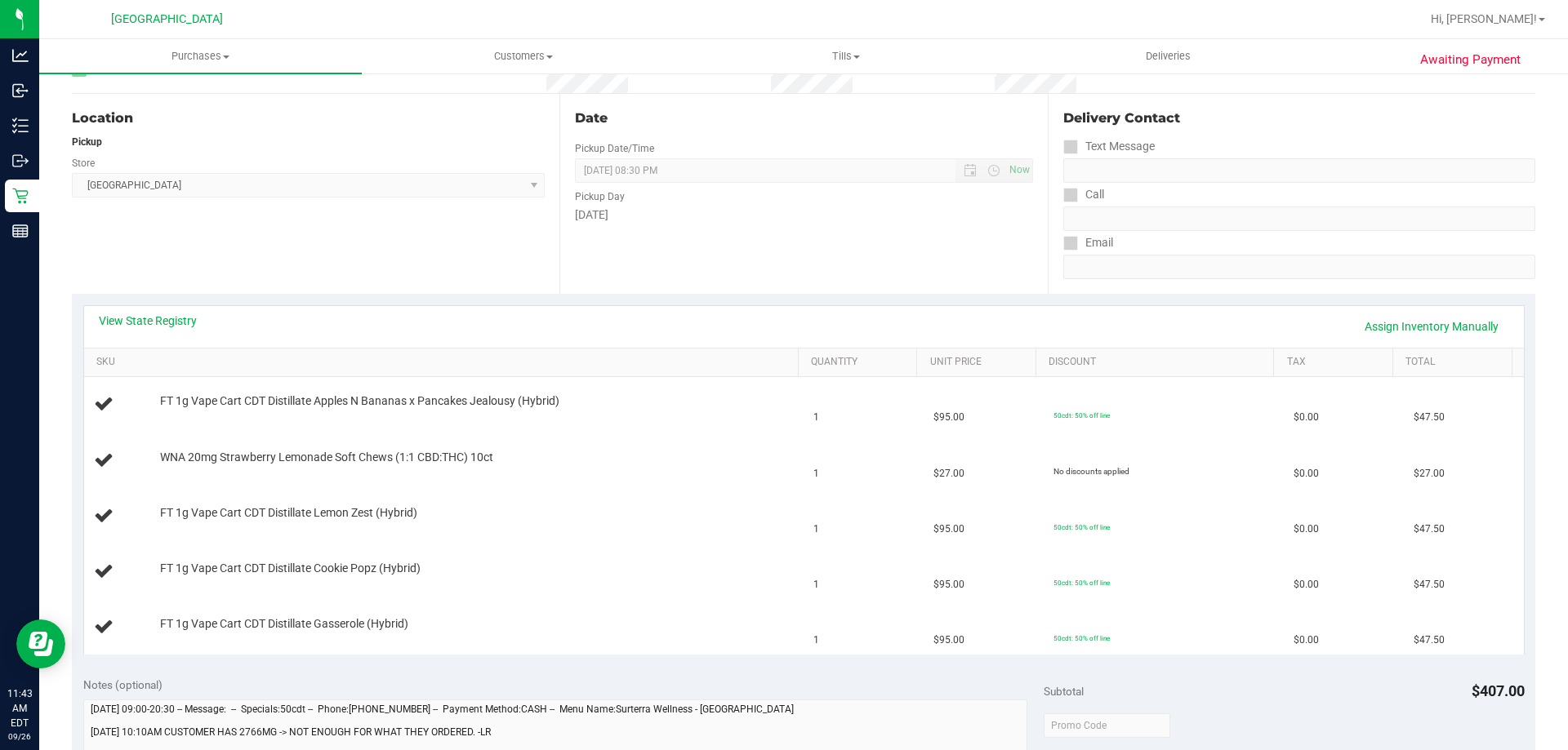
scroll to position [0, 0]
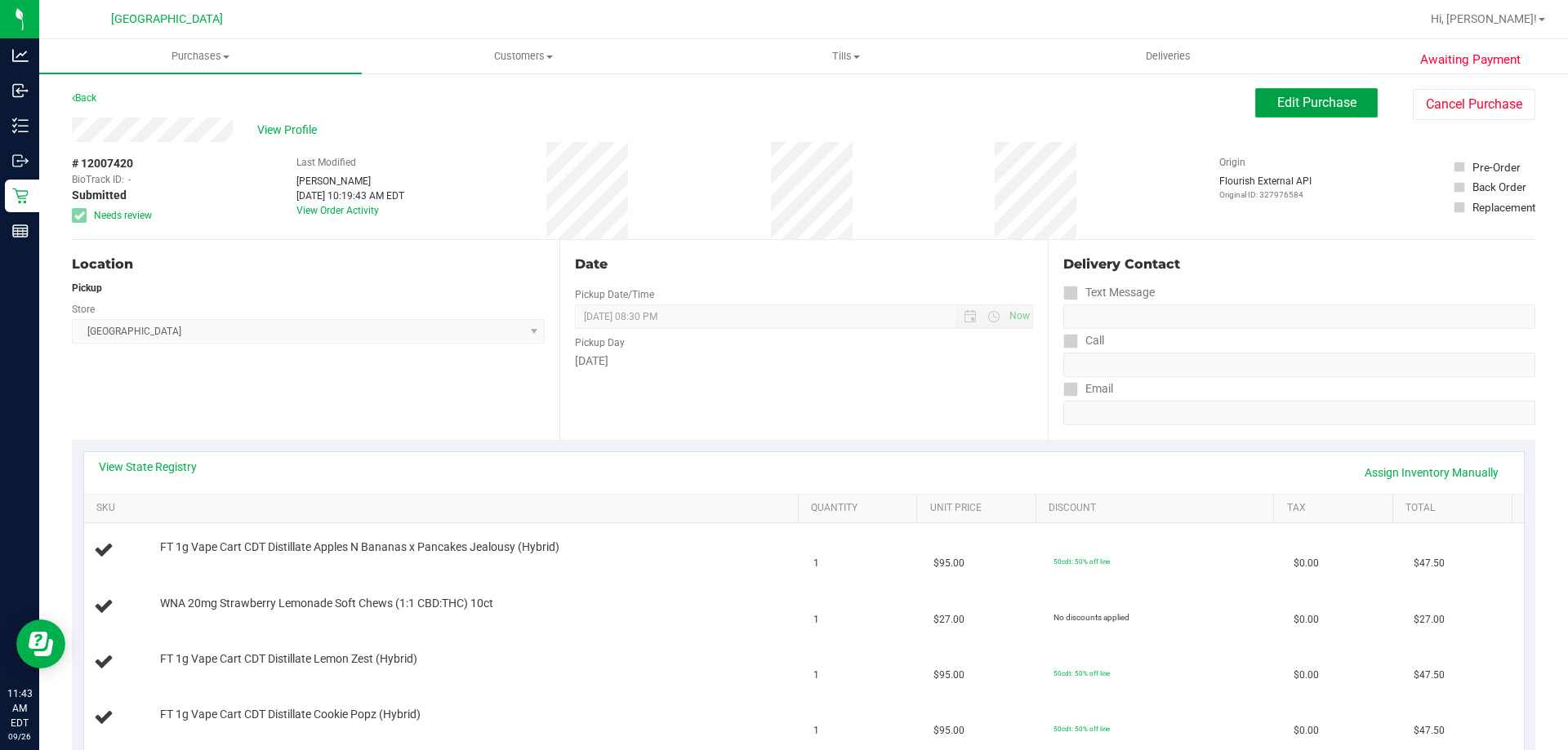
click at [1288, 106] on span "Edit Purchase" at bounding box center [1316, 103] width 79 height 16
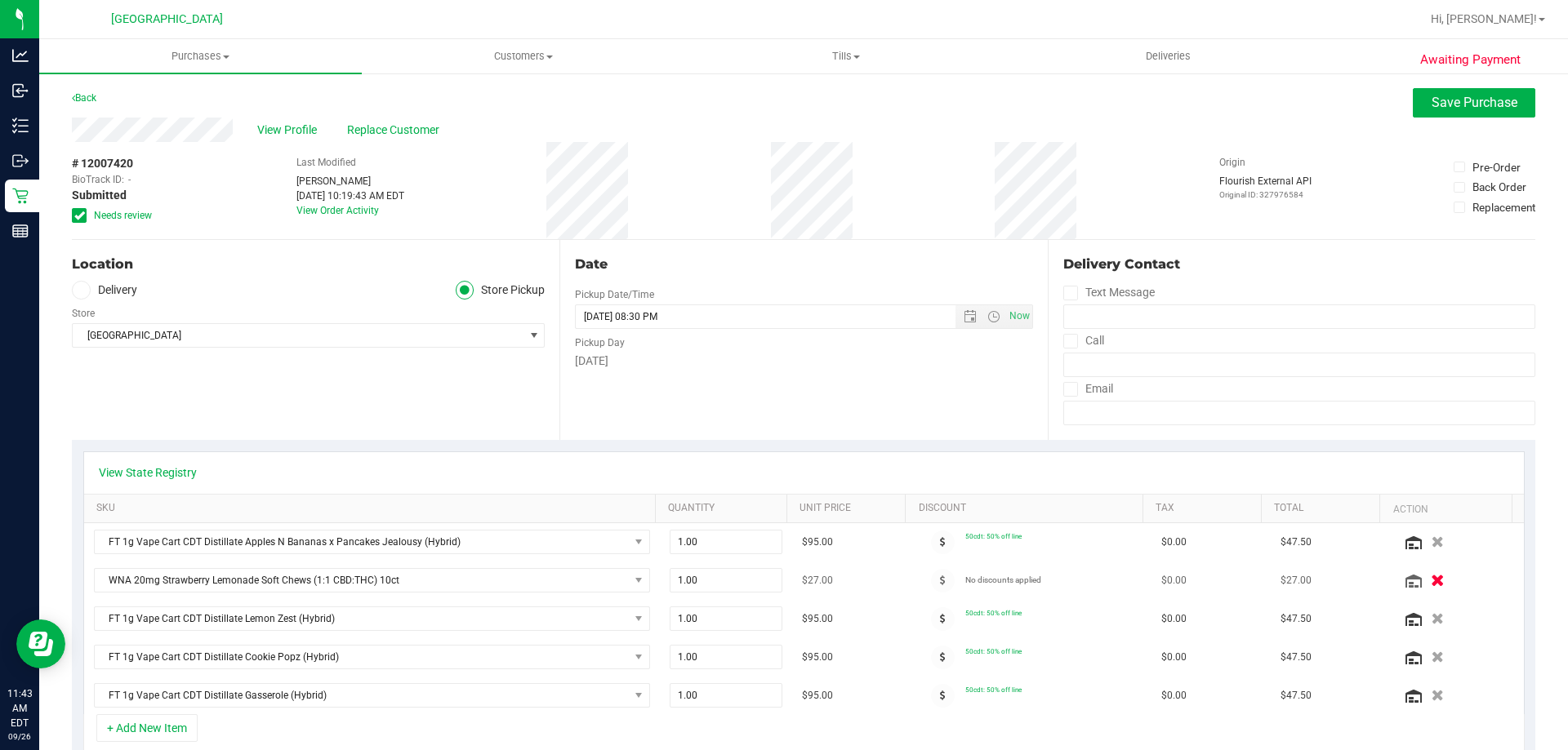
click at [1430, 575] on icon "button" at bounding box center [1437, 581] width 14 height 12
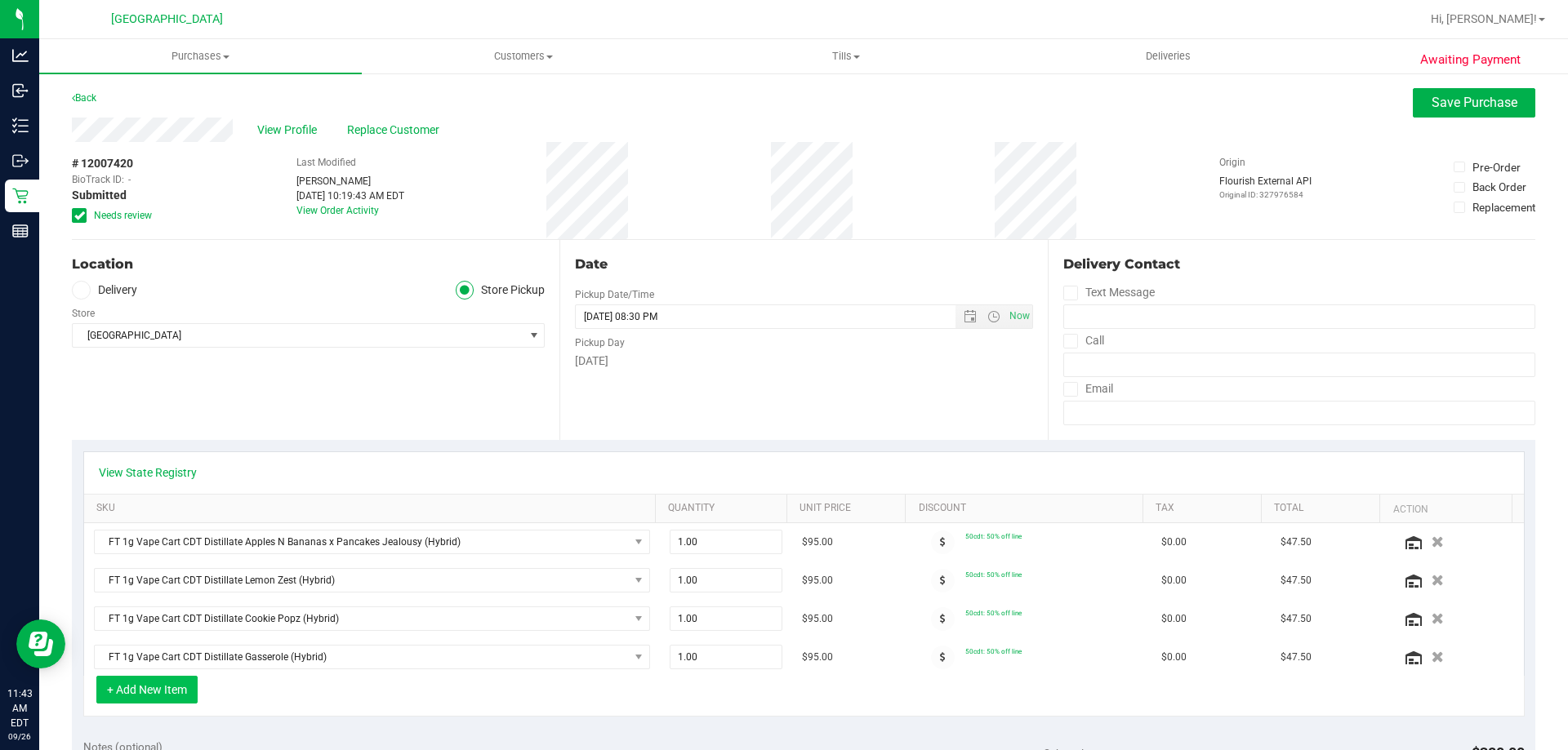
click at [189, 684] on button "+ Add New Item" at bounding box center [147, 690] width 101 height 28
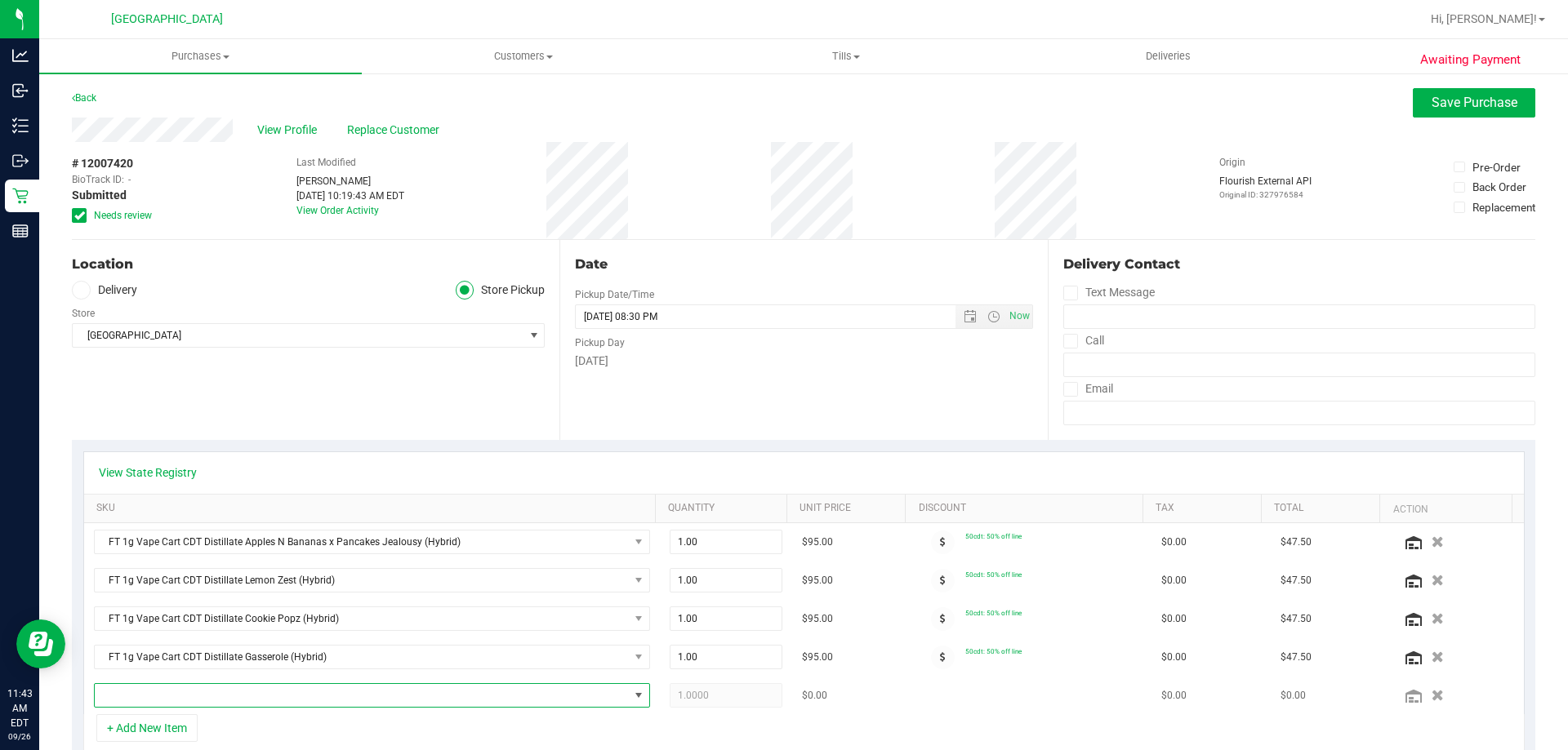
click at [189, 693] on span "NO DATA FOUND" at bounding box center [362, 695] width 534 height 23
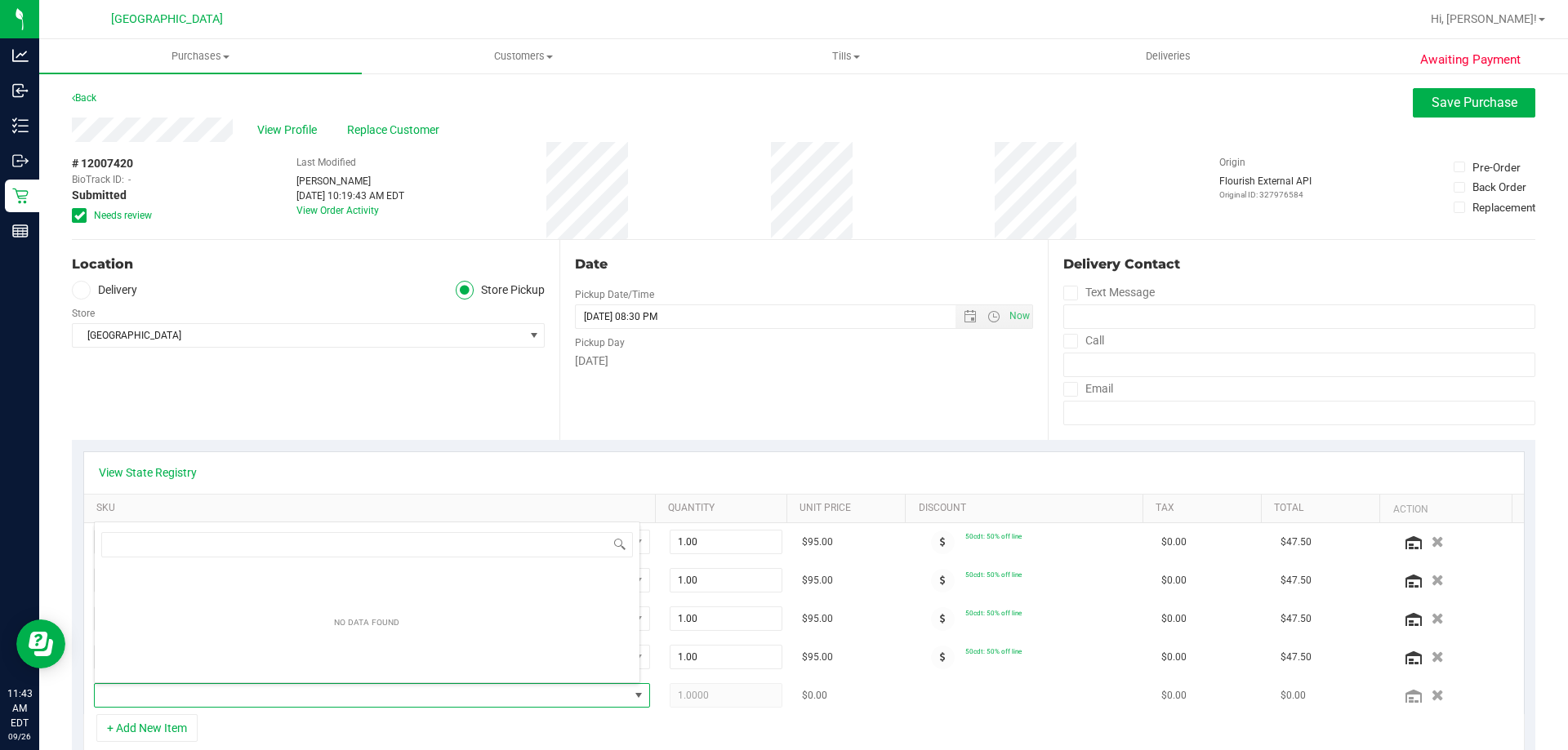
scroll to position [24, 541]
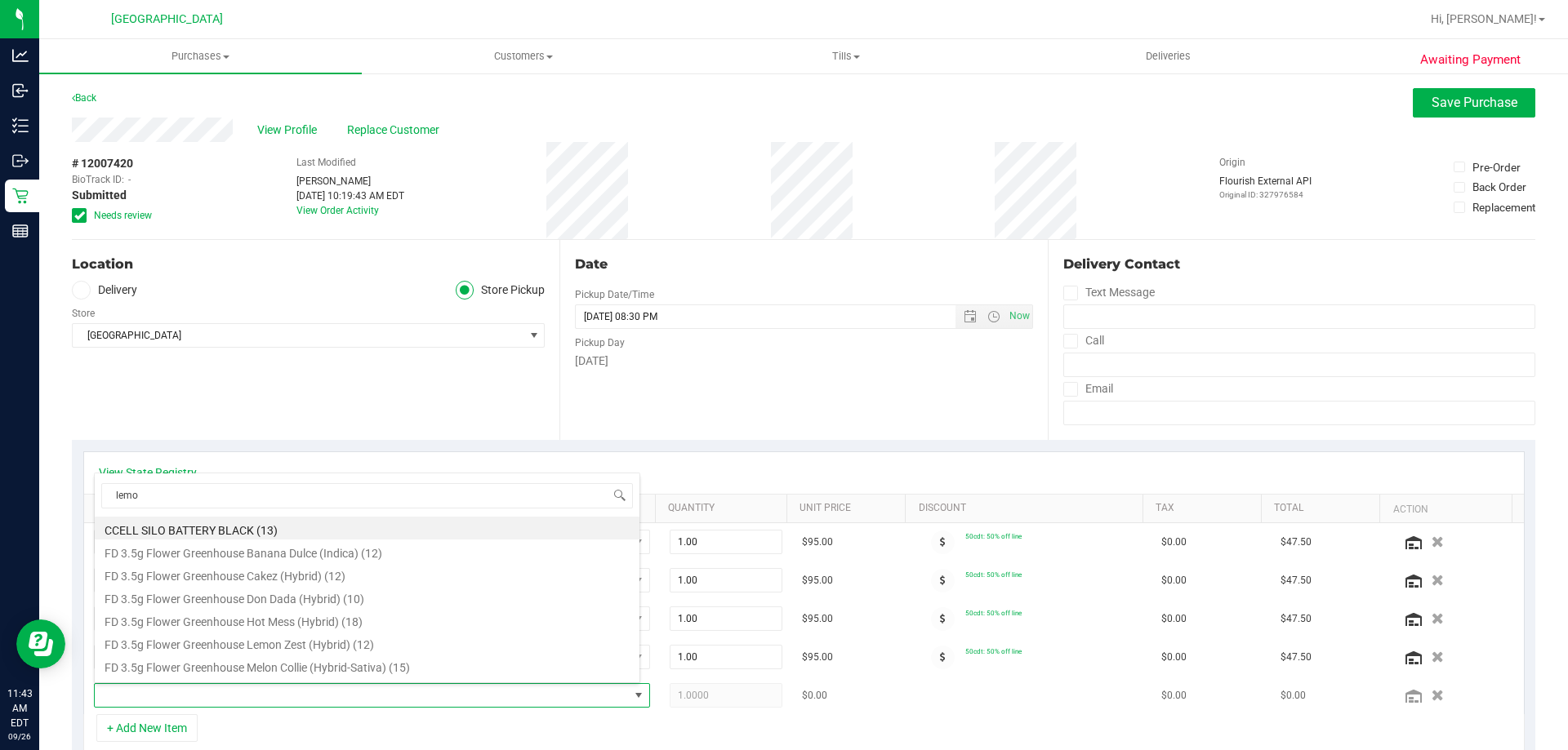
type input "lemon"
click at [205, 669] on li "WNA 10mg Lemon Cream Soft Chews Fast Acting (Hybrid) 10ct (26)" at bounding box center [367, 666] width 544 height 23
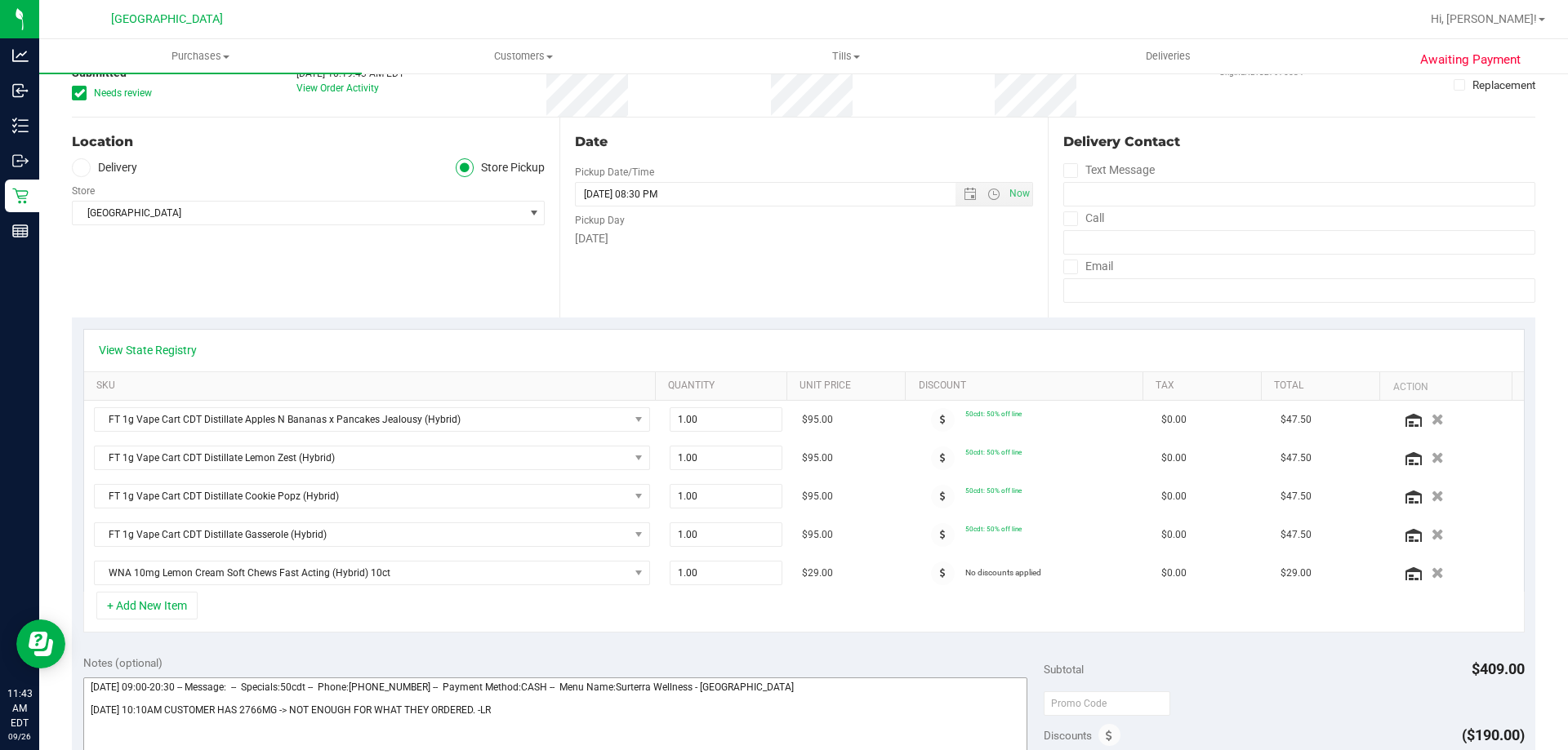
scroll to position [163, 0]
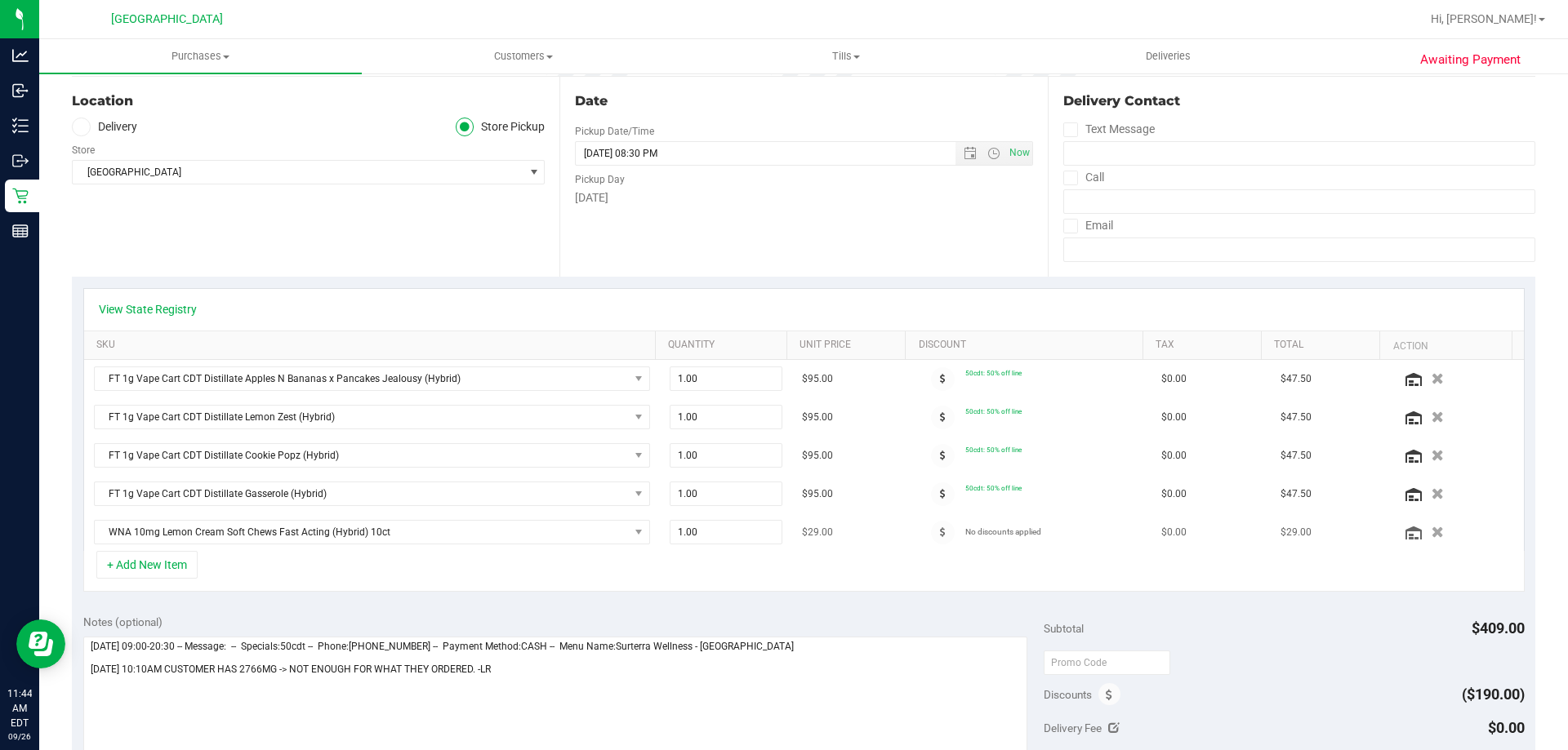
drag, startPoint x: 1412, startPoint y: 537, endPoint x: 1288, endPoint y: 532, distance: 124.1
click at [1431, 537] on icon "button" at bounding box center [1437, 532] width 12 height 11
click at [175, 557] on button "+ Add New Item" at bounding box center [147, 565] width 101 height 28
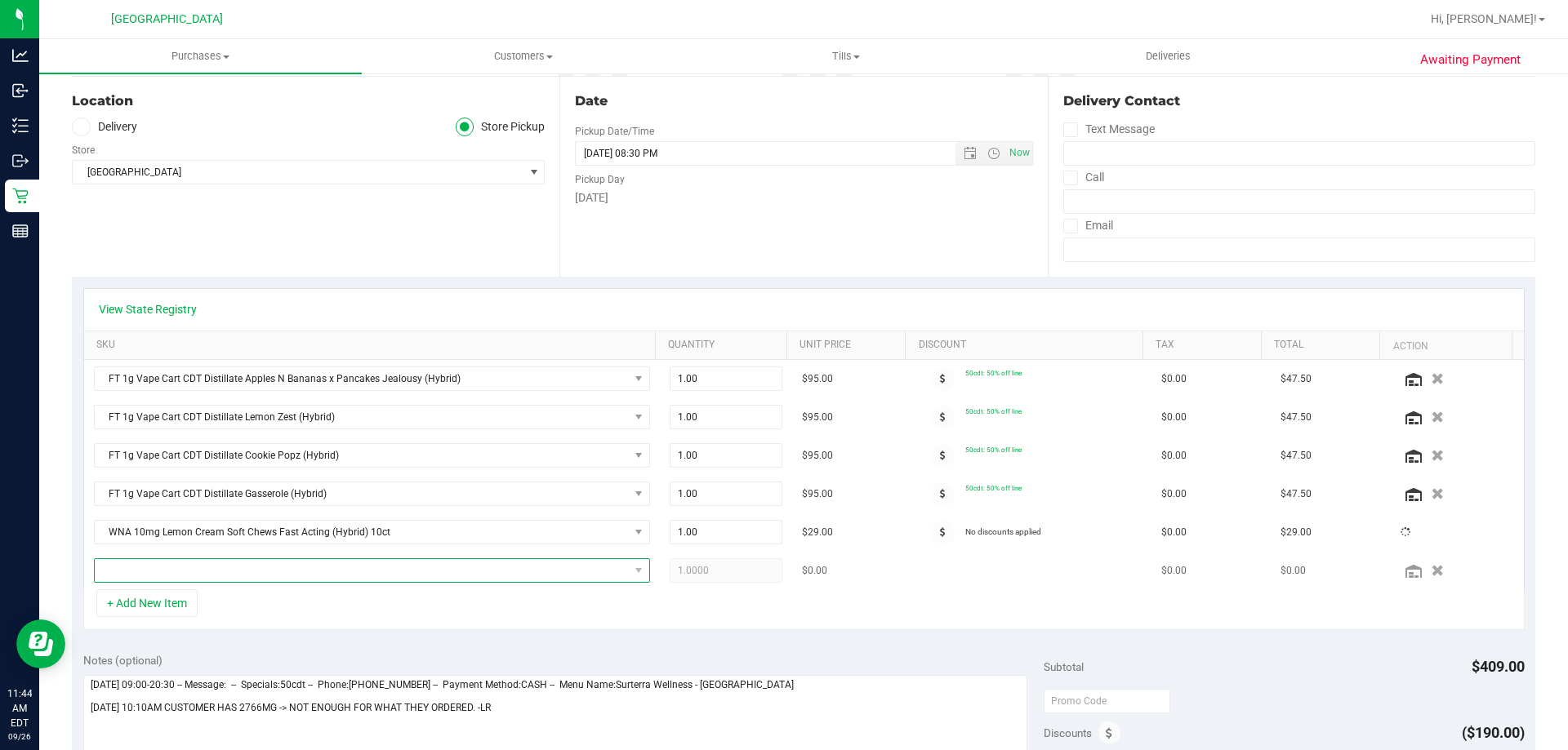
click at [201, 566] on span "NO DATA FOUND" at bounding box center [362, 571] width 534 height 23
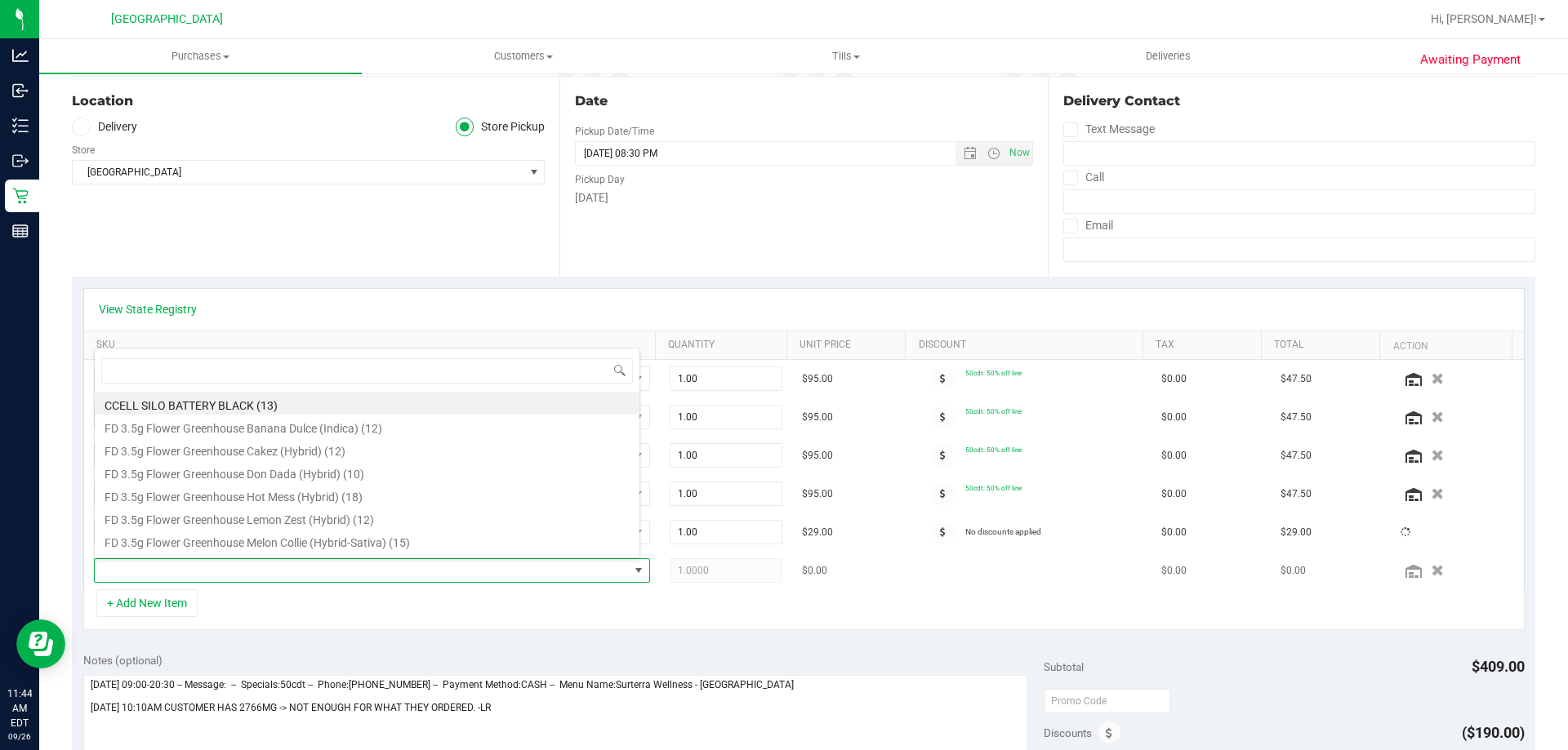
scroll to position [24, 541]
type input "lemon"
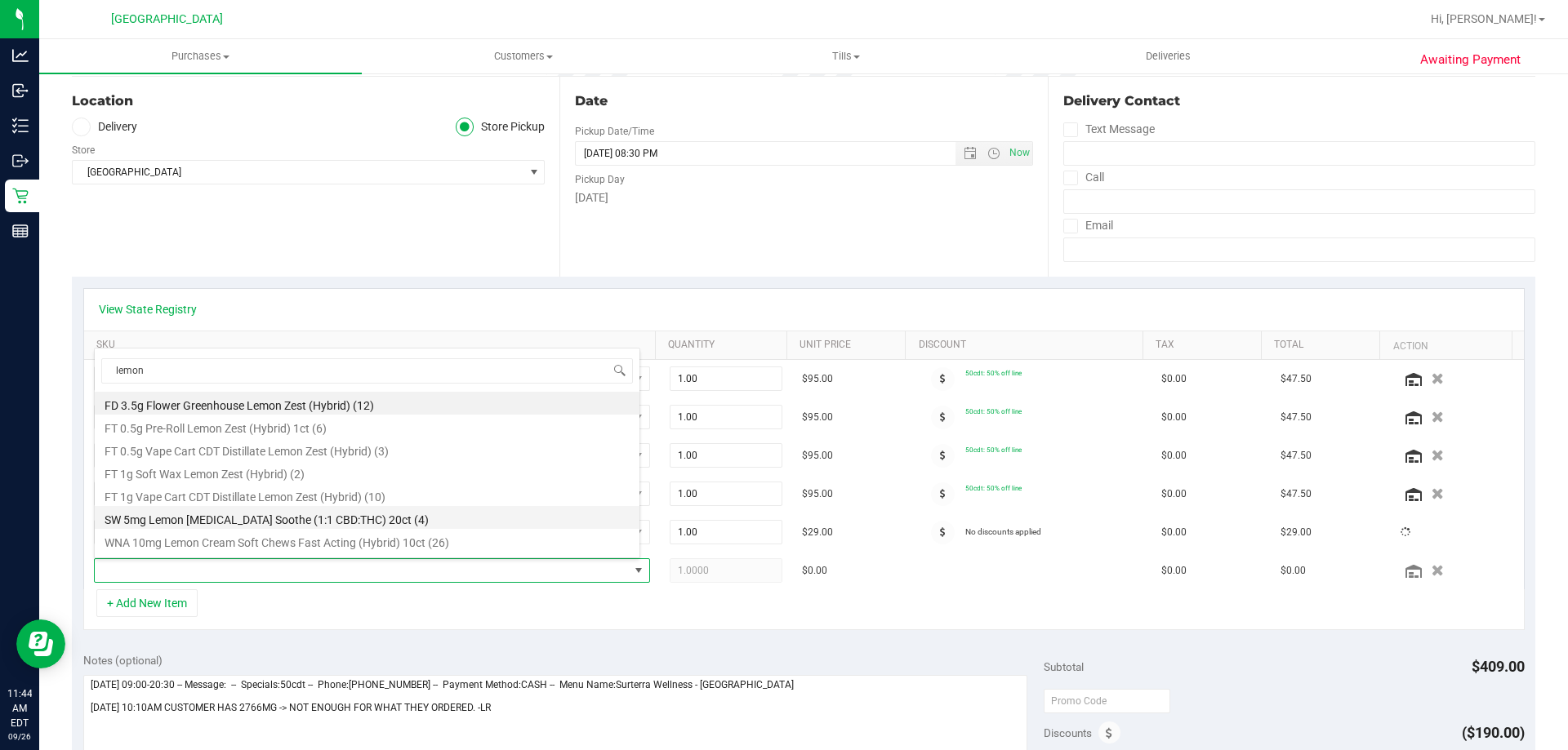
scroll to position [19, 0]
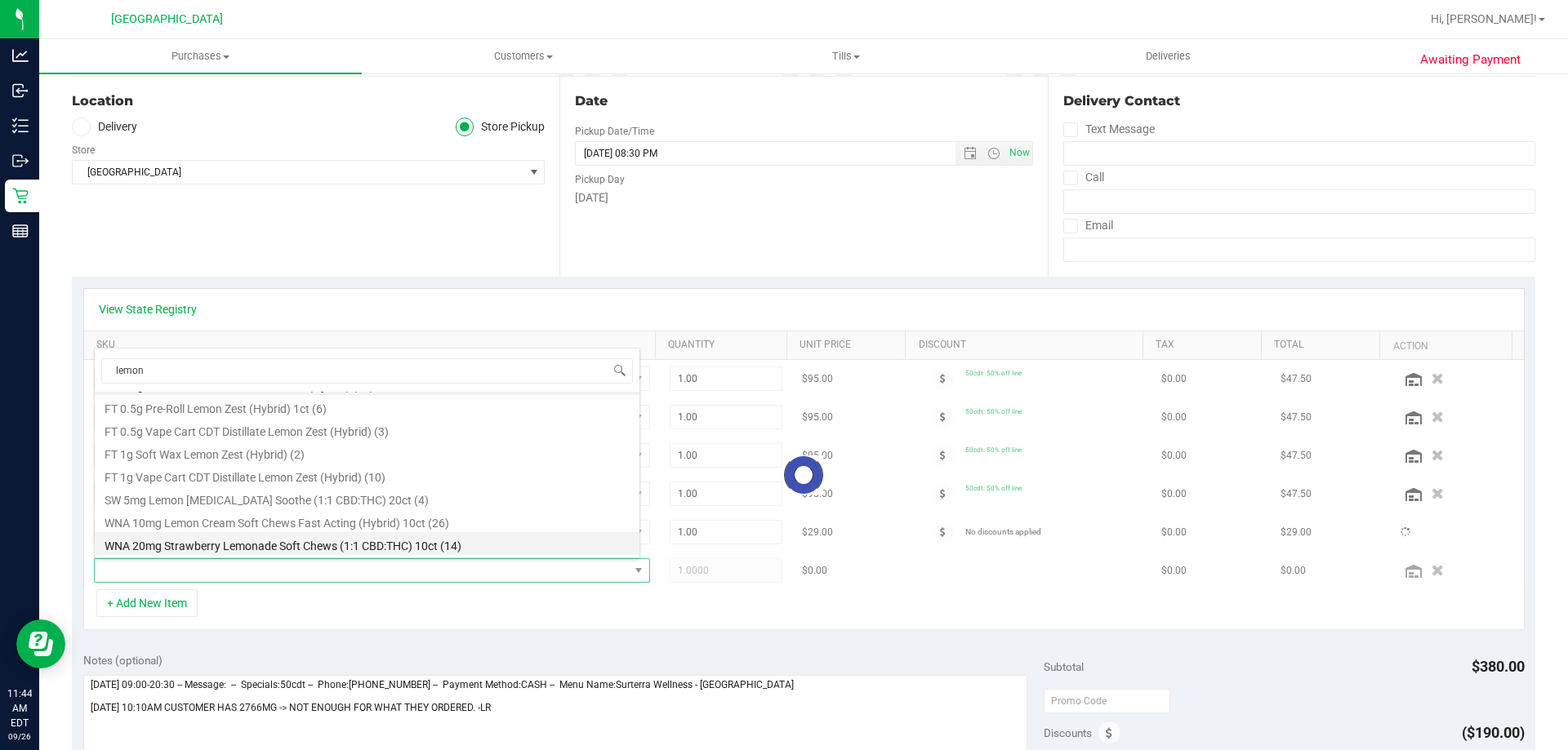
click at [290, 548] on li "WNA 20mg Strawberry Lemonade Soft Chews (1:1 CBD:THC) 10ct (14)" at bounding box center [367, 544] width 544 height 23
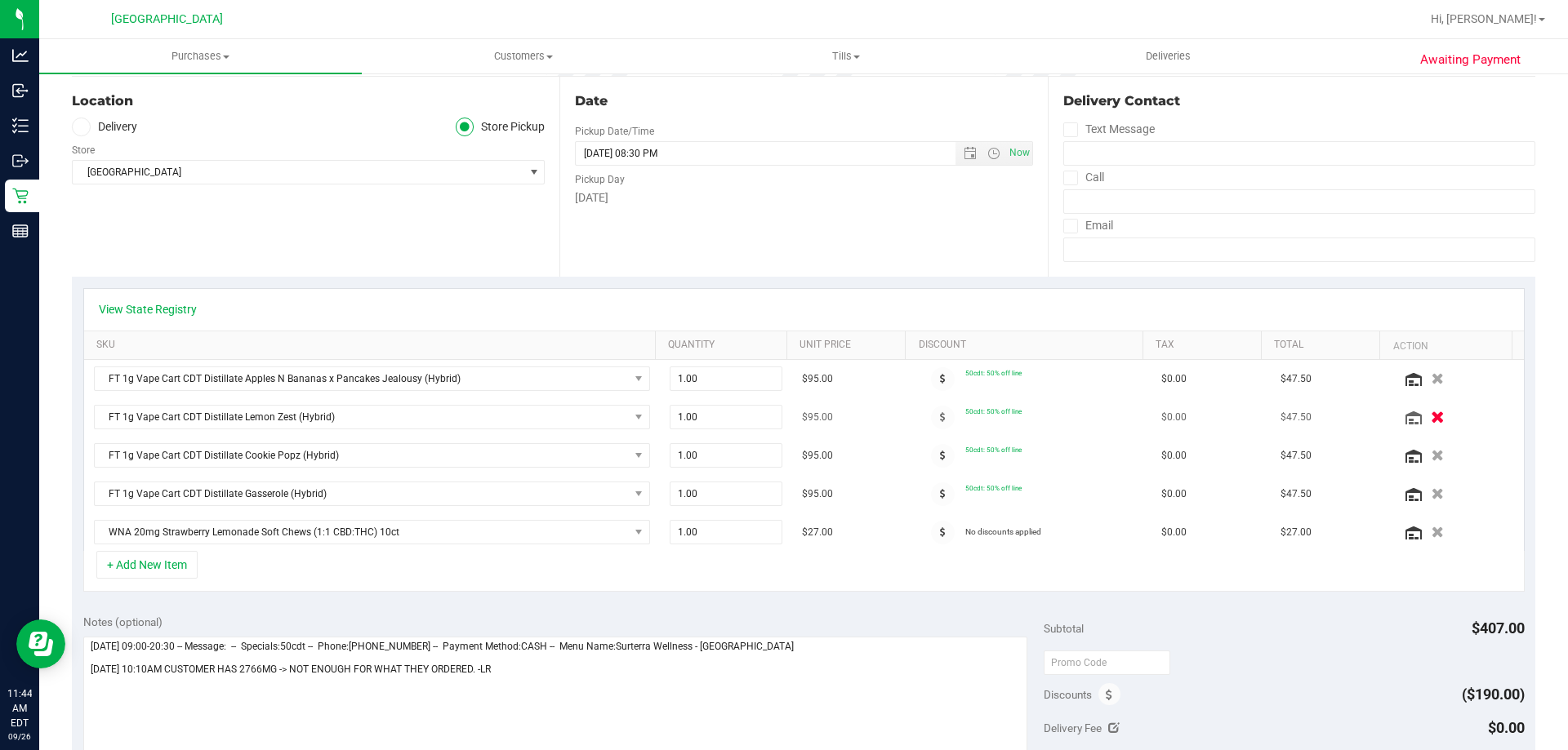
click at [1430, 413] on icon "button" at bounding box center [1437, 417] width 14 height 12
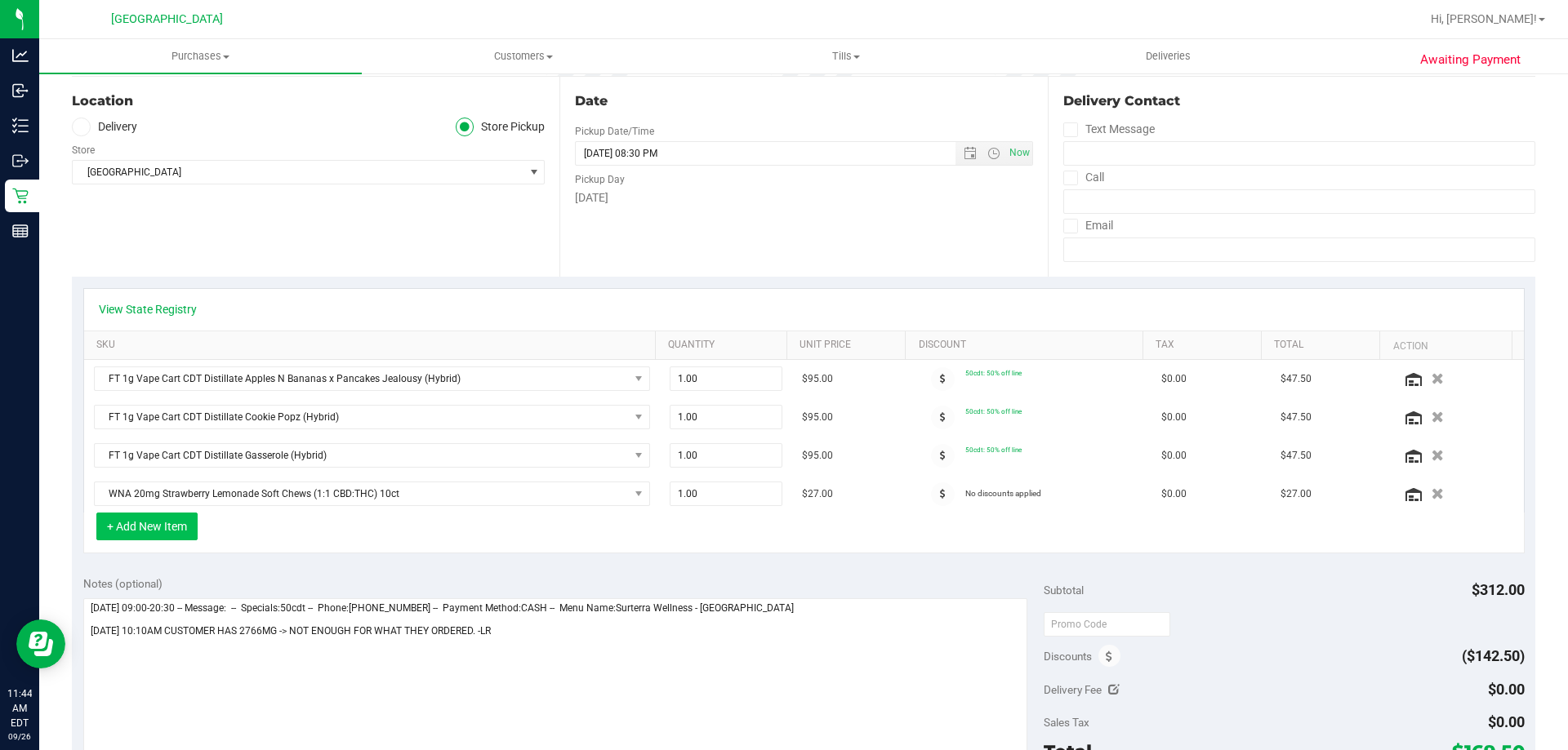
click at [178, 528] on button "+ Add New Item" at bounding box center [147, 527] width 101 height 28
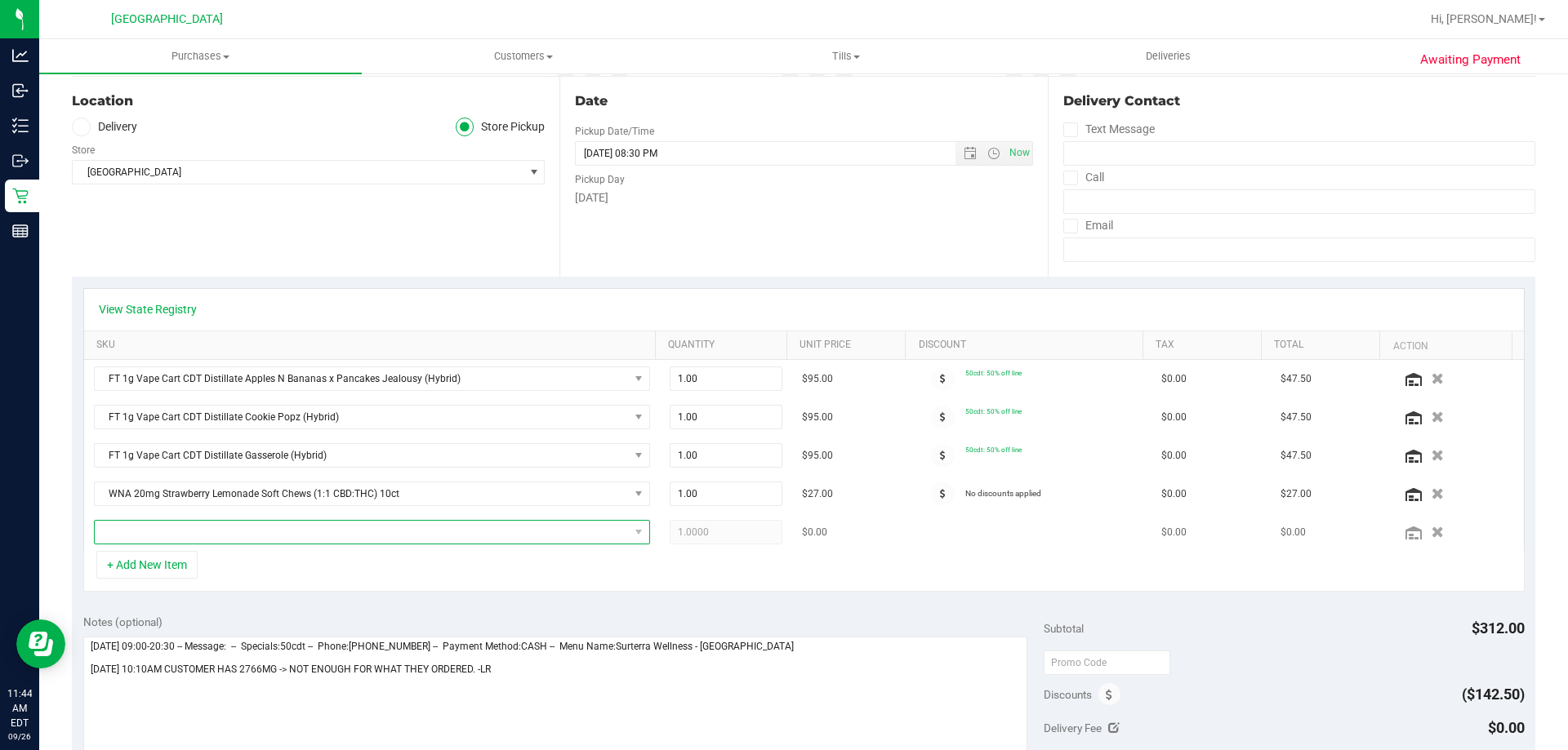
click at [392, 525] on span "NO DATA FOUND" at bounding box center [362, 532] width 534 height 23
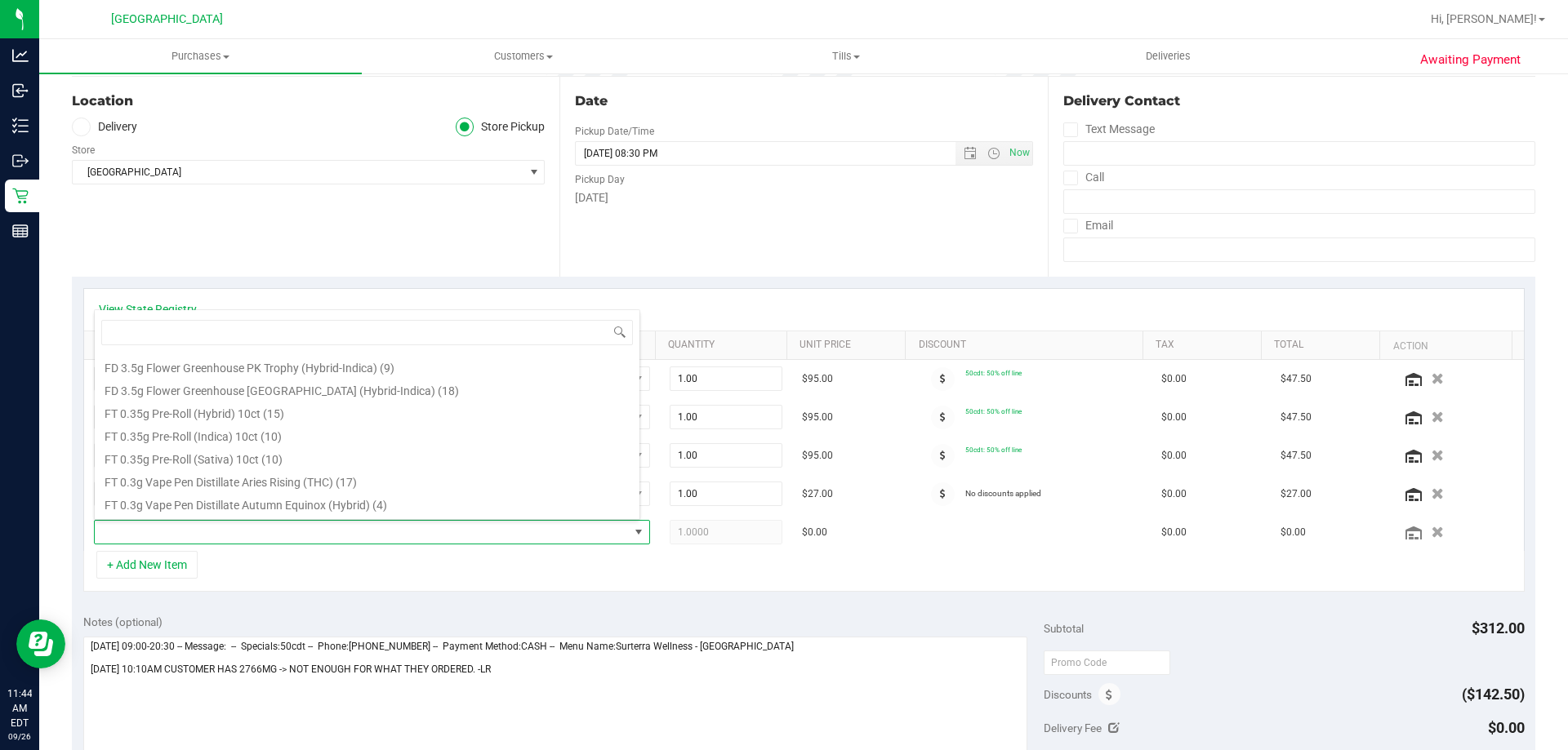
scroll to position [163, 0]
click at [331, 339] on input at bounding box center [367, 332] width 531 height 25
type input "pia"
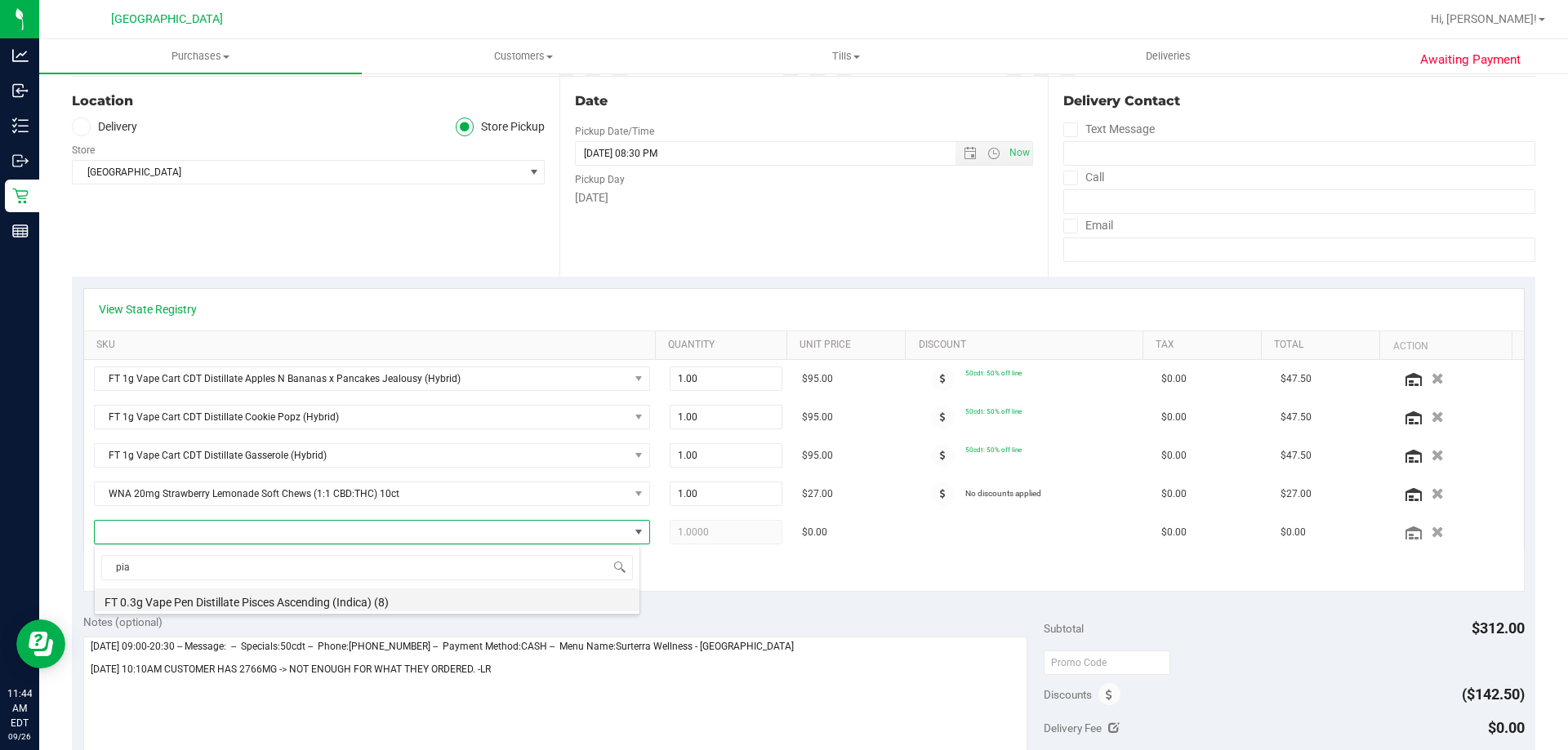
click at [280, 603] on li "FT 0.3g Vape Pen Distillate Pisces Ascending (Indica) (8)" at bounding box center [367, 600] width 544 height 23
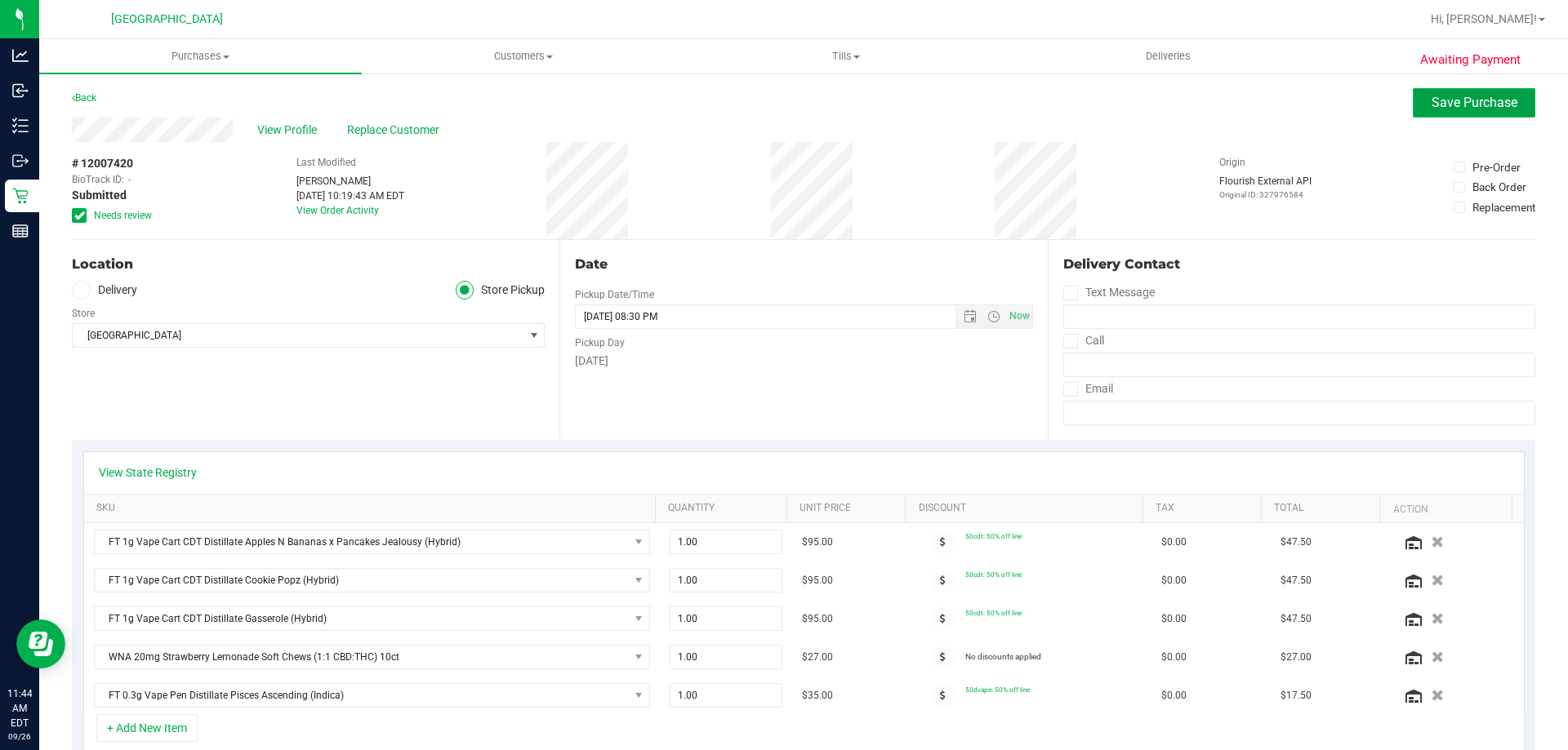
click at [1433, 101] on span "Save Purchase" at bounding box center [1474, 103] width 85 height 16
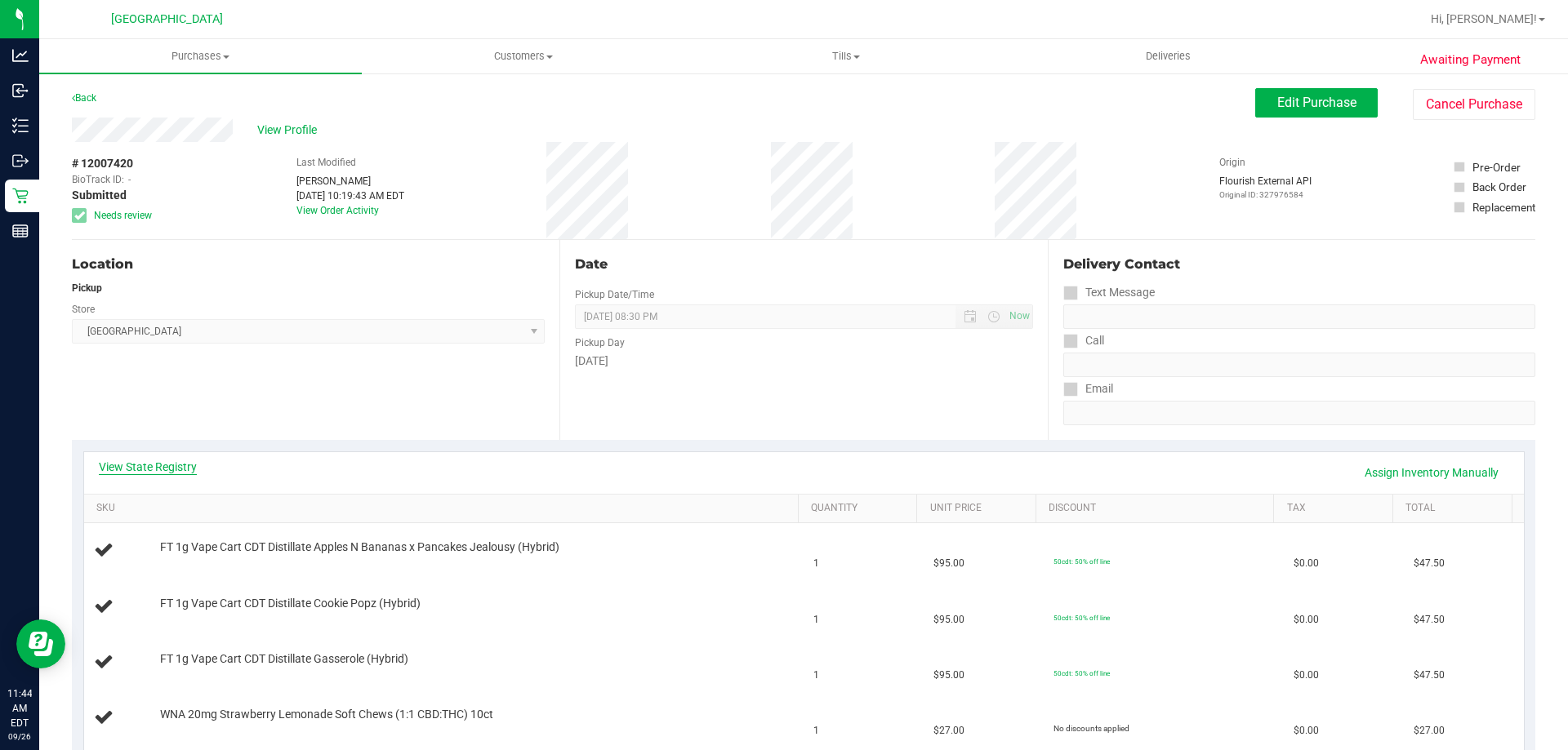
click at [194, 471] on link "View State Registry" at bounding box center [147, 467] width 98 height 17
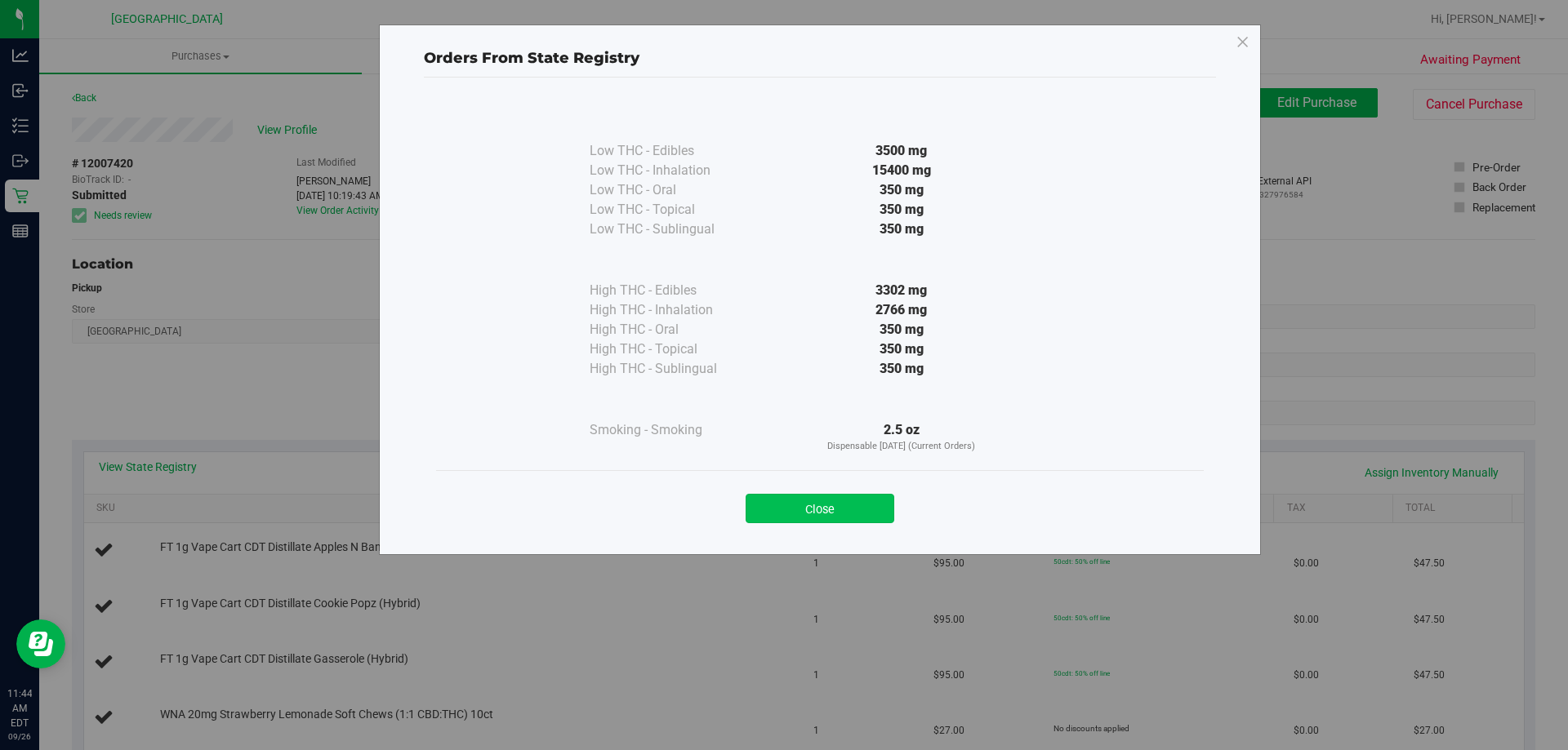
click at [828, 504] on button "Close" at bounding box center [820, 509] width 149 height 30
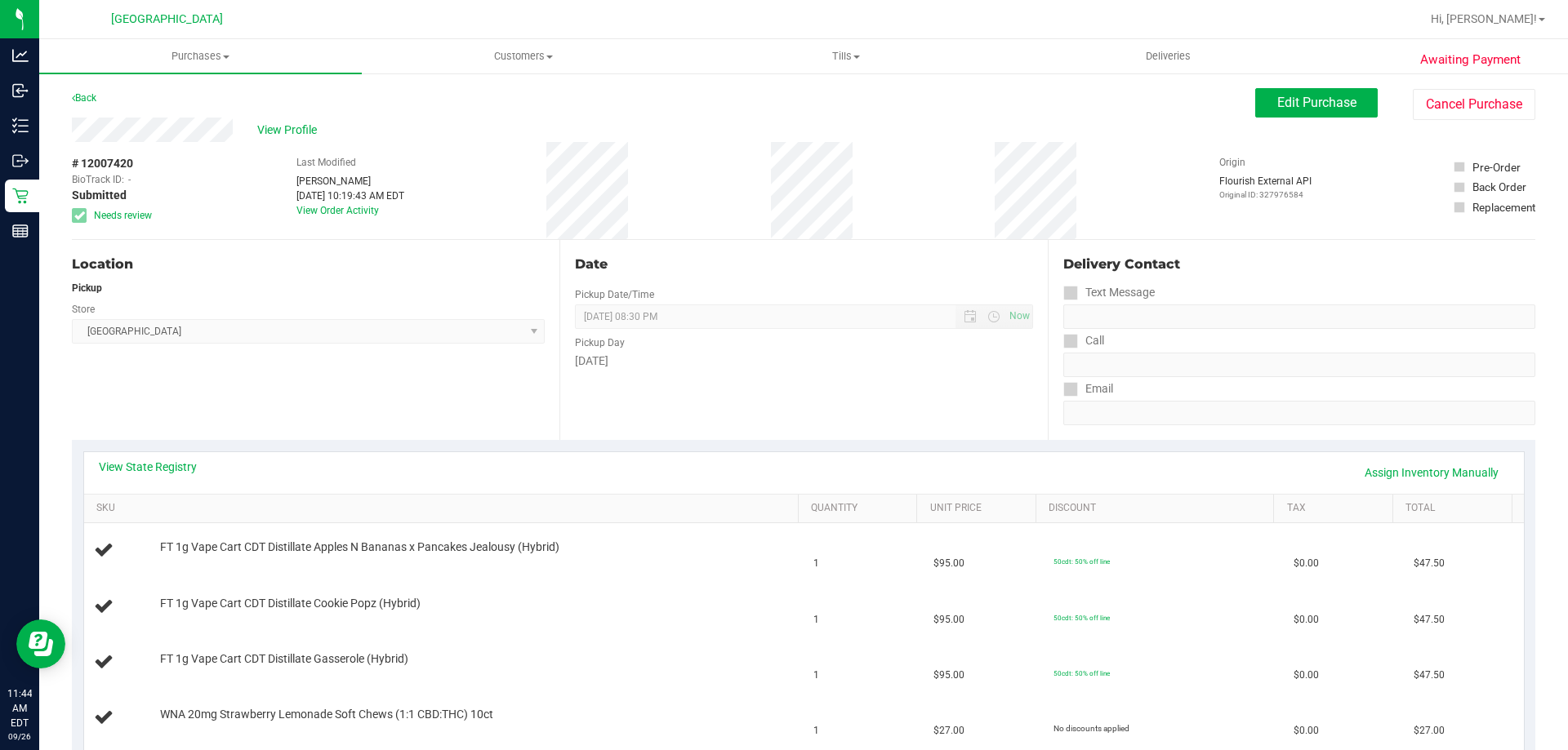
click at [540, 395] on div "Location Pickup Store Lakeland WC Select Store [PERSON_NAME][GEOGRAPHIC_DATA] […" at bounding box center [315, 341] width 488 height 200
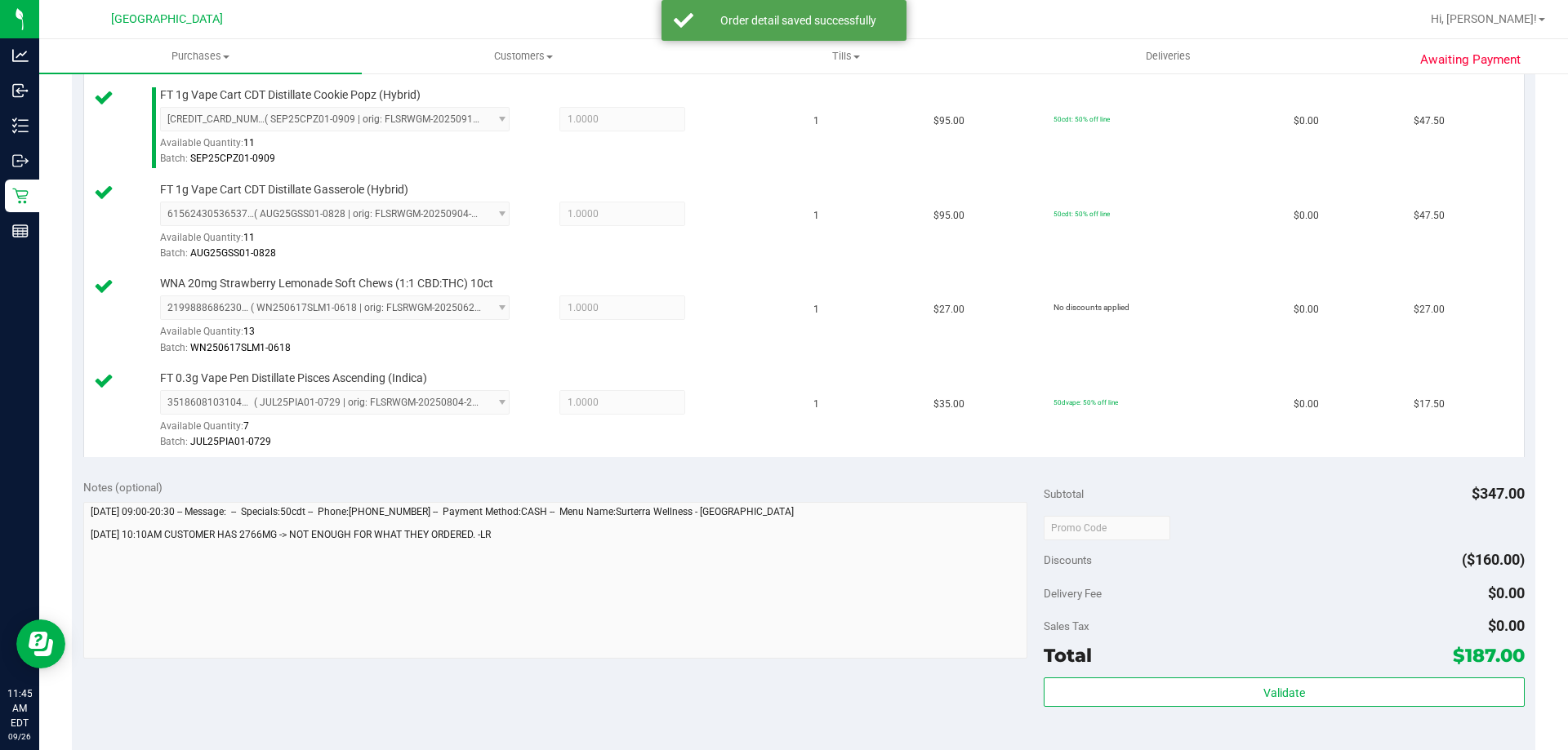
scroll to position [629, 0]
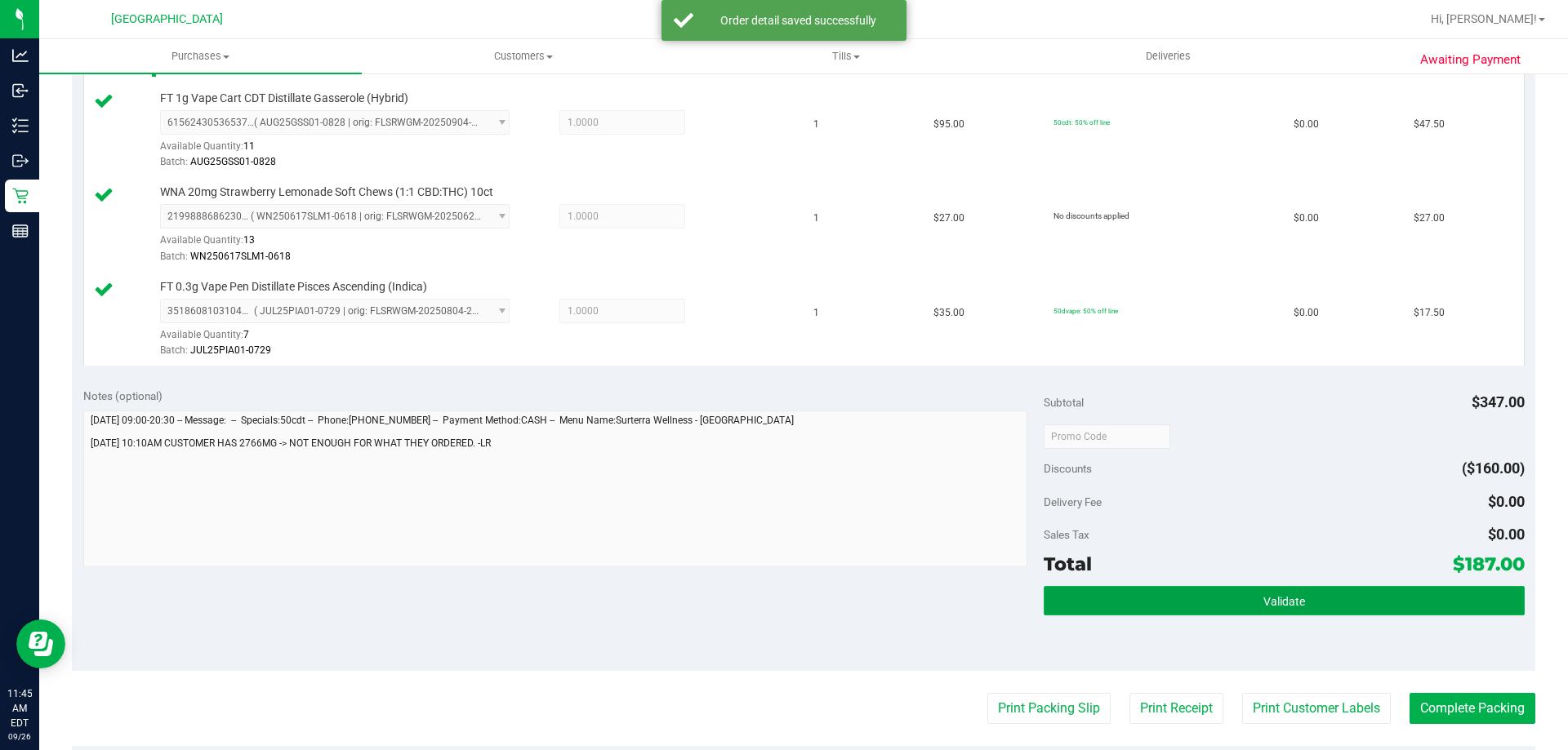
click at [1298, 592] on button "Validate" at bounding box center [1283, 601] width 480 height 30
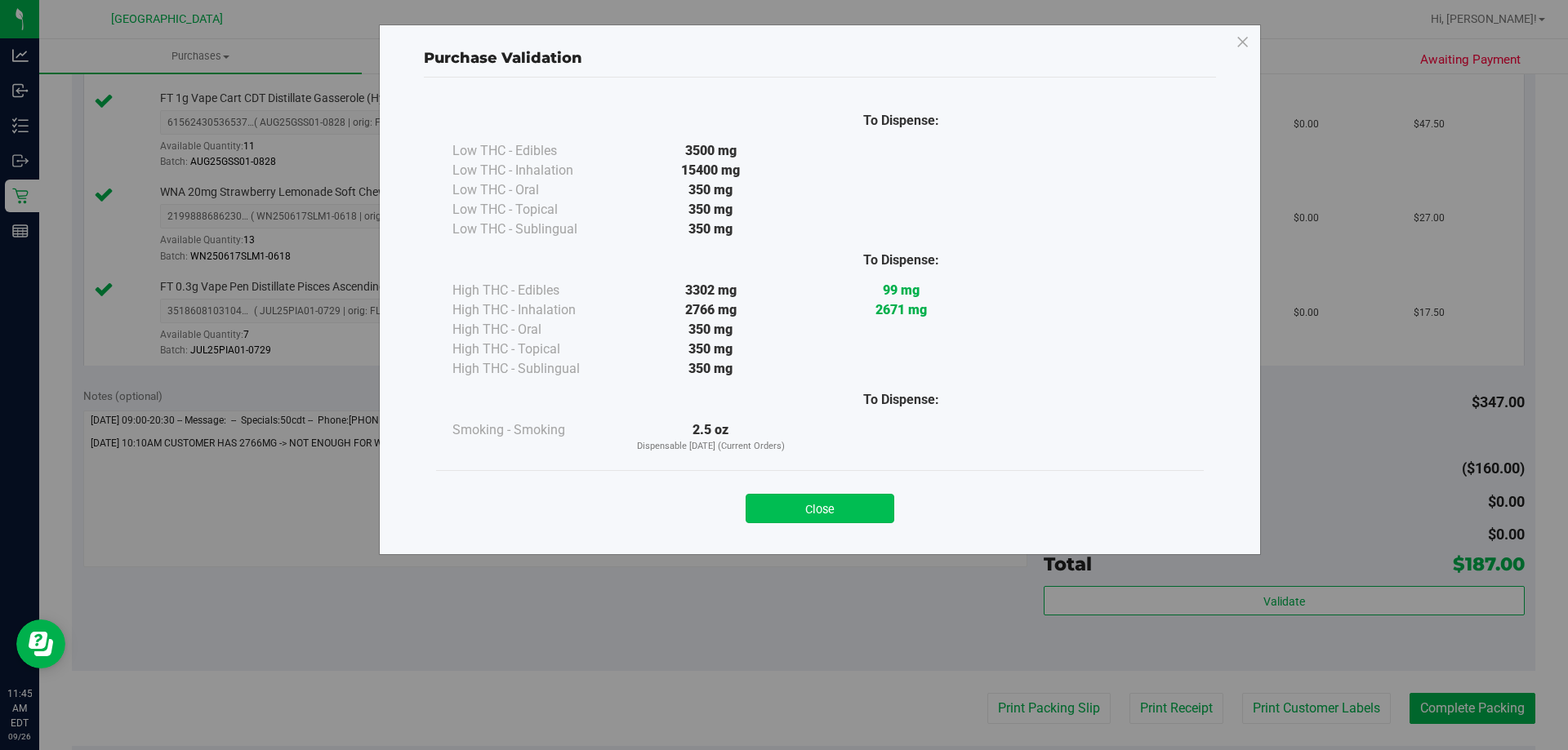
click at [840, 505] on button "Close" at bounding box center [820, 509] width 149 height 30
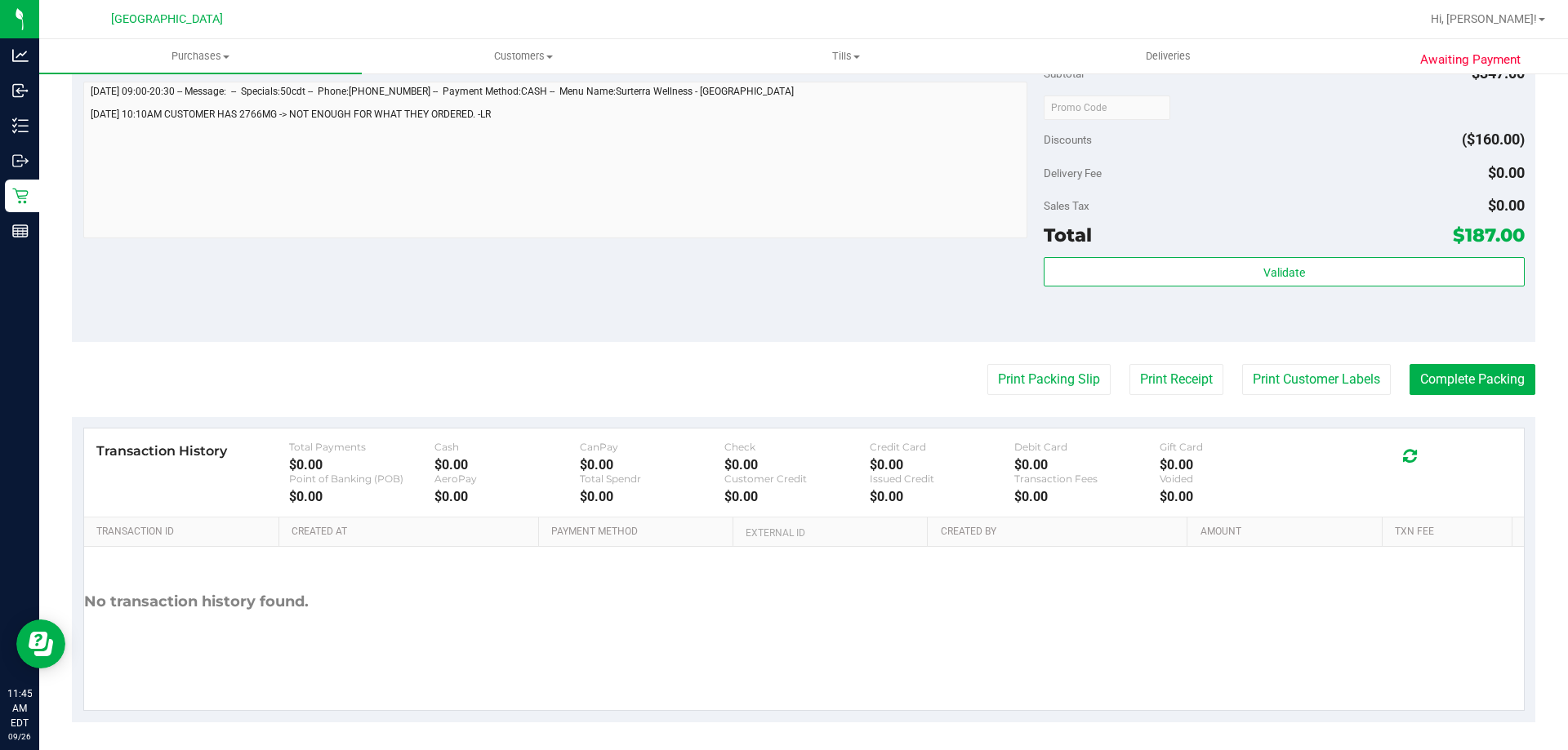
scroll to position [963, 0]
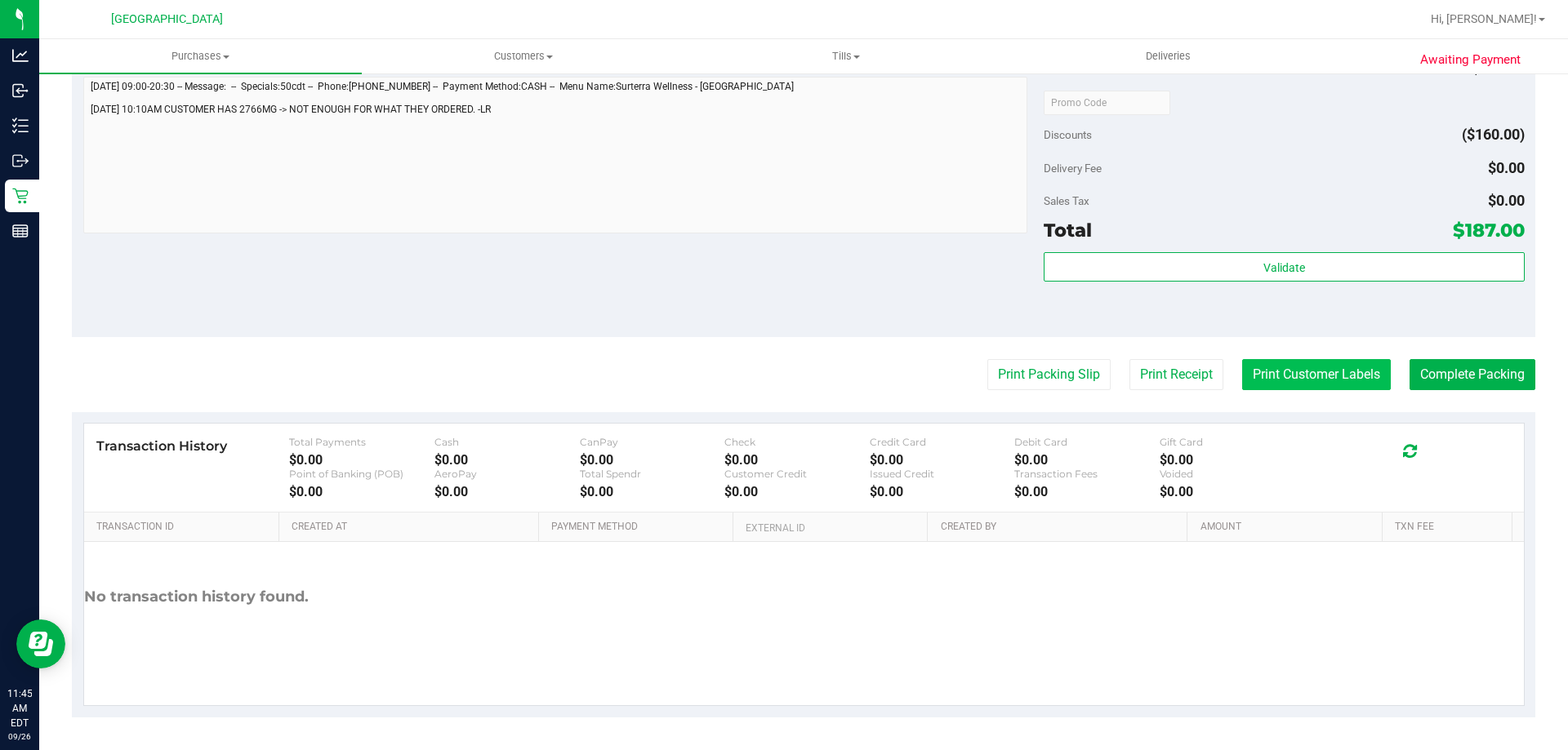
click at [1328, 367] on button "Print Customer Labels" at bounding box center [1316, 375] width 149 height 31
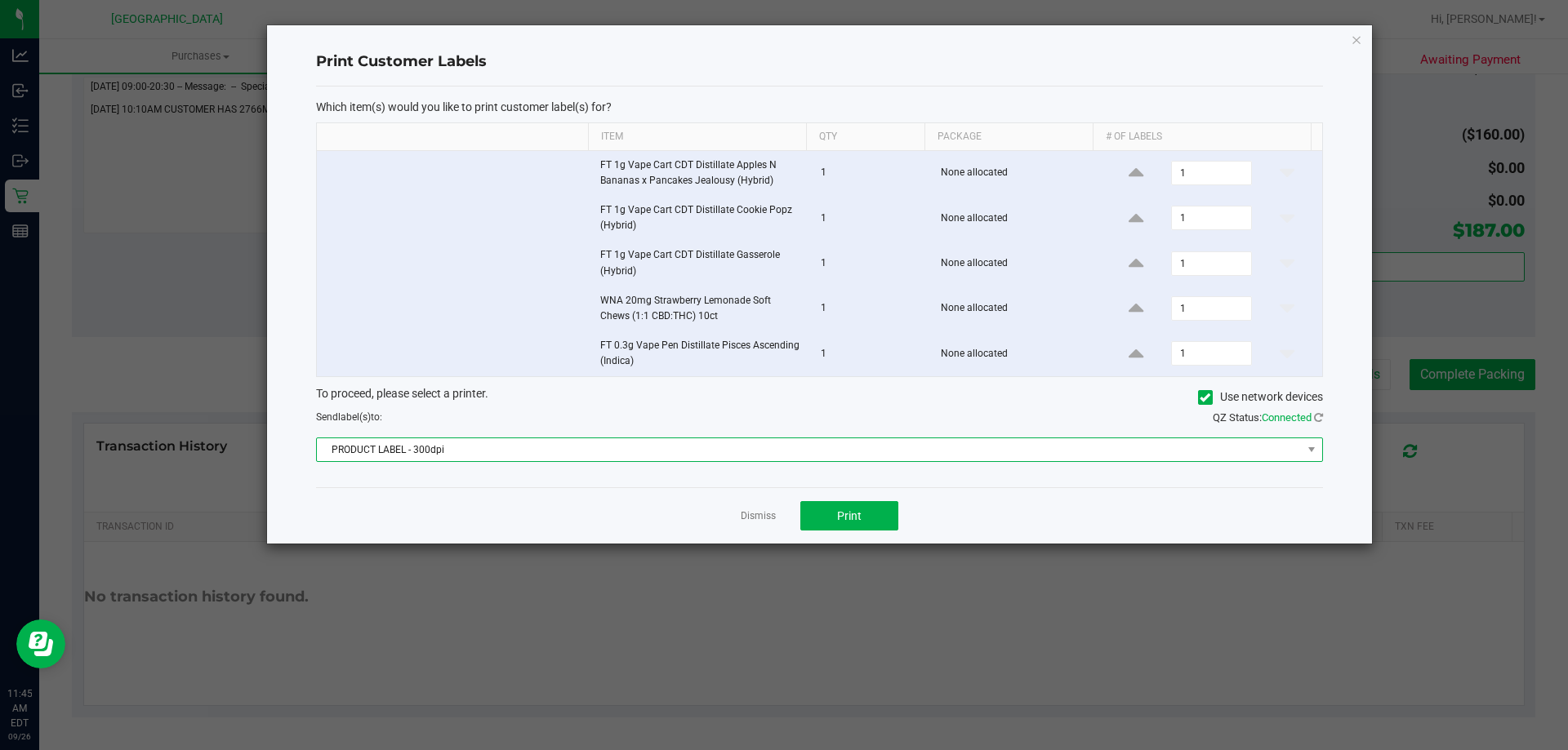
click at [700, 438] on span "PRODUCT LABEL - 300dpi" at bounding box center [809, 449] width 984 height 23
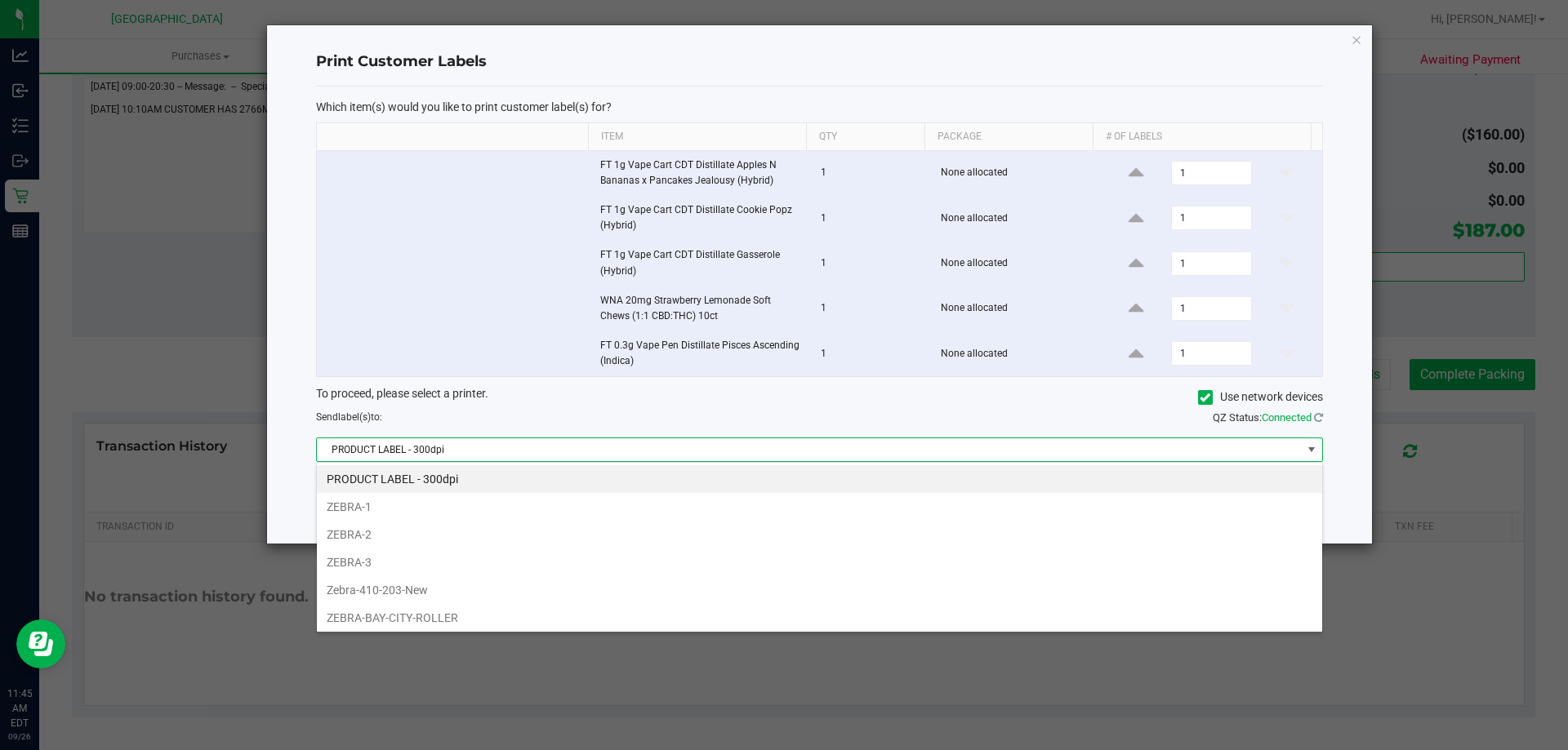
scroll to position [58, 0]
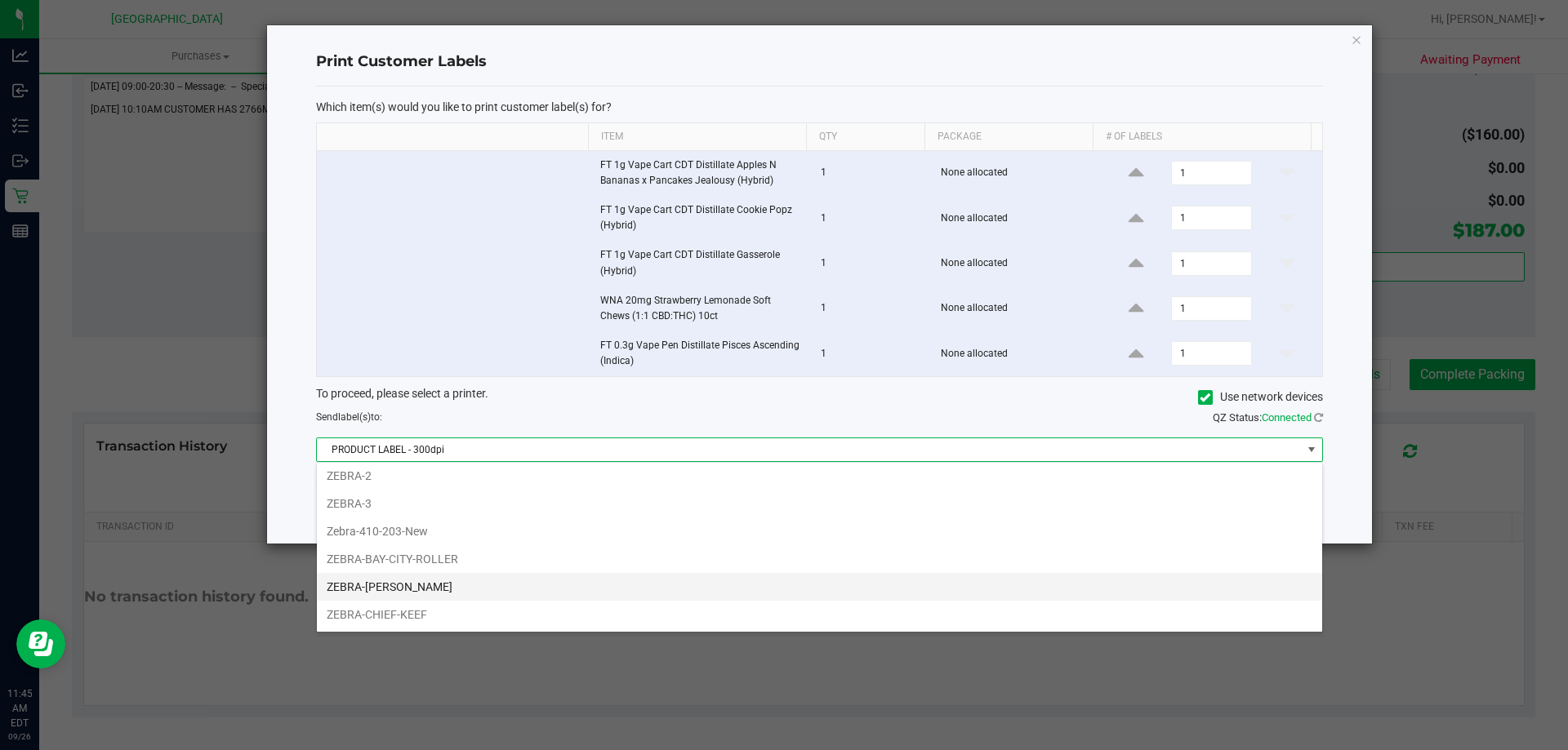
click at [411, 594] on li "ZEBRA-[PERSON_NAME]" at bounding box center [820, 587] width 1005 height 28
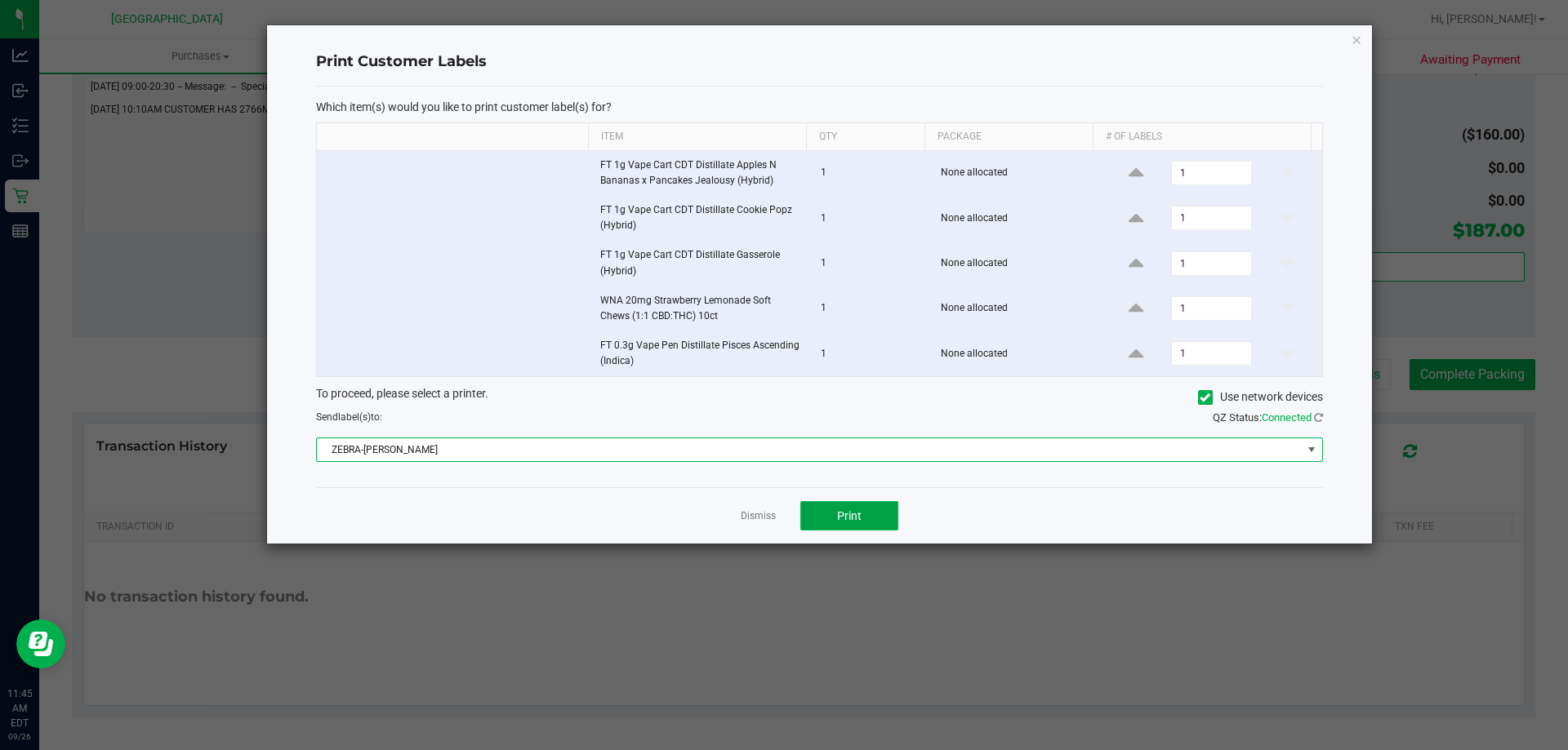
click at [864, 511] on button "Print" at bounding box center [849, 517] width 98 height 30
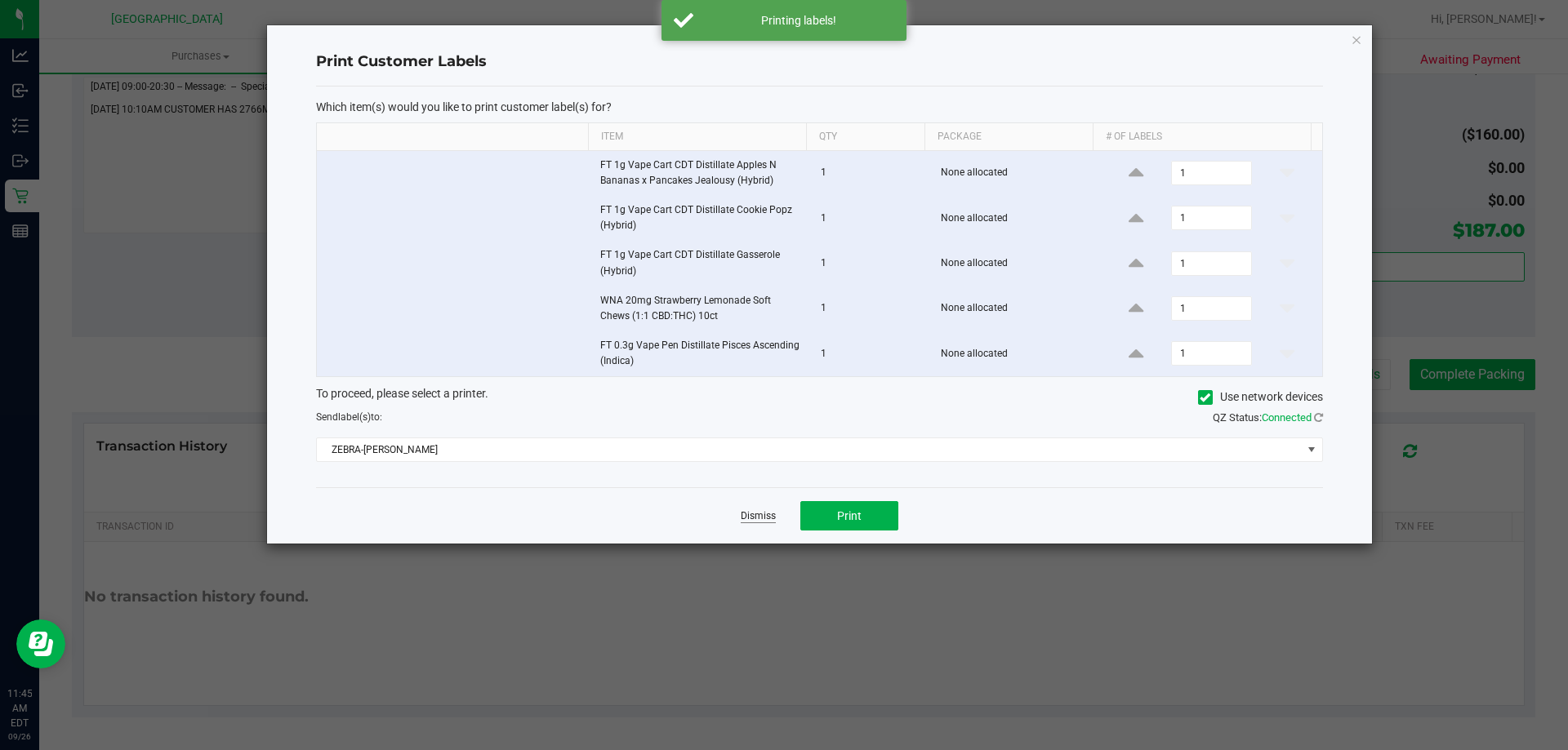
click at [751, 517] on link "Dismiss" at bounding box center [758, 517] width 35 height 14
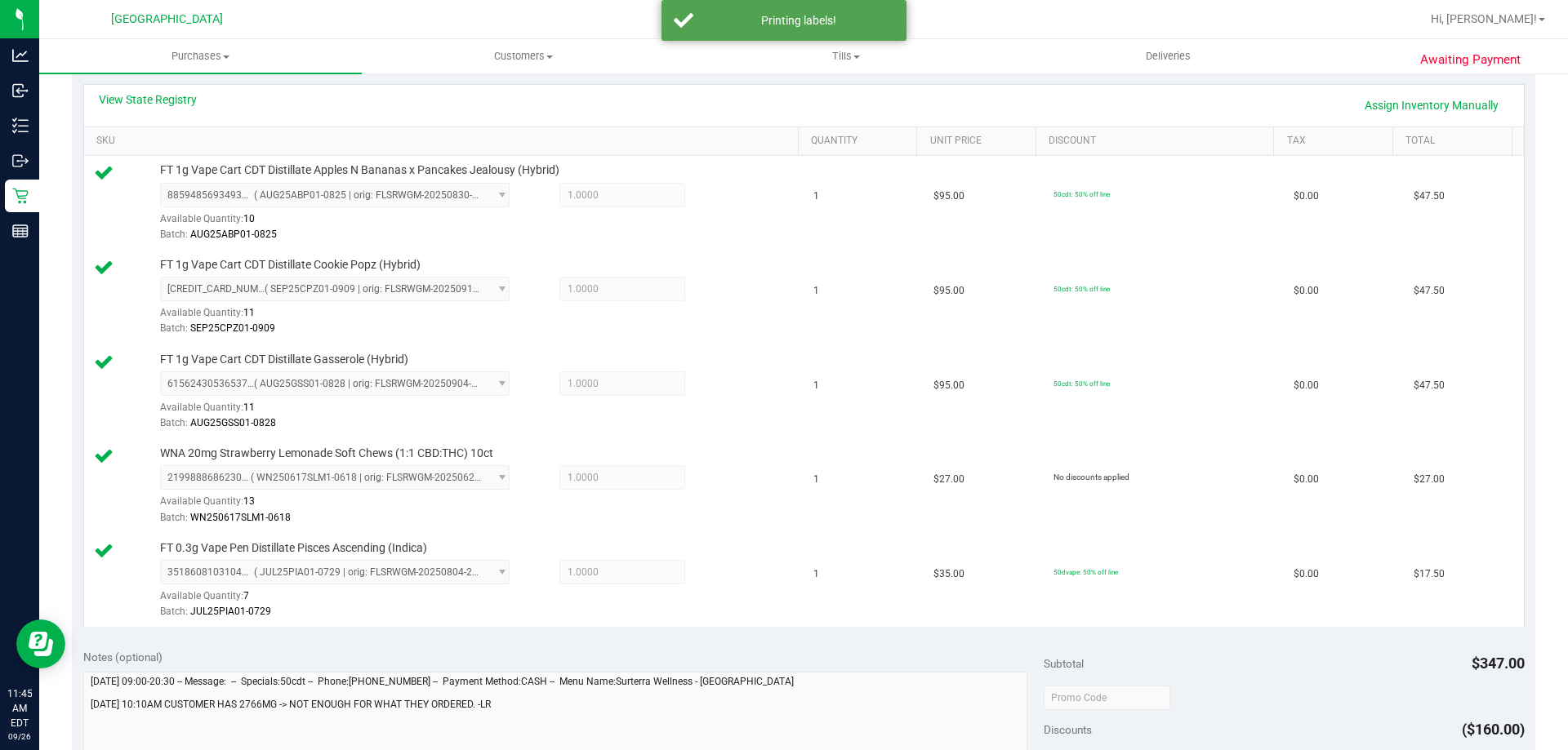
scroll to position [744, 0]
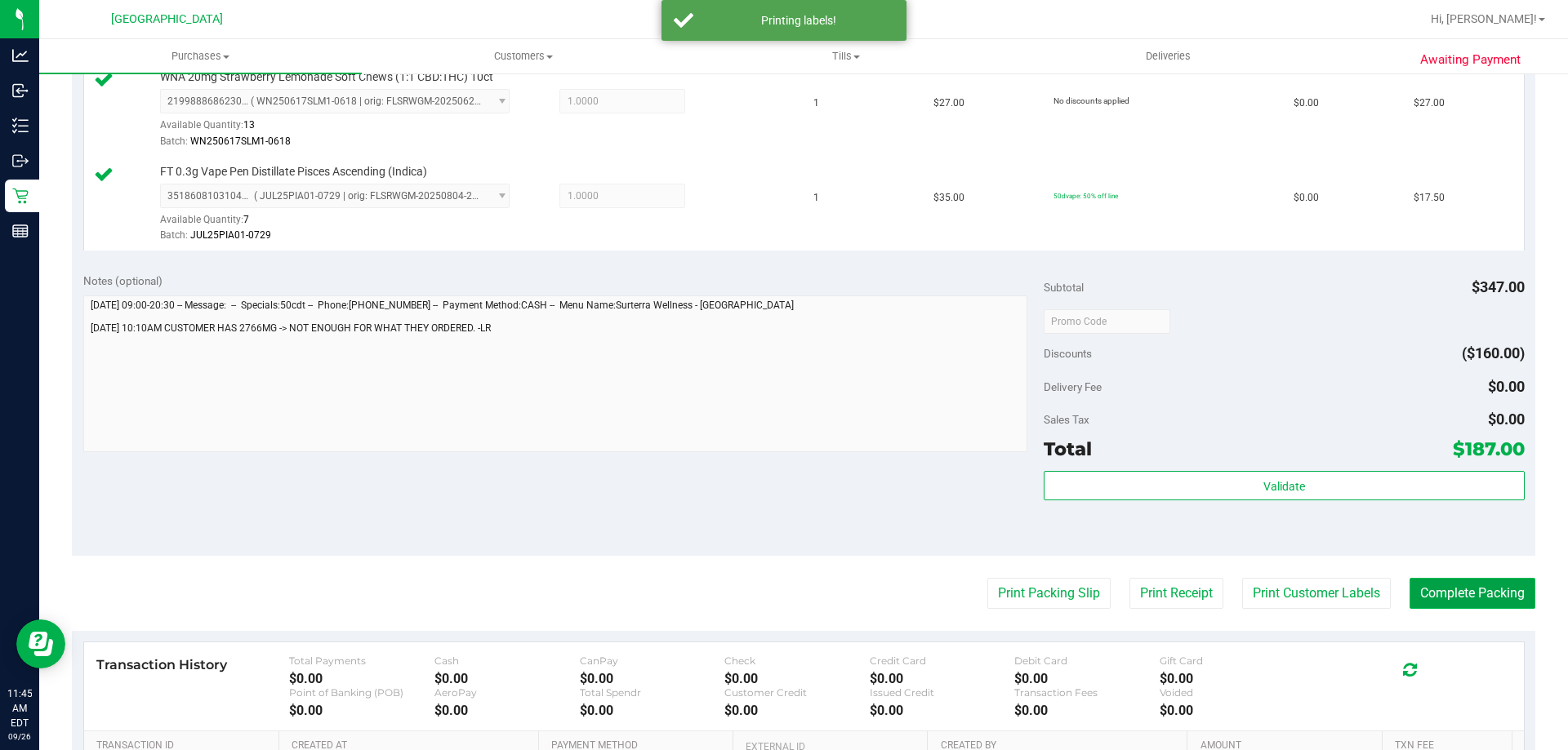
click at [1450, 605] on button "Complete Packing" at bounding box center [1472, 594] width 125 height 31
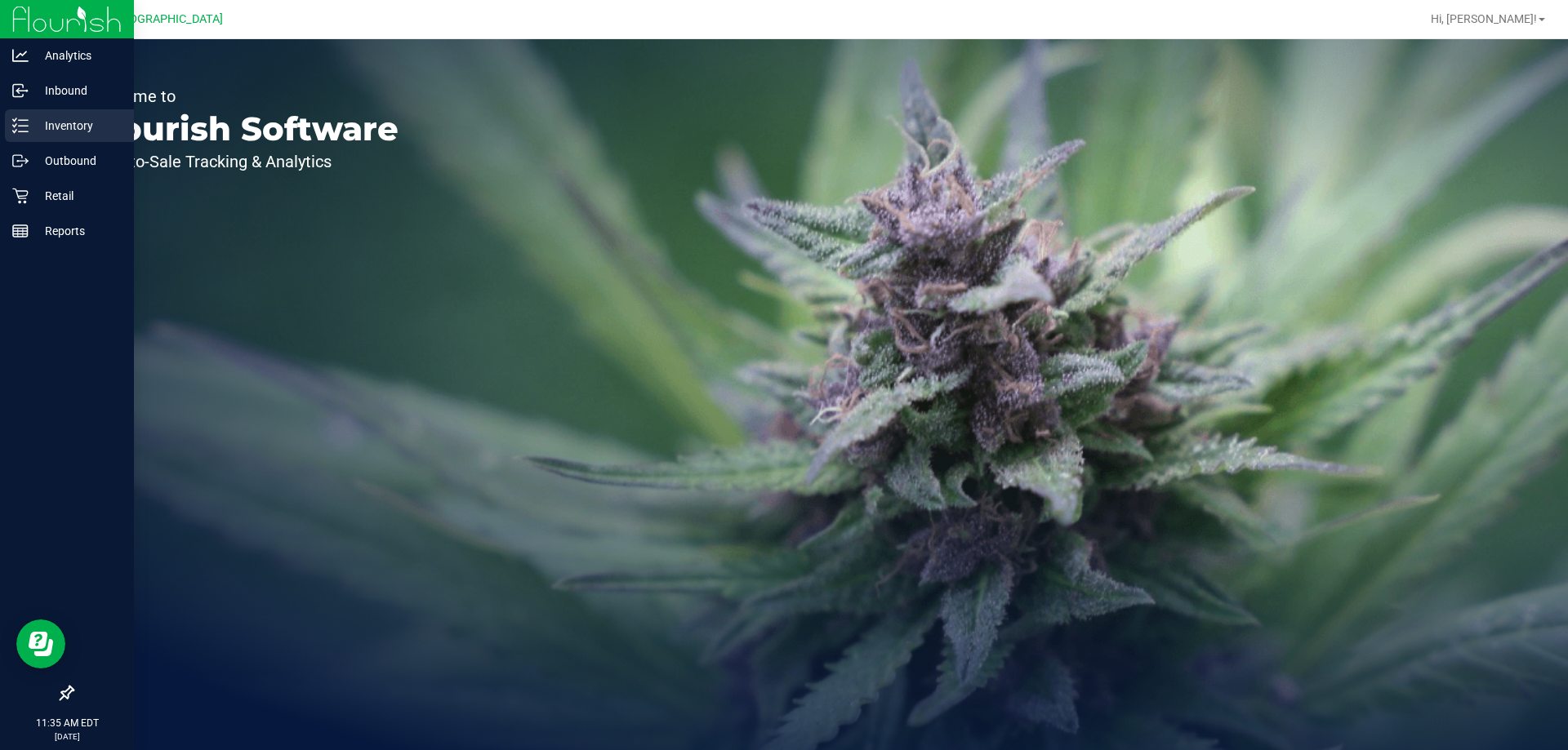
click at [32, 128] on p "Inventory" at bounding box center [78, 125] width 98 height 19
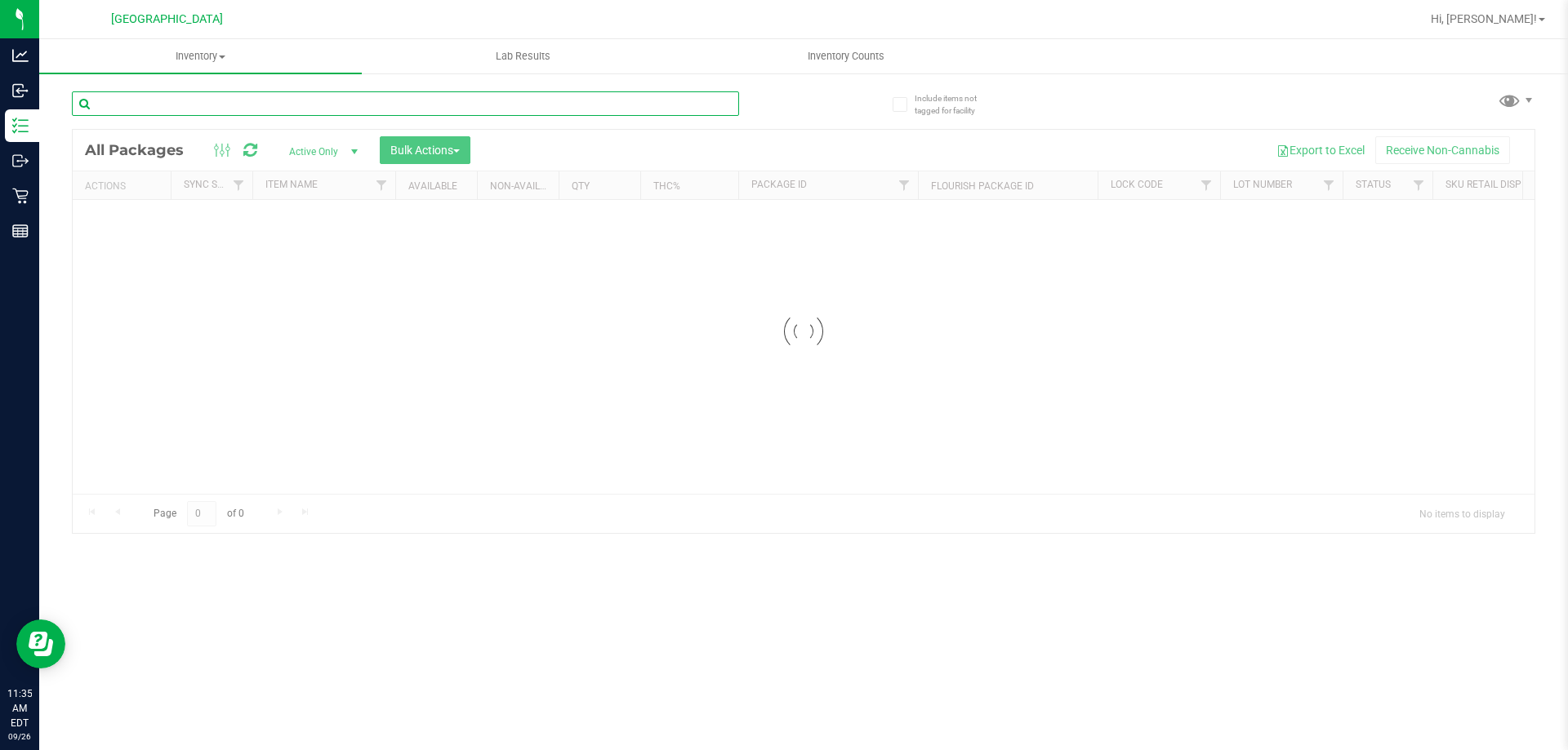
click at [382, 105] on input "text" at bounding box center [405, 104] width 667 height 24
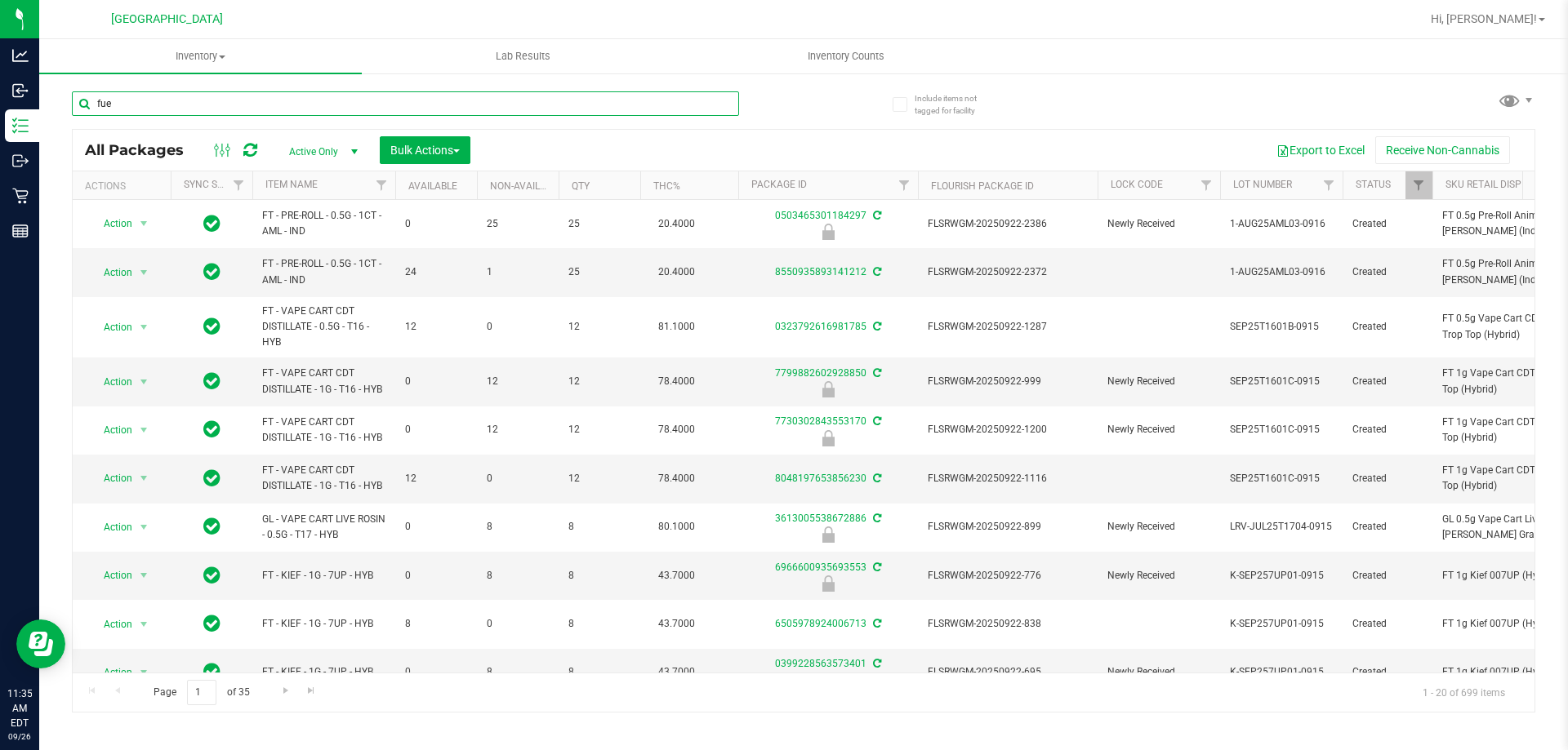
type input "fue"
